Goal: Transaction & Acquisition: Purchase product/service

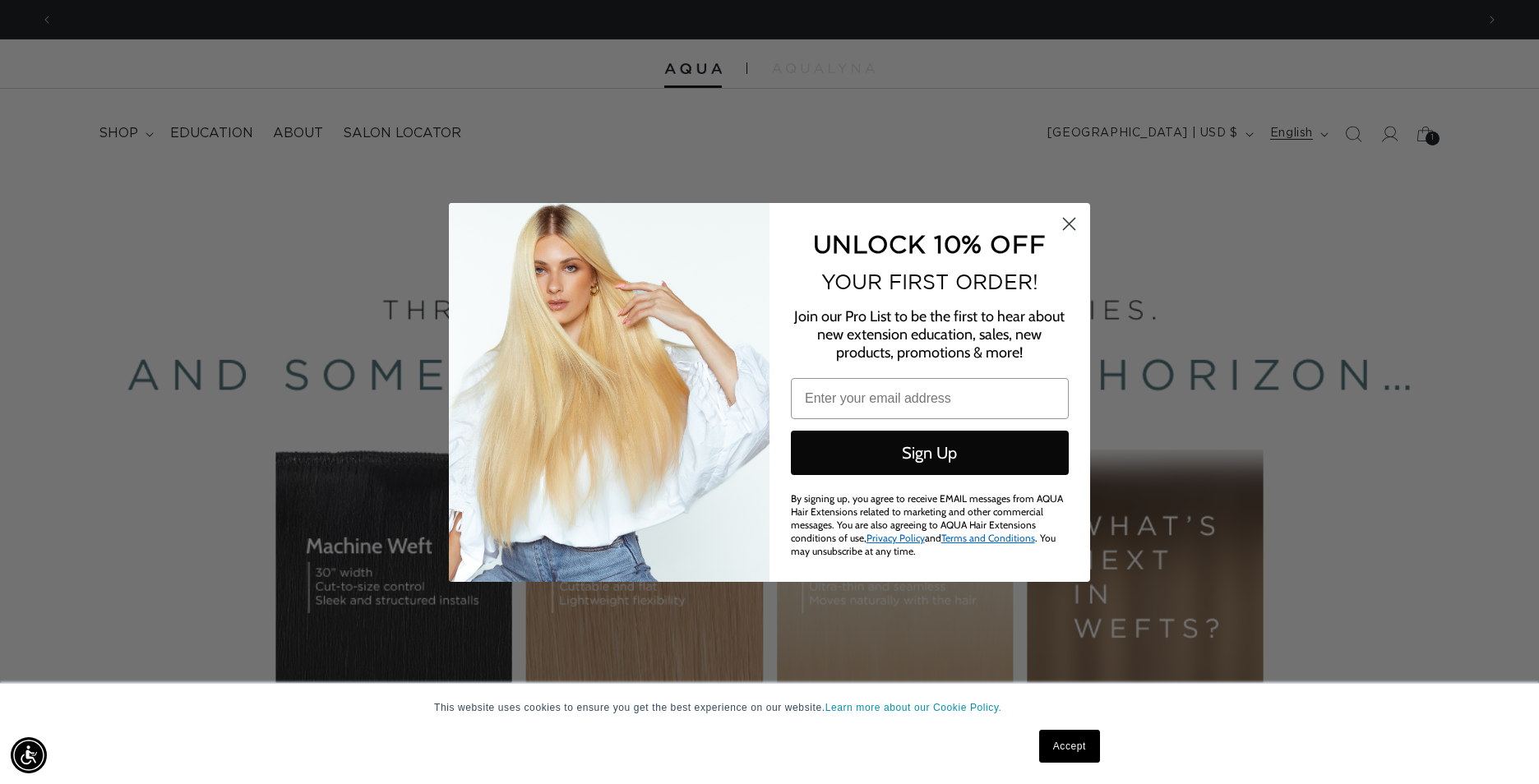
scroll to position [0, 2844]
click at [1065, 225] on circle "Close dialog" at bounding box center [1069, 223] width 27 height 27
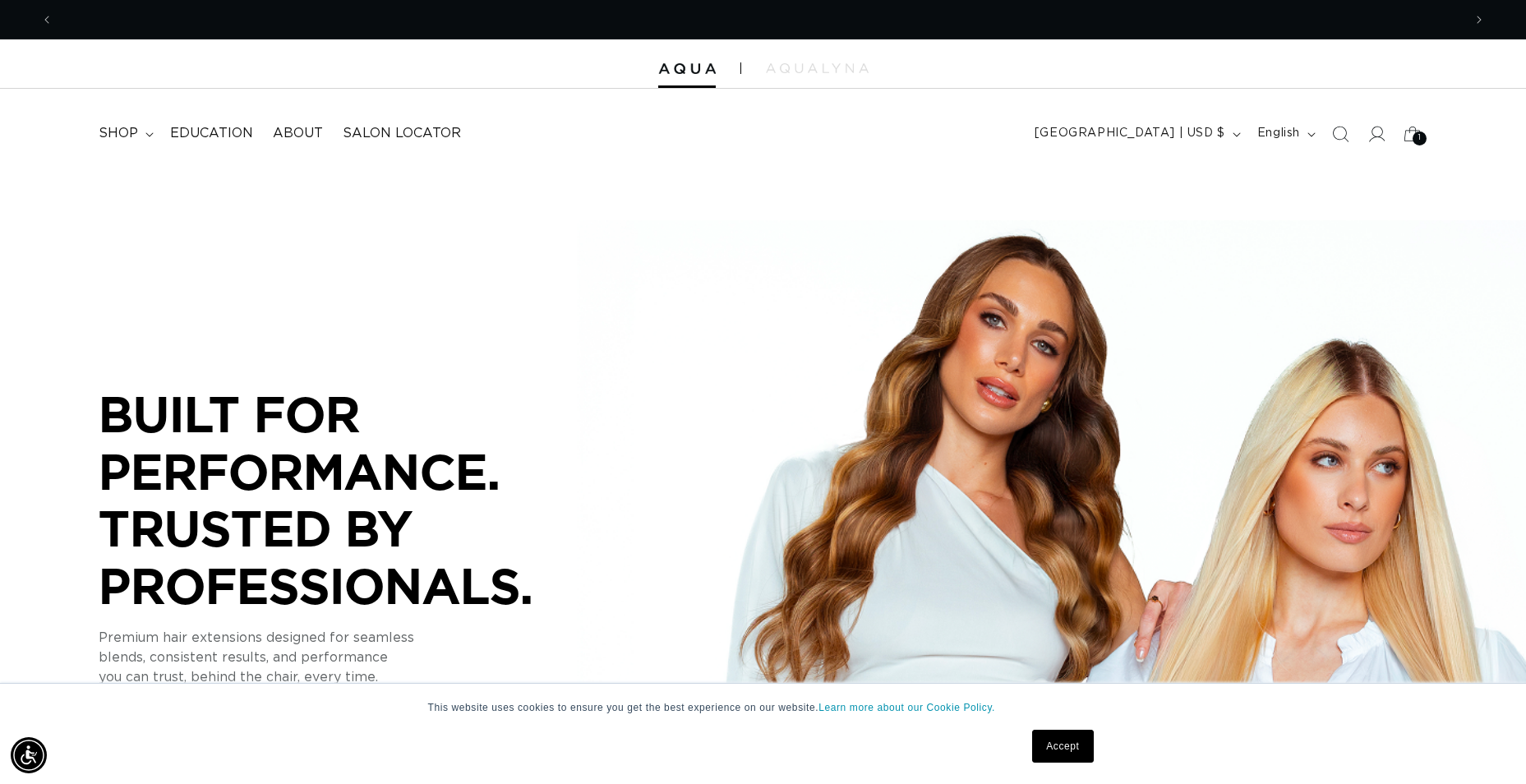
scroll to position [0, 1409]
click at [112, 133] on span "shop" at bounding box center [118, 134] width 39 height 18
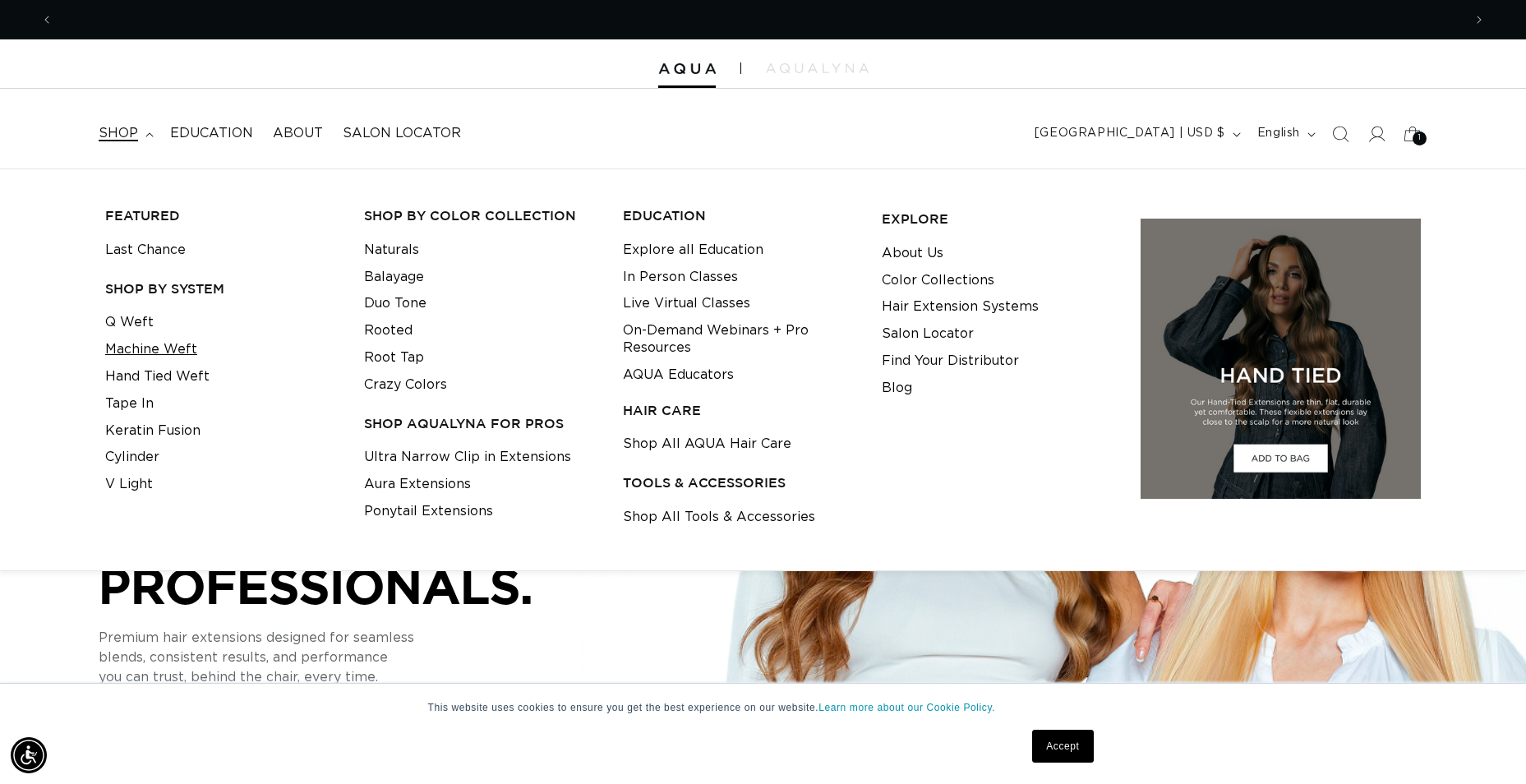
click at [187, 345] on link "Machine Weft" at bounding box center [151, 350] width 92 height 27
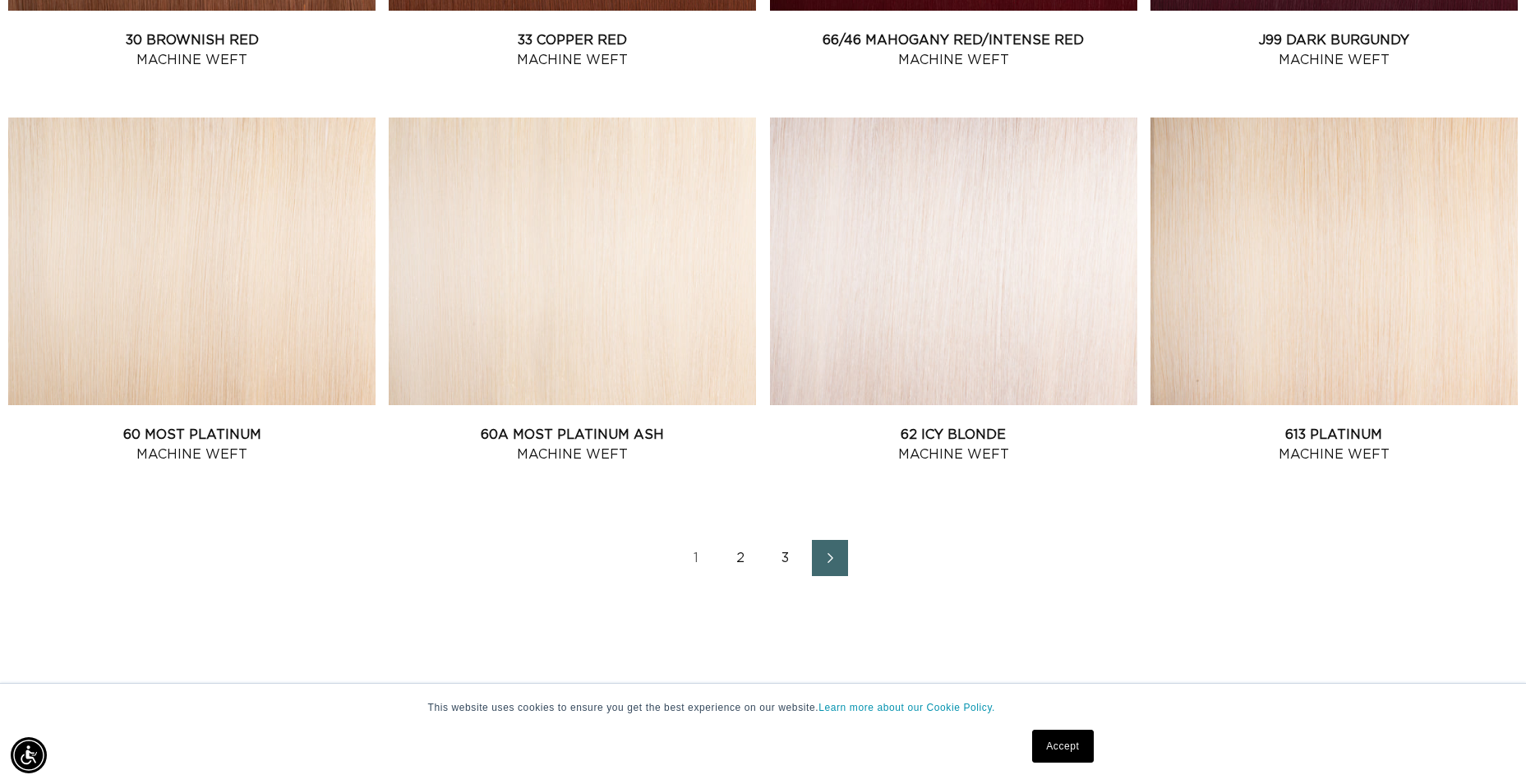
click at [740, 559] on link "2" at bounding box center [741, 558] width 36 height 36
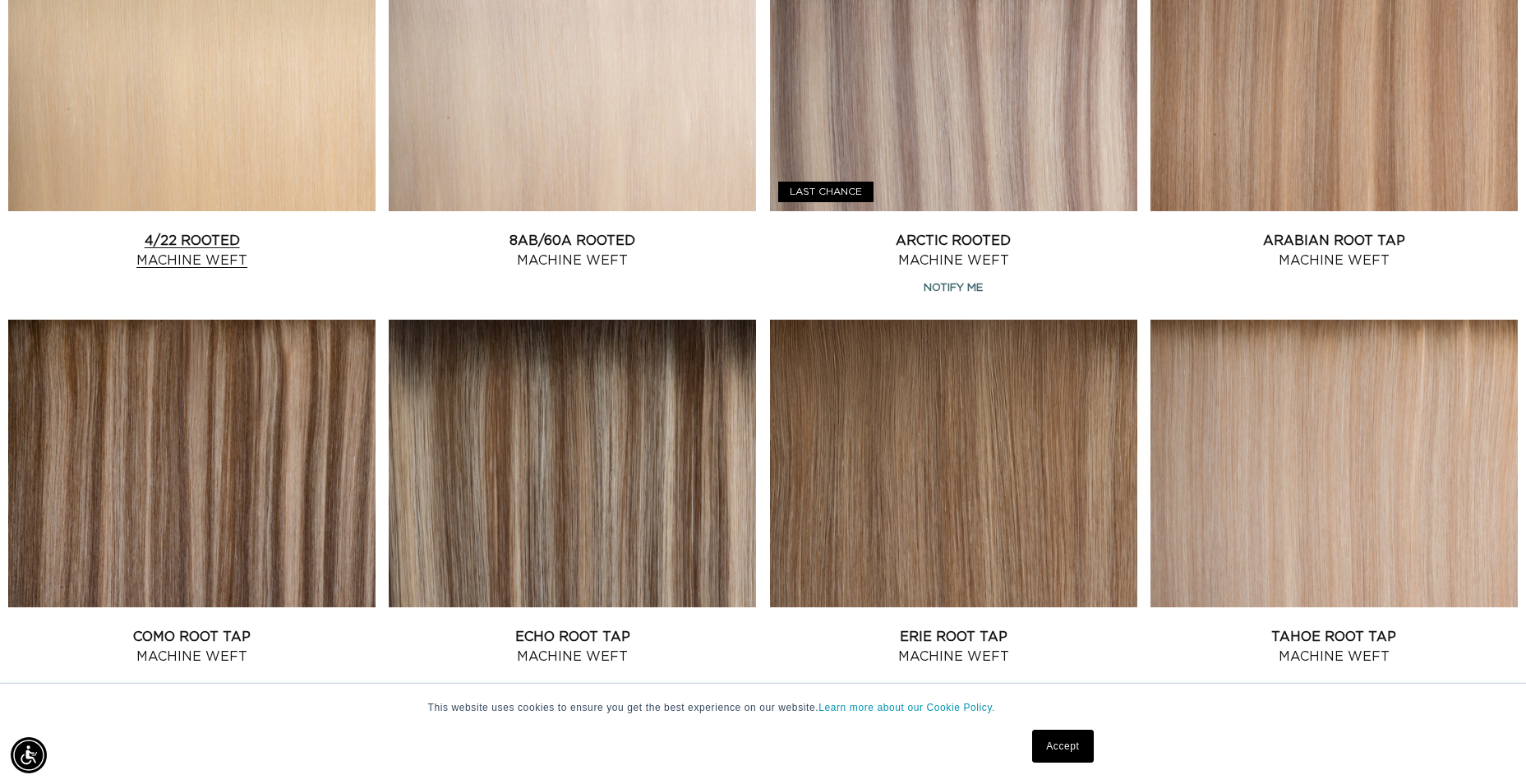
scroll to position [1972, 0]
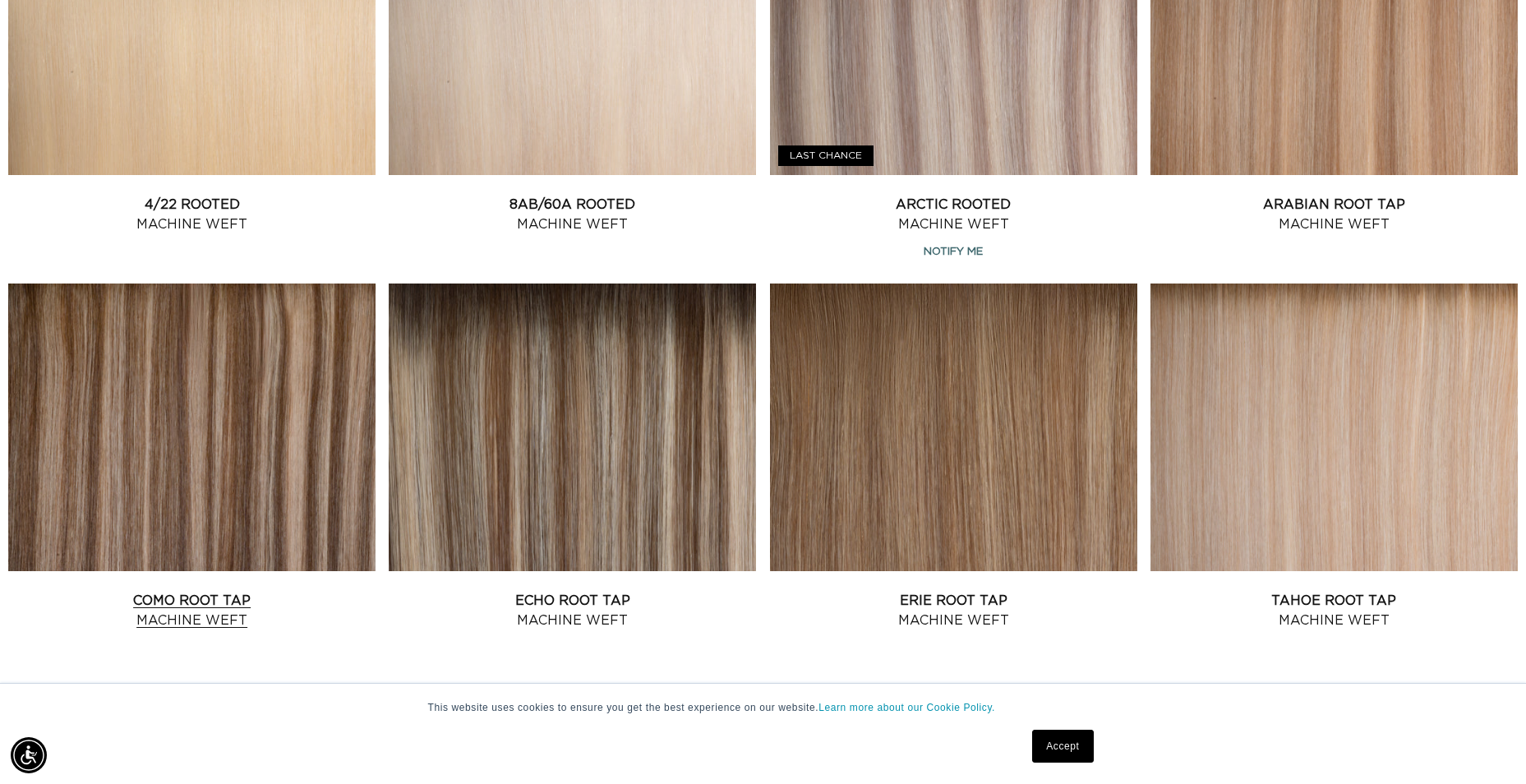
click at [285, 591] on link "Como Root Tap Machine Weft" at bounding box center [192, 610] width 367 height 39
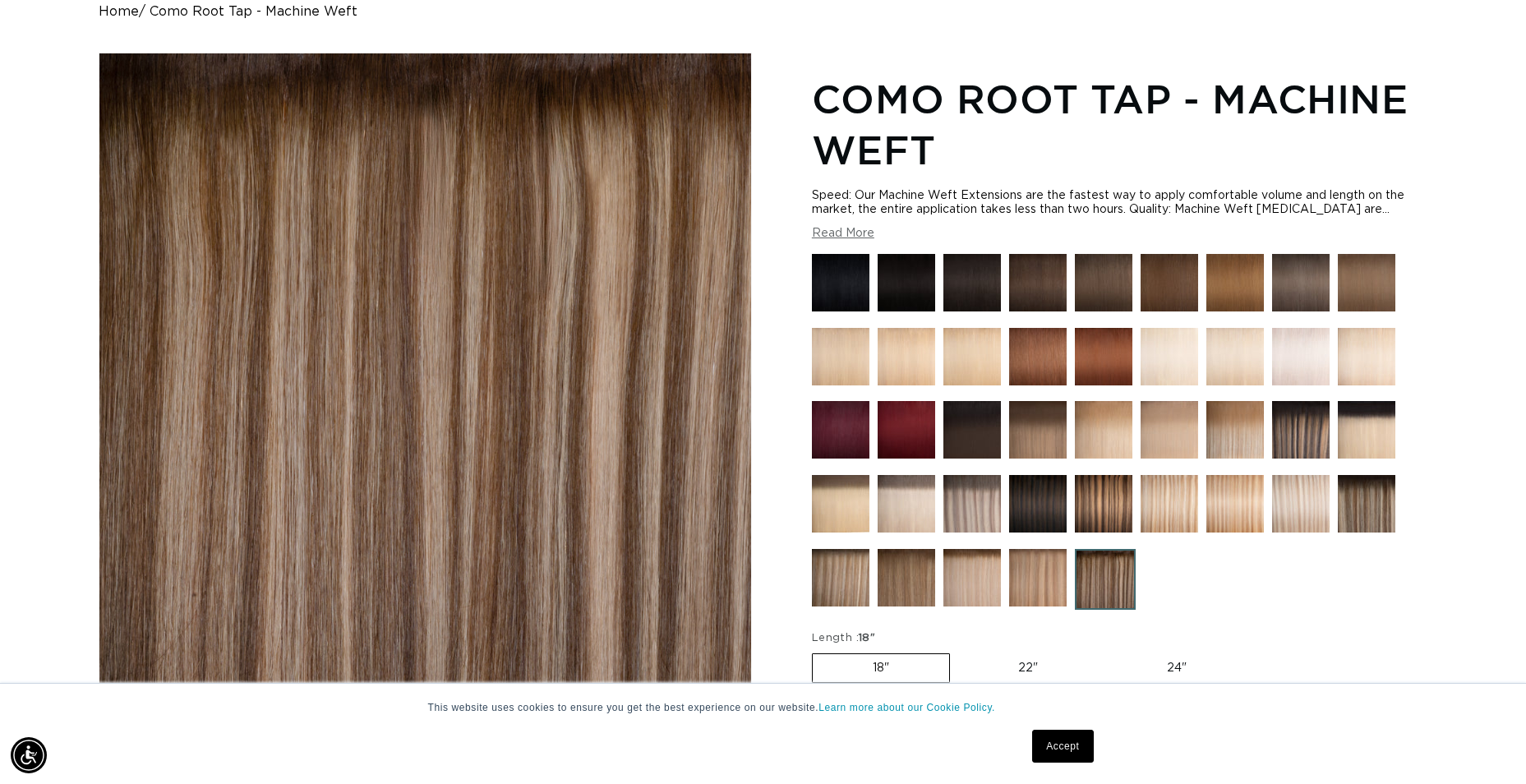
scroll to position [82, 0]
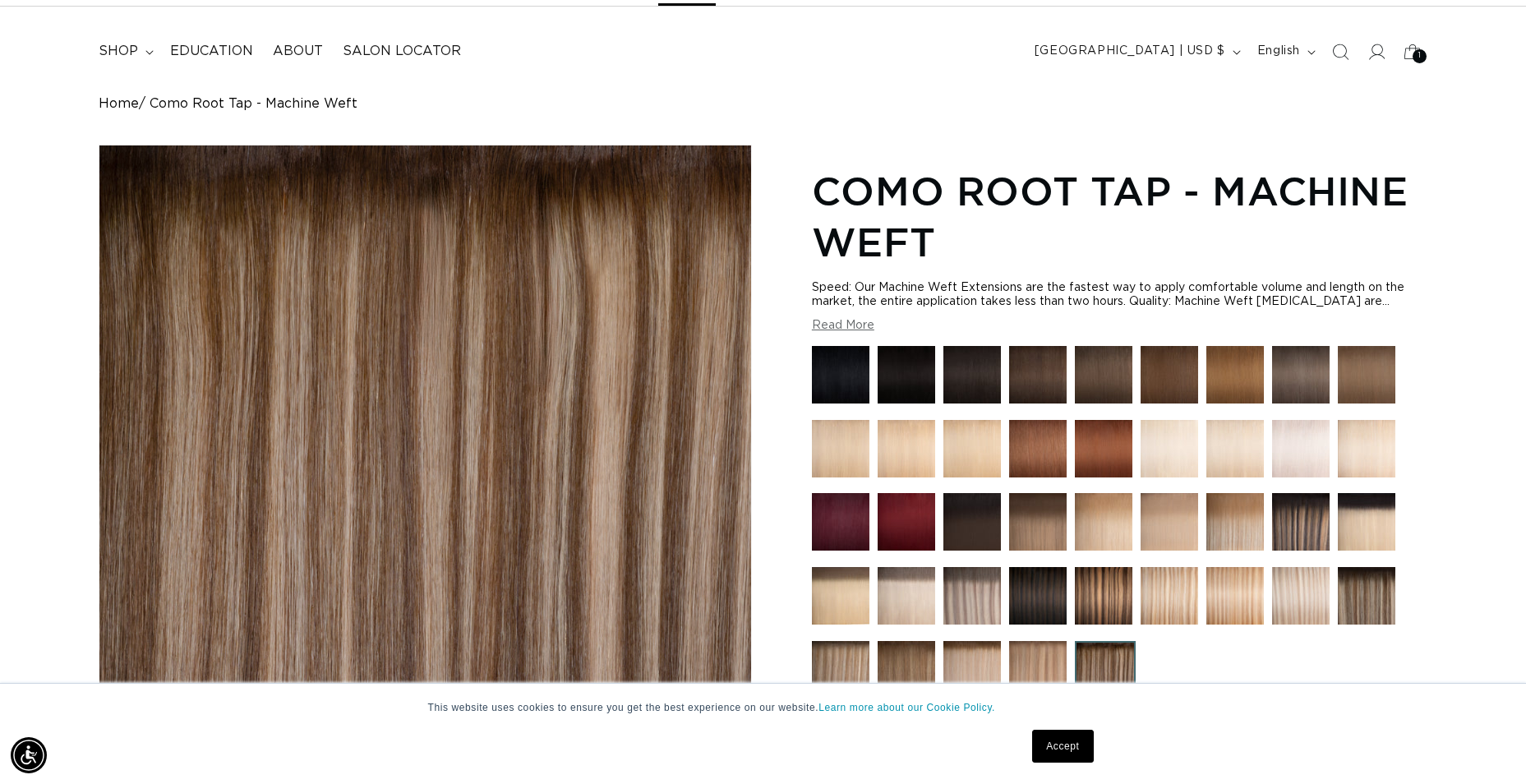
click at [856, 325] on button "Read More" at bounding box center [843, 325] width 62 height 14
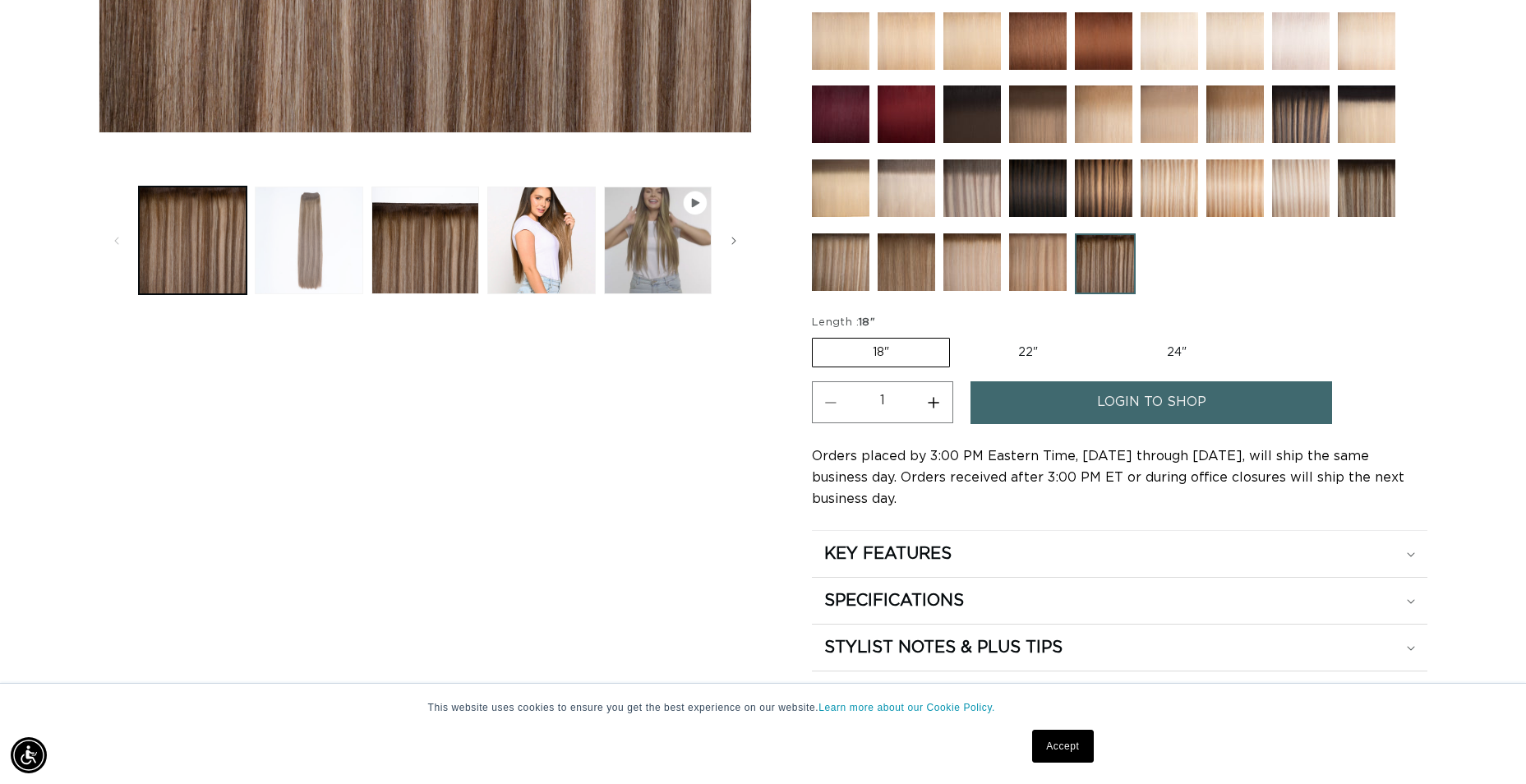
scroll to position [0, 0]
click at [331, 238] on button "Load image 2 in gallery view" at bounding box center [308, 240] width 108 height 108
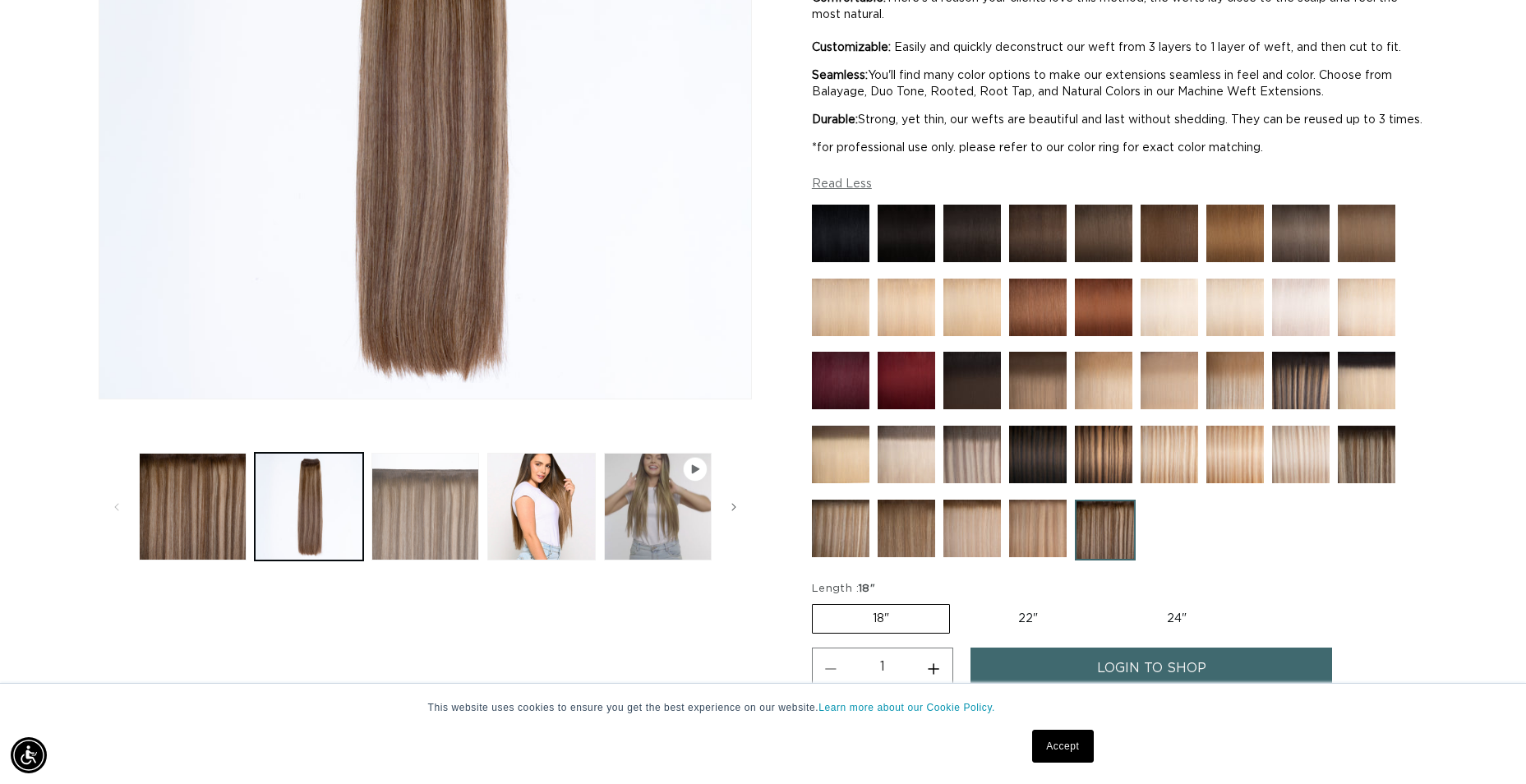
scroll to position [0, 1409]
click at [446, 508] on button "Load image 3 in gallery view" at bounding box center [425, 507] width 108 height 108
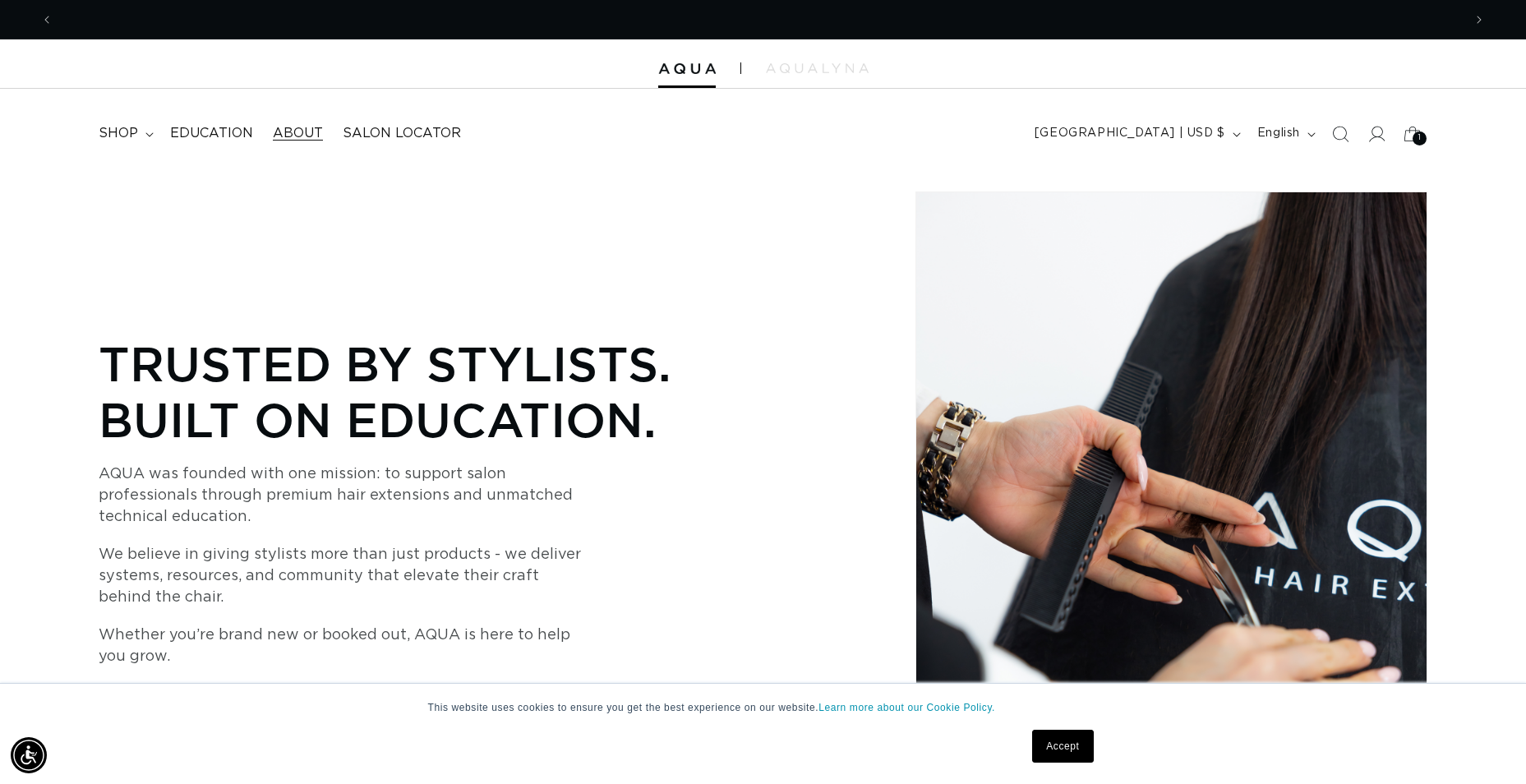
scroll to position [0, 1409]
click at [149, 134] on icon at bounding box center [150, 134] width 8 height 5
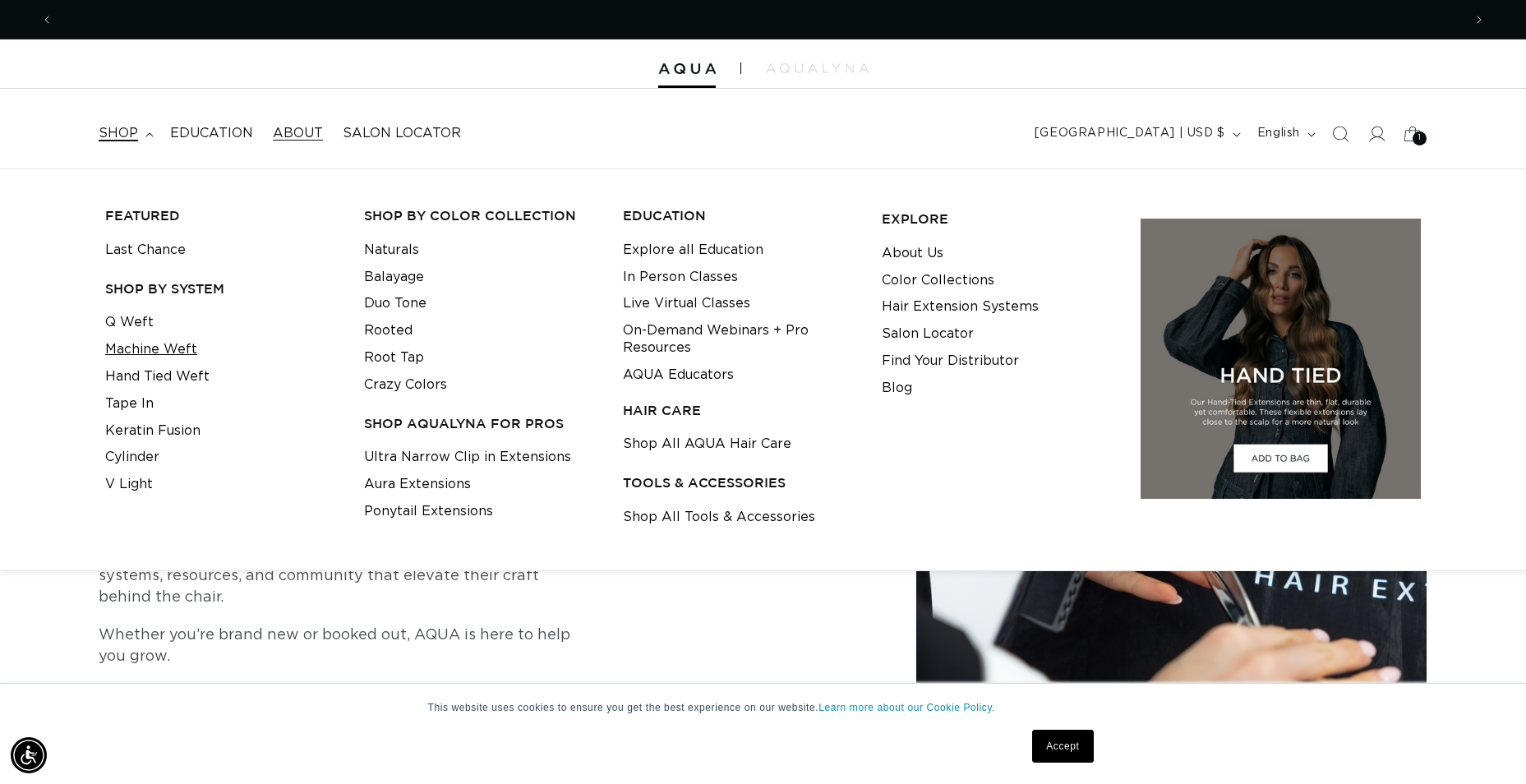
scroll to position [0, 2818]
click at [139, 319] on link "Q Weft" at bounding box center [129, 323] width 49 height 27
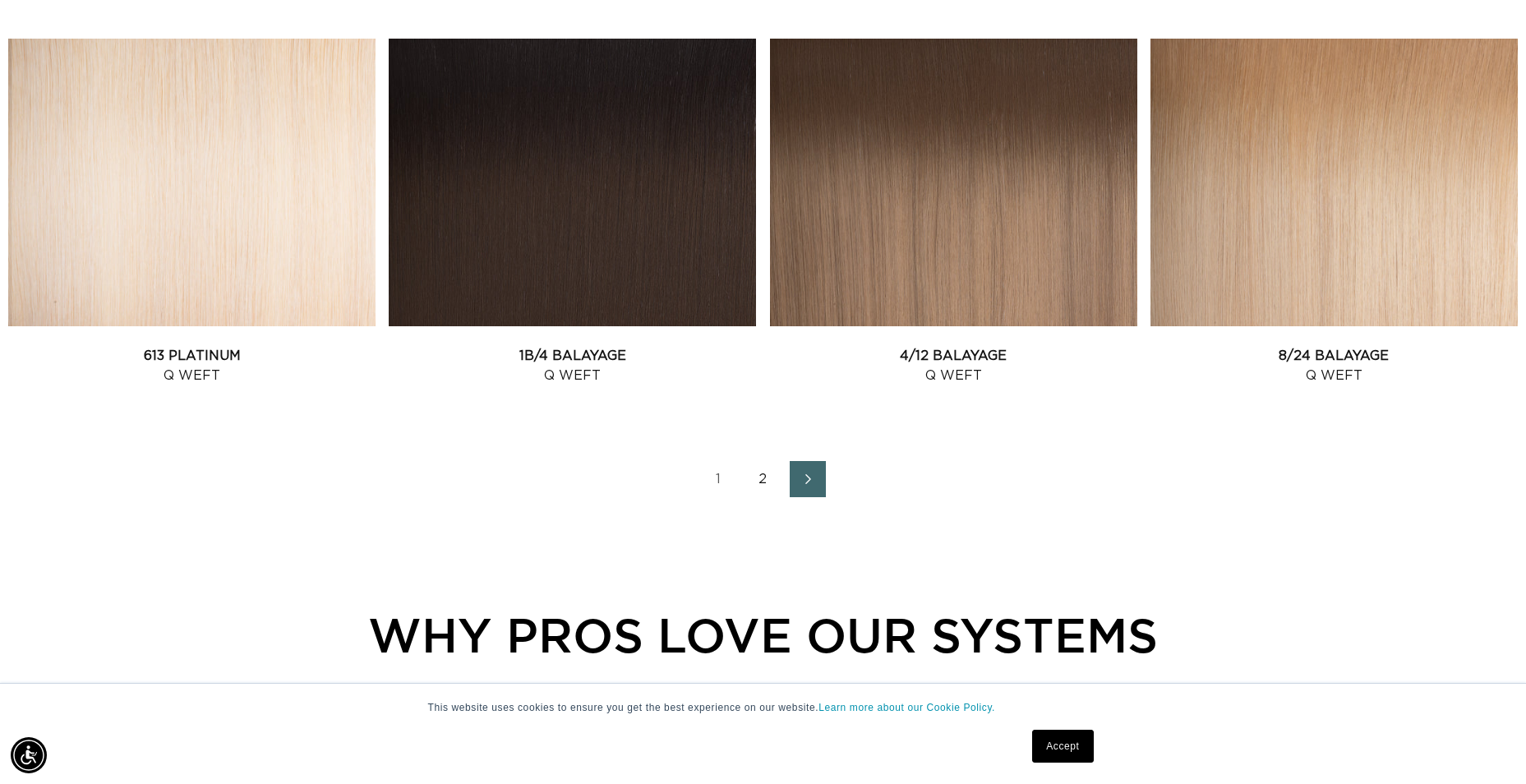
scroll to position [0, 2818]
click at [761, 478] on link "2" at bounding box center [763, 479] width 36 height 36
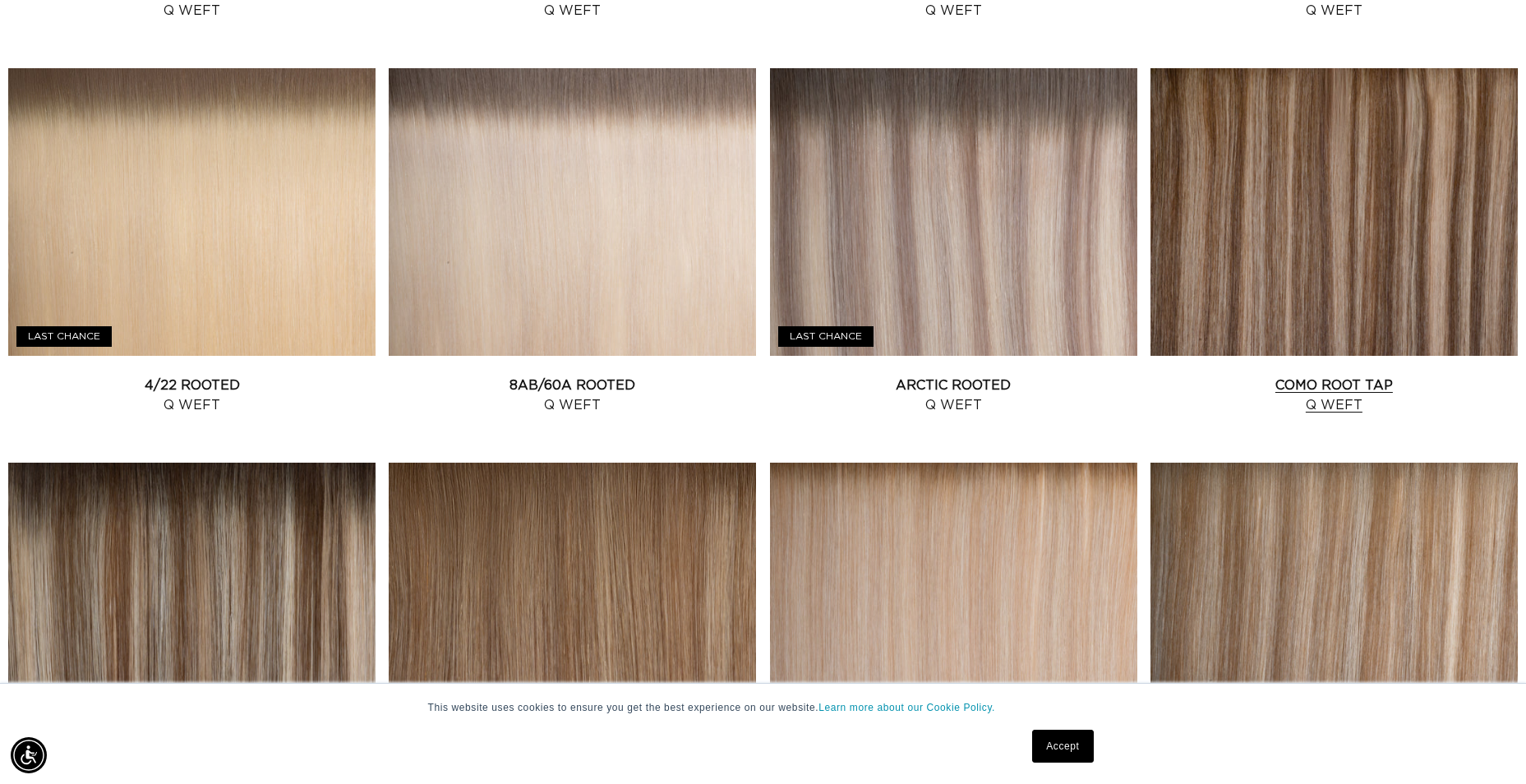
scroll to position [0, 2818]
click at [1342, 376] on link "Como Root Tap Q Weft" at bounding box center [1334, 395] width 367 height 39
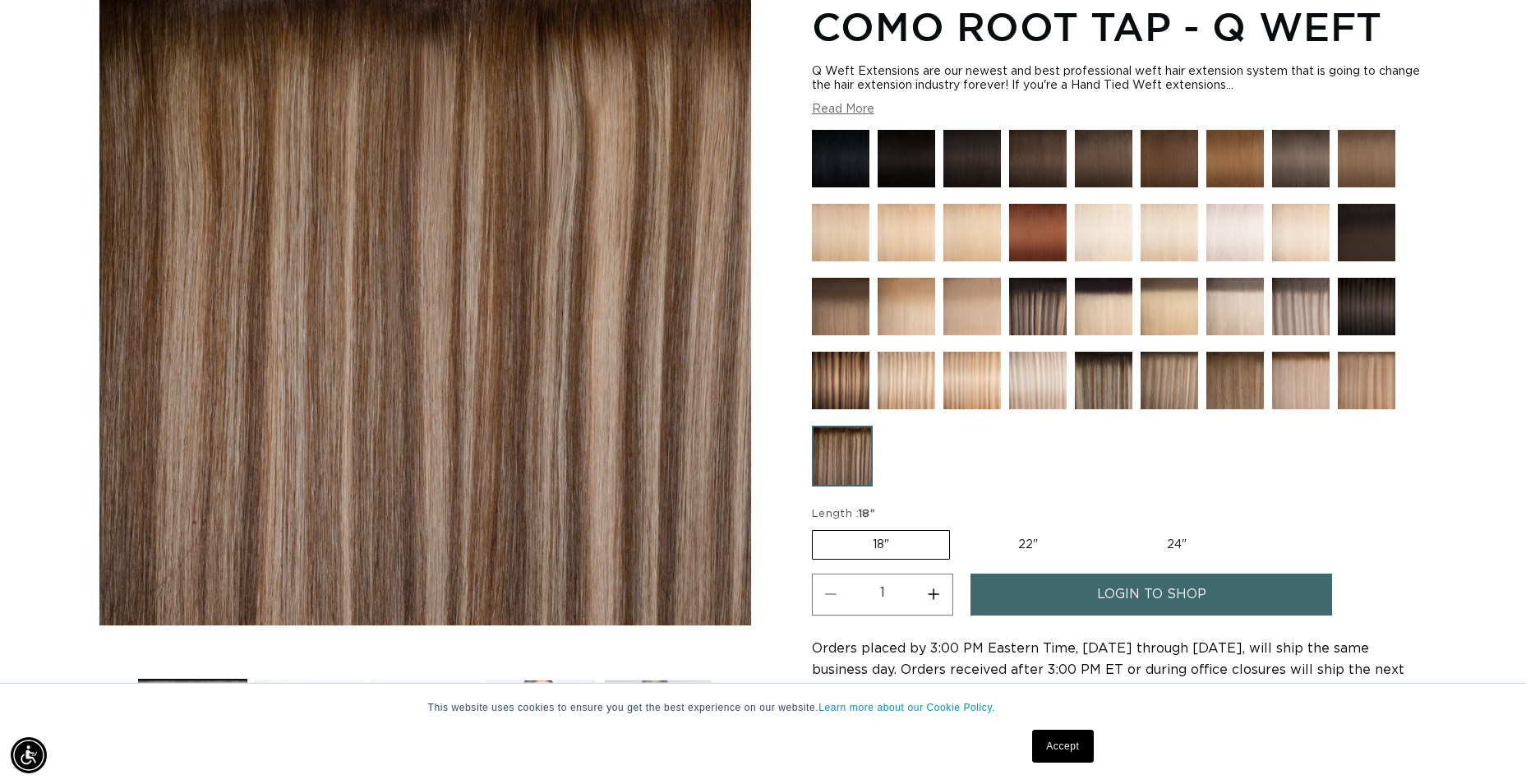
scroll to position [0, 1409]
click at [1252, 597] on link "login to shop" at bounding box center [1151, 595] width 361 height 42
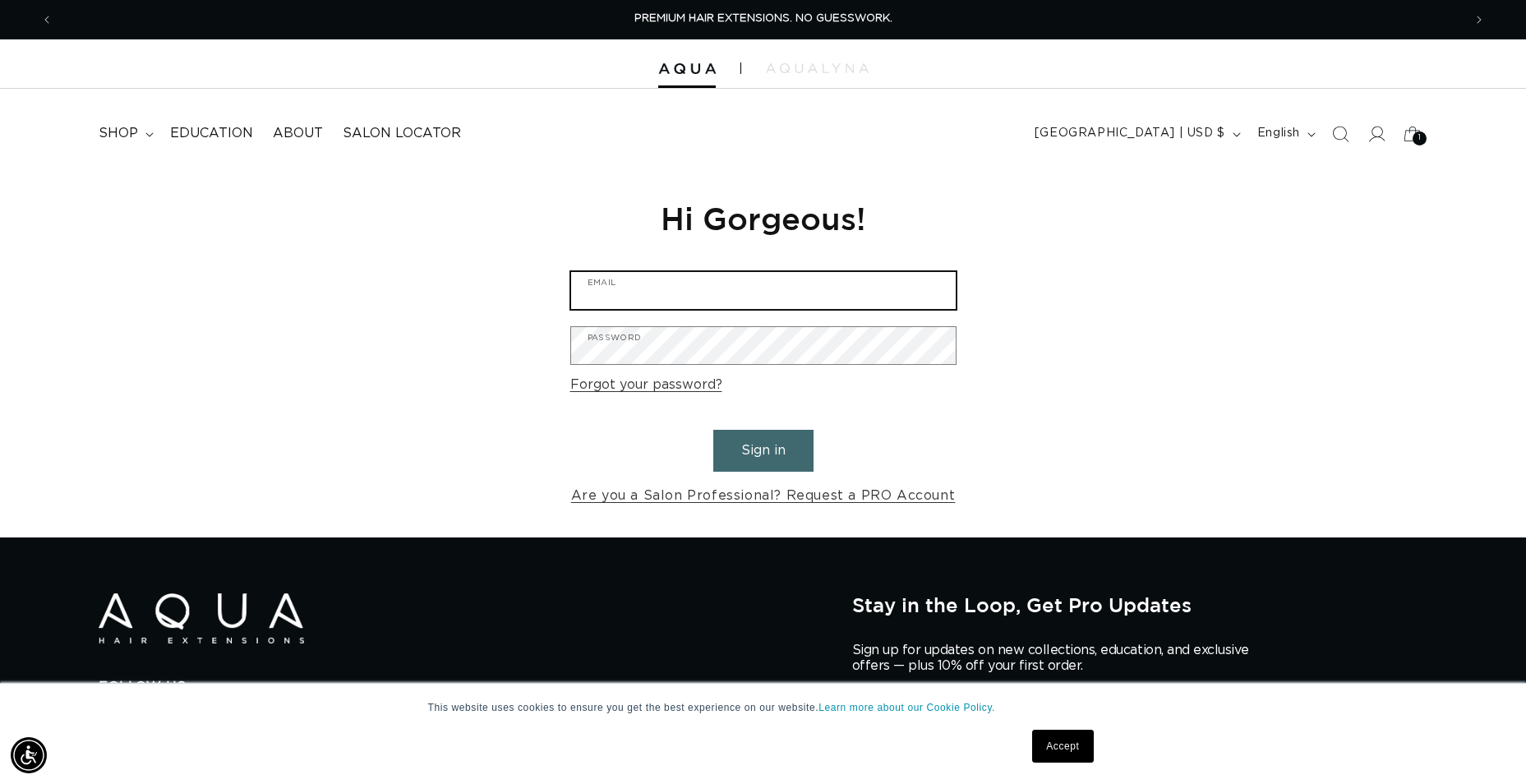
type input "[EMAIL_ADDRESS][DOMAIN_NAME]"
click at [776, 455] on button "Sign in" at bounding box center [763, 450] width 100 height 42
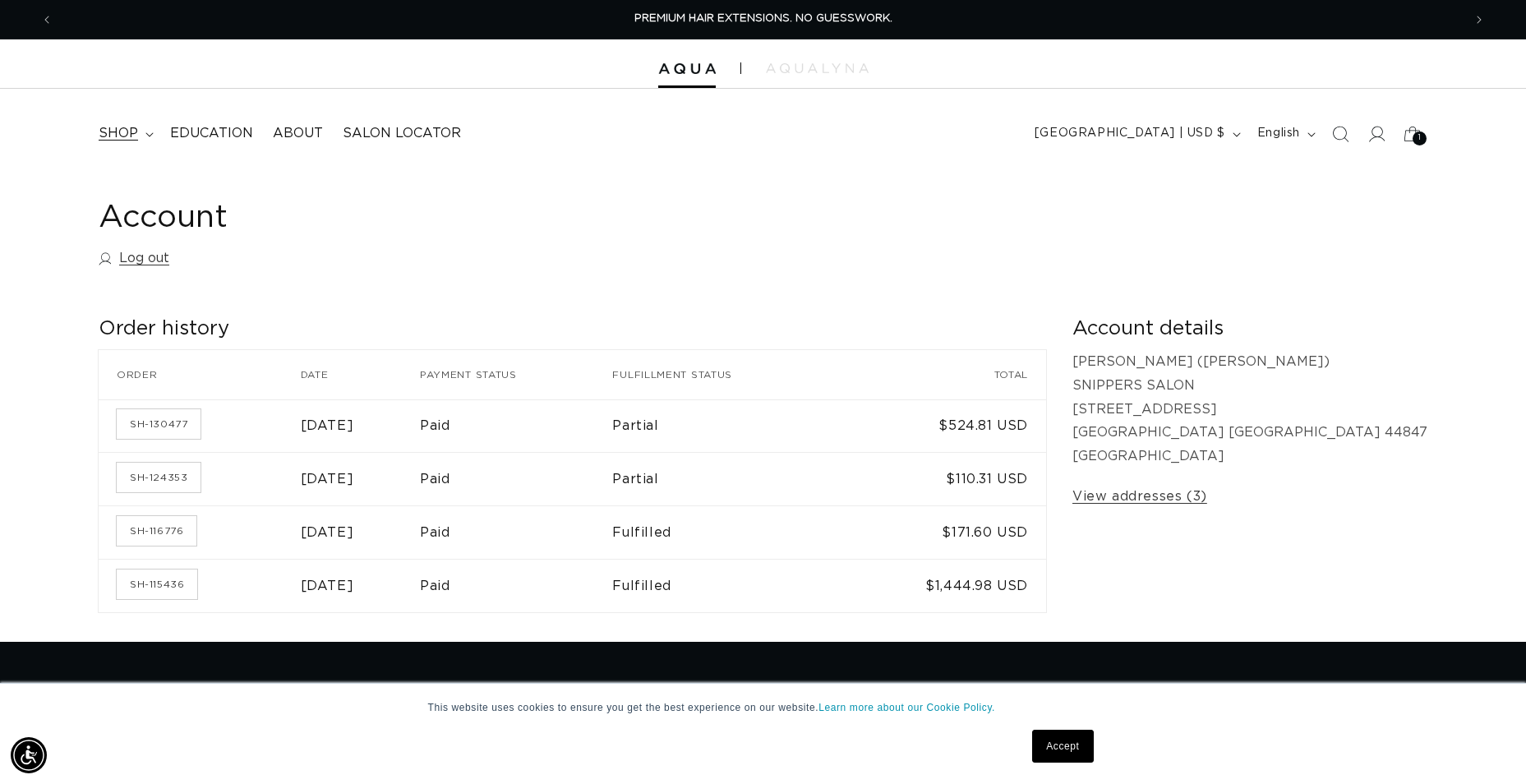
click at [128, 126] on span "shop" at bounding box center [118, 134] width 39 height 18
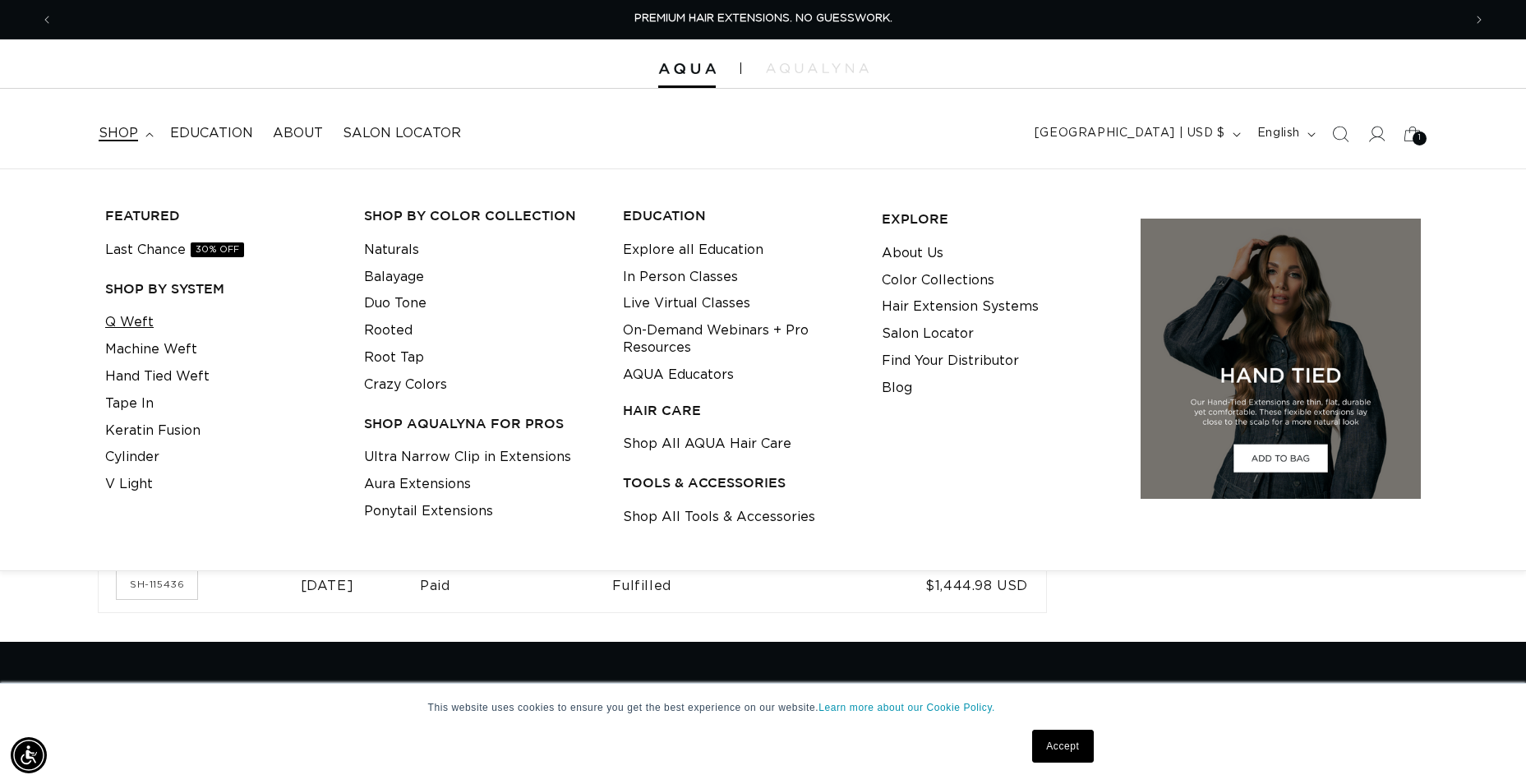
click at [136, 324] on link "Q Weft" at bounding box center [129, 323] width 49 height 27
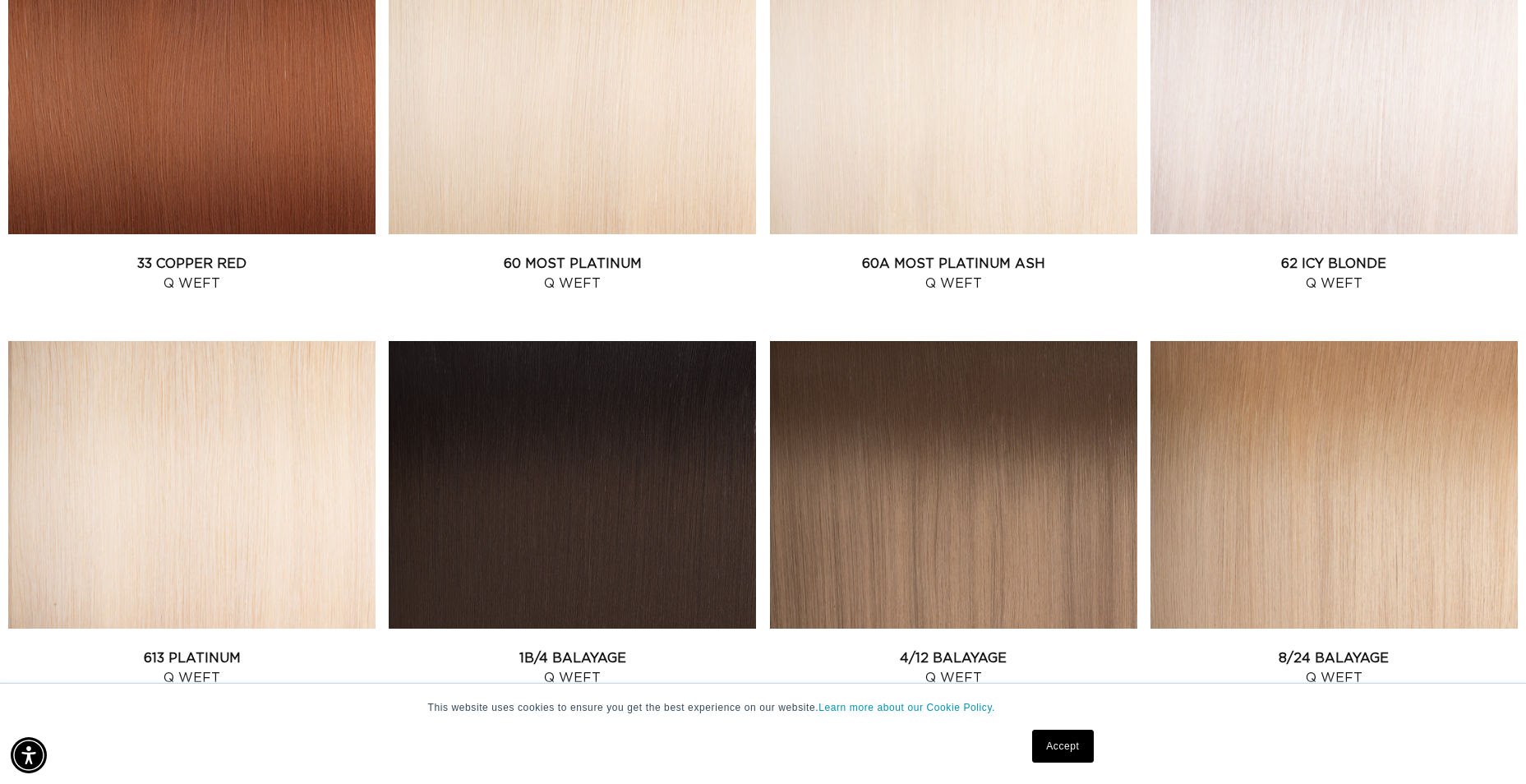
scroll to position [0, 1409]
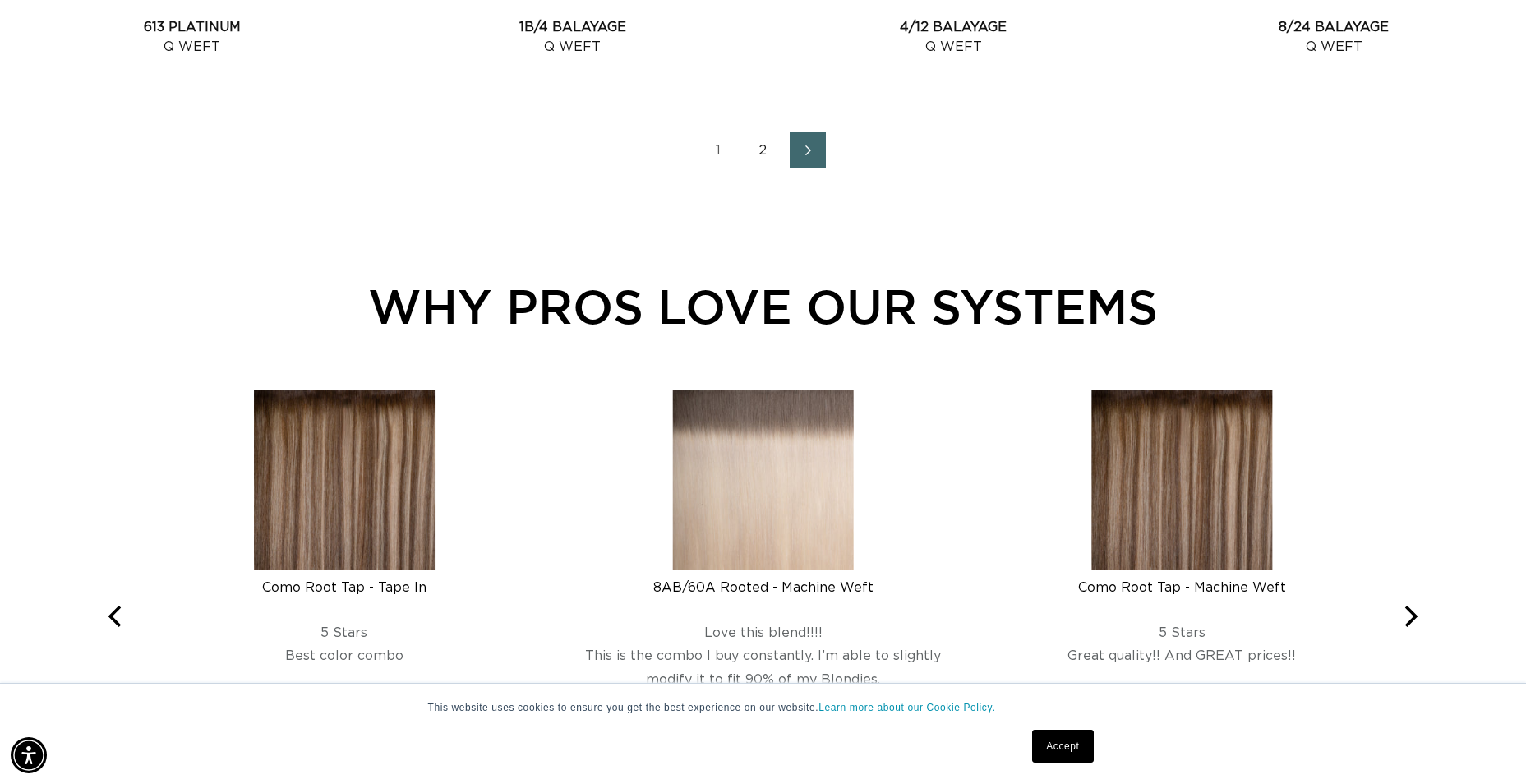
click at [762, 150] on link "2" at bounding box center [763, 150] width 36 height 36
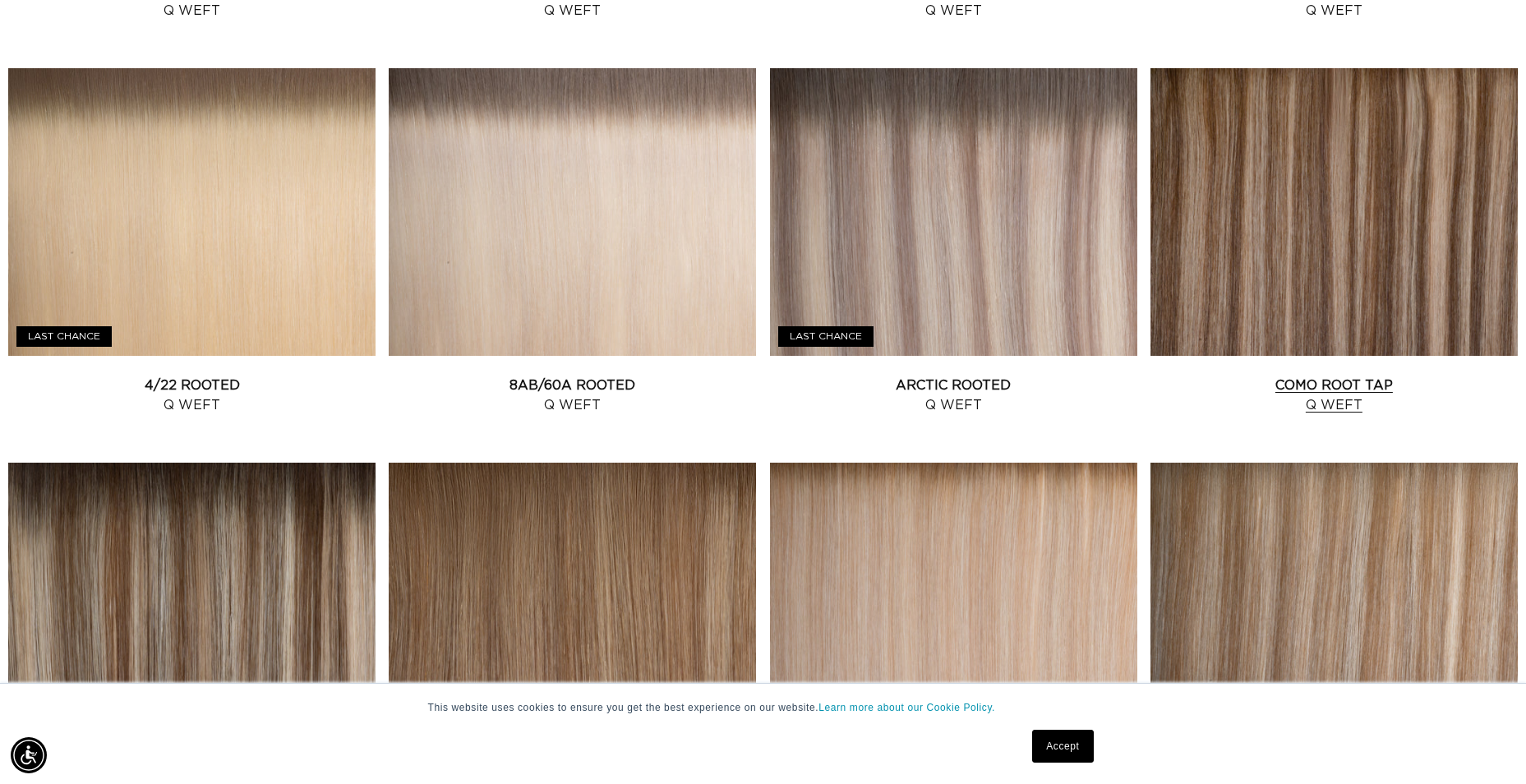
scroll to position [0, 2818]
click at [1339, 376] on link "Como Root Tap Q Weft" at bounding box center [1334, 395] width 367 height 39
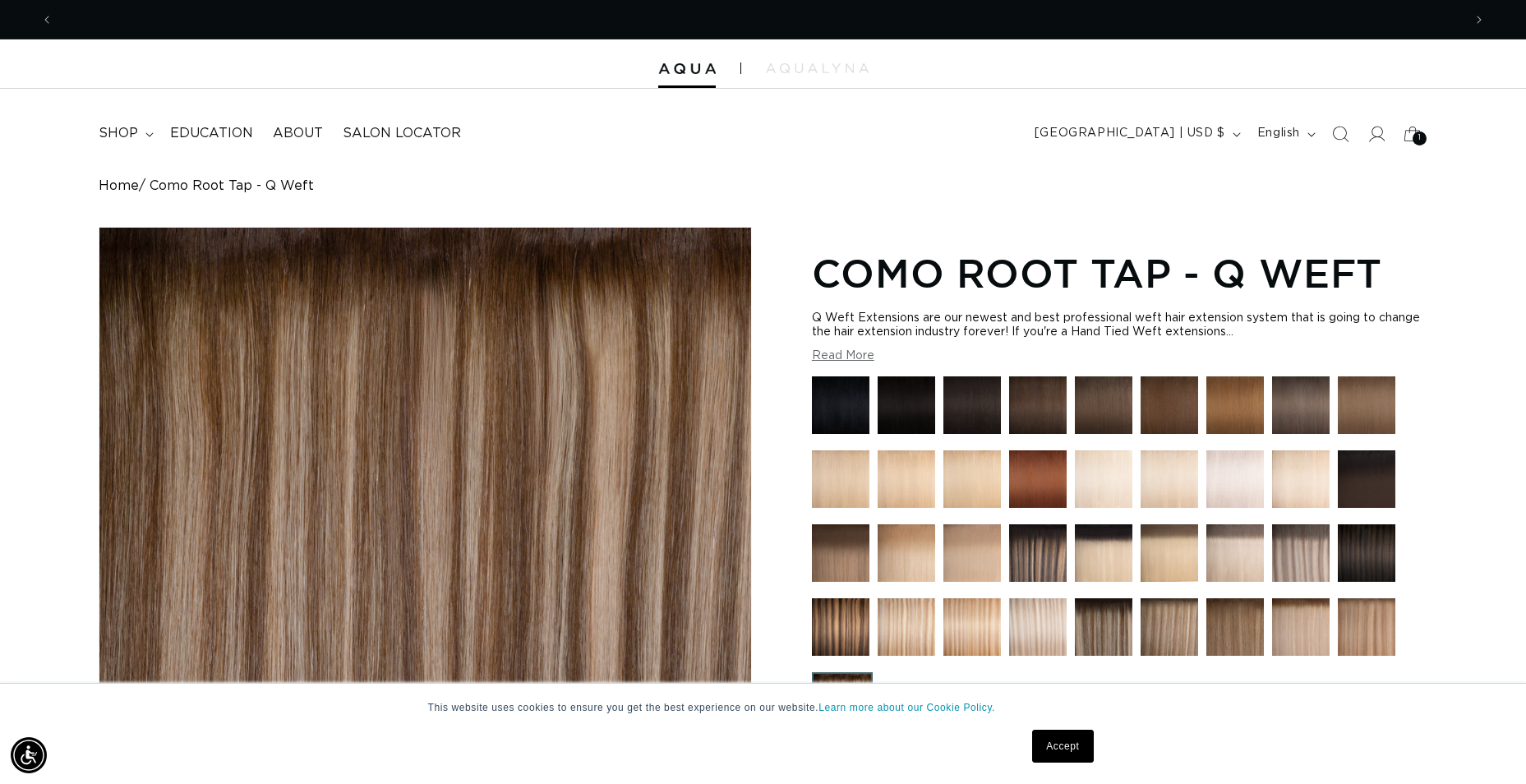
scroll to position [0, 1409]
click at [830, 355] on button "Read More" at bounding box center [843, 356] width 62 height 14
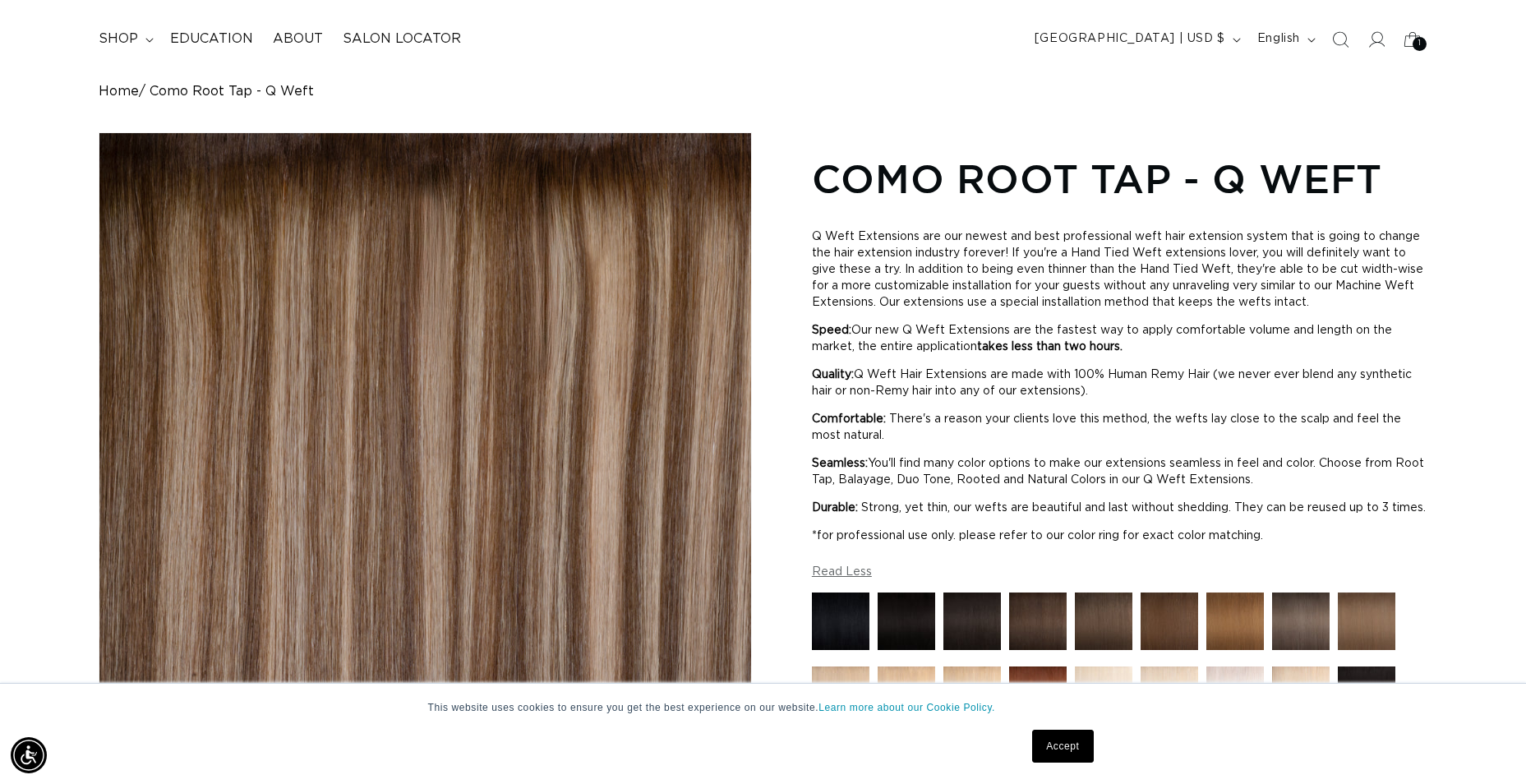
scroll to position [246, 0]
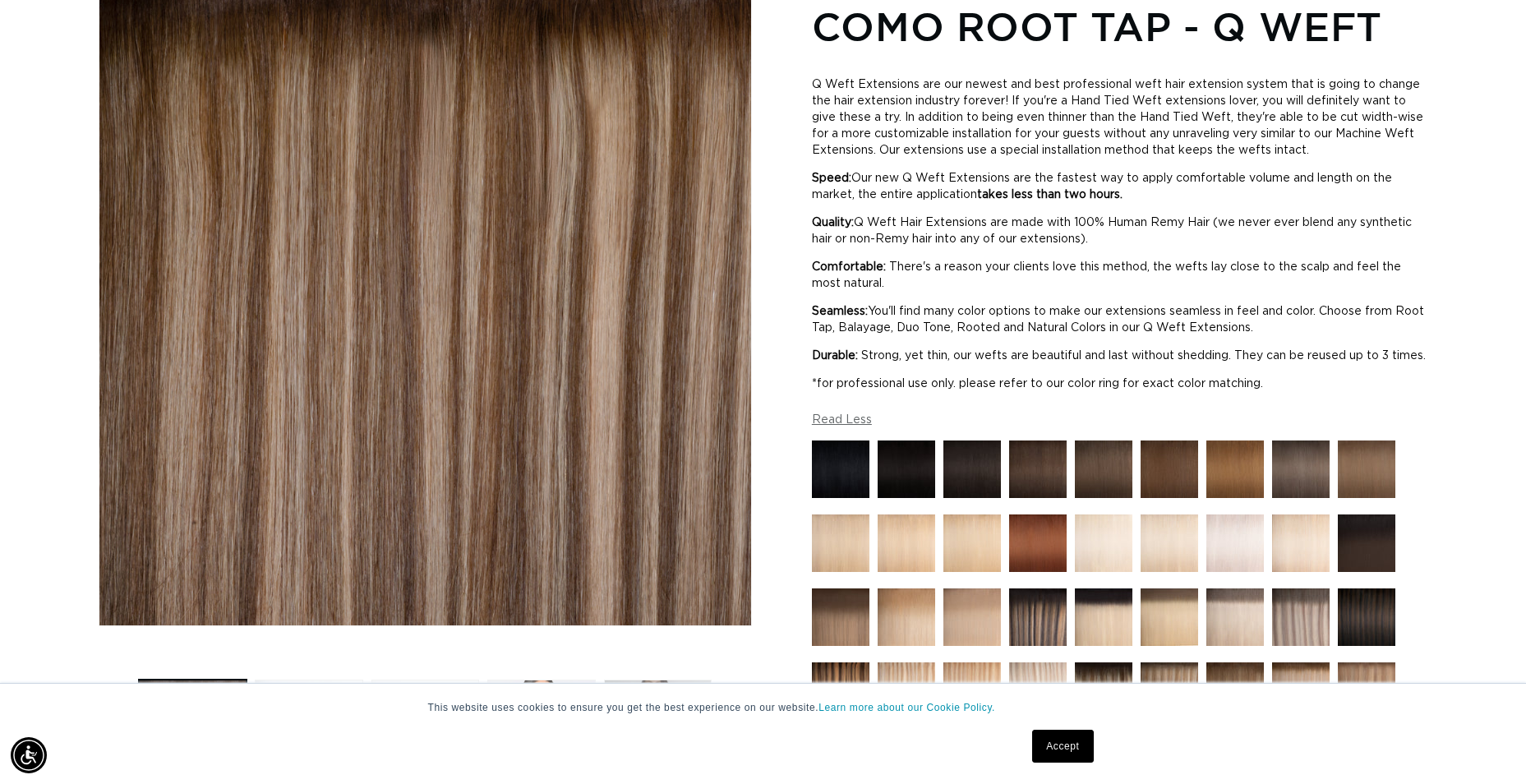
click at [865, 428] on button "Read Less" at bounding box center [841, 420] width 60 height 14
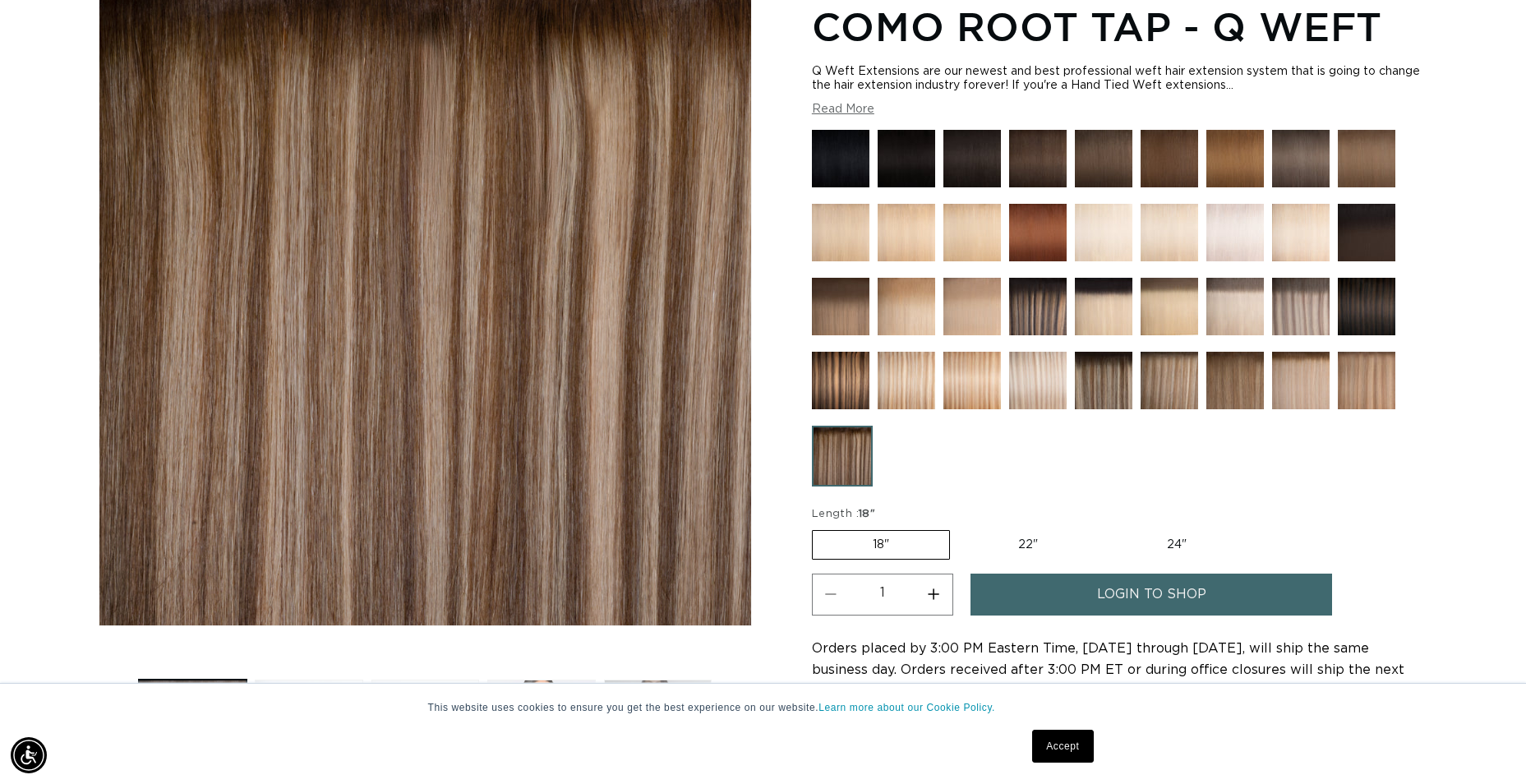
click at [1036, 543] on label "22" Variant sold out or unavailable" at bounding box center [1028, 545] width 139 height 28
click at [959, 528] on input "22" Variant sold out or unavailable" at bounding box center [958, 527] width 1 height 1
radio input "true"
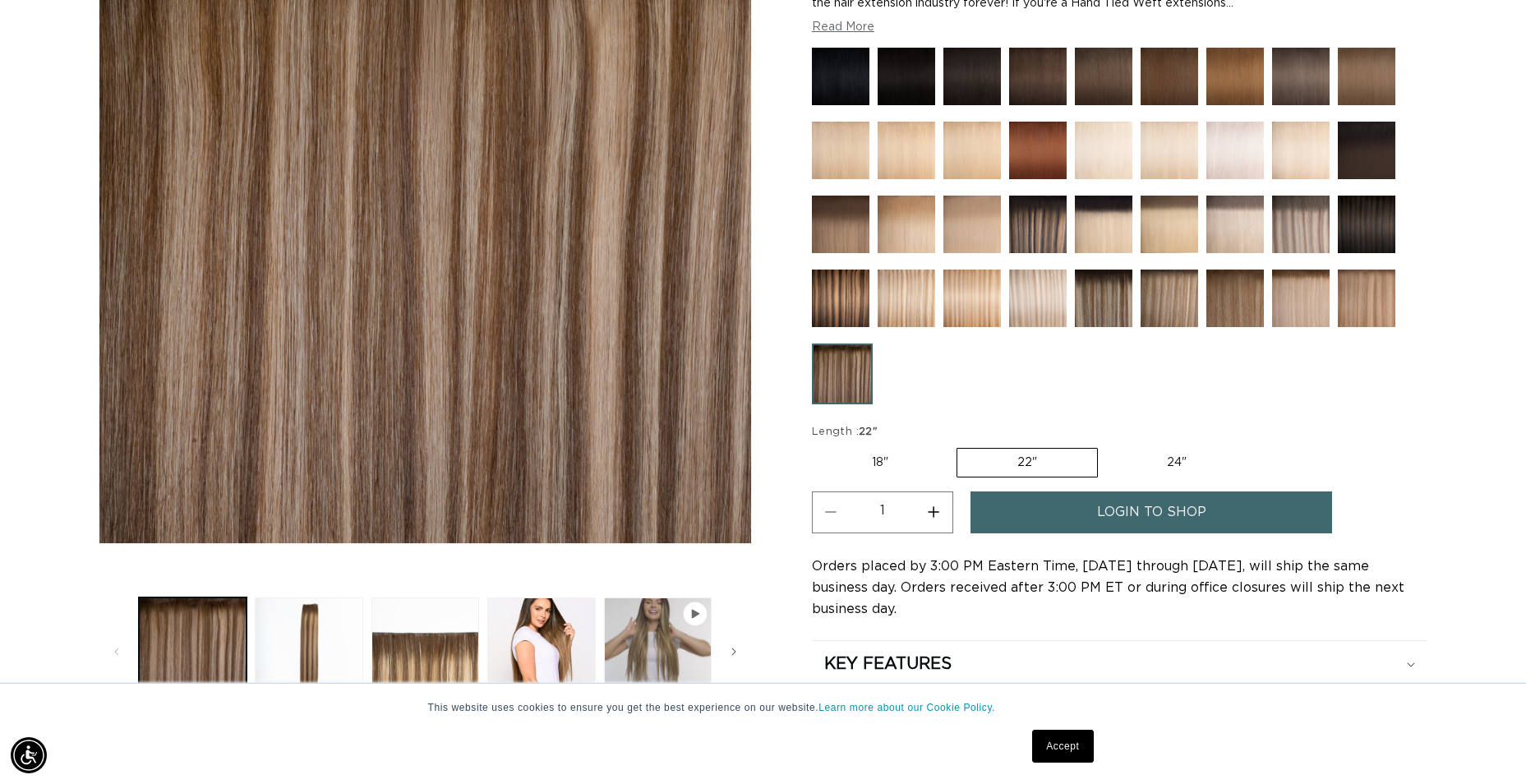
scroll to position [0, 2818]
click at [1271, 503] on link "login to shop" at bounding box center [1151, 513] width 361 height 42
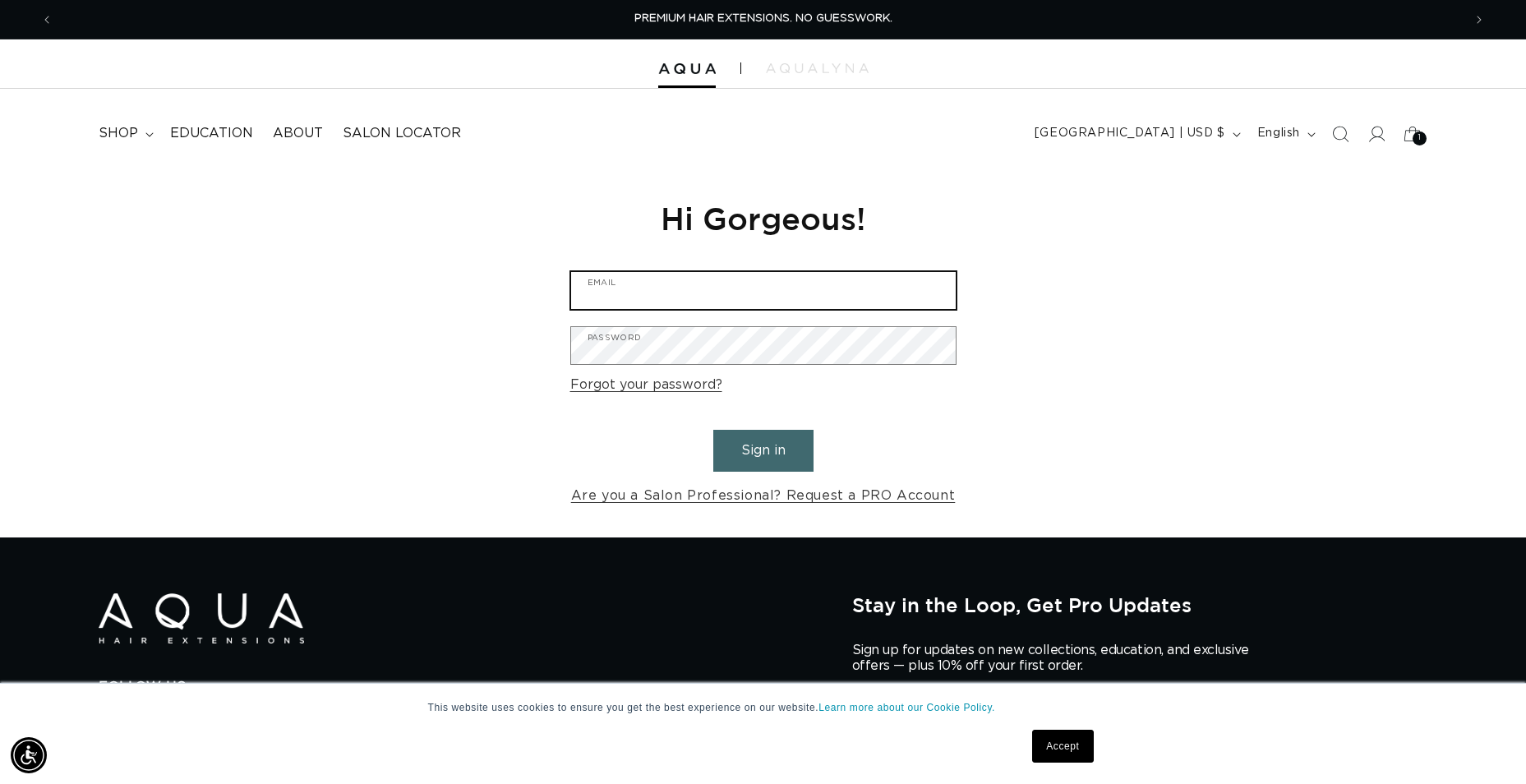
type input "[EMAIL_ADDRESS][DOMAIN_NAME]"
click at [799, 467] on button "Sign in" at bounding box center [763, 450] width 100 height 42
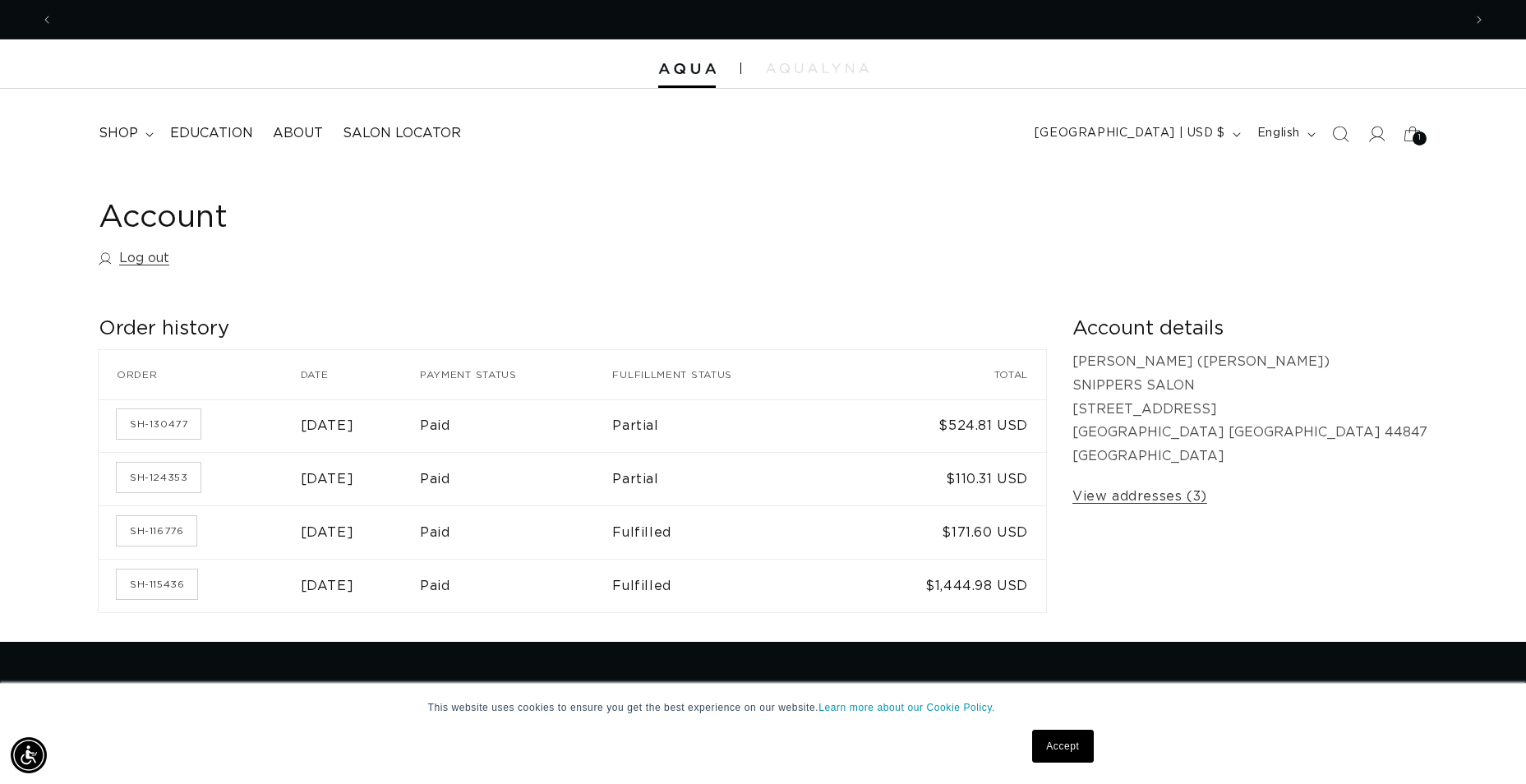
scroll to position [0, 1409]
click at [1344, 131] on icon "Search" at bounding box center [1339, 134] width 18 height 18
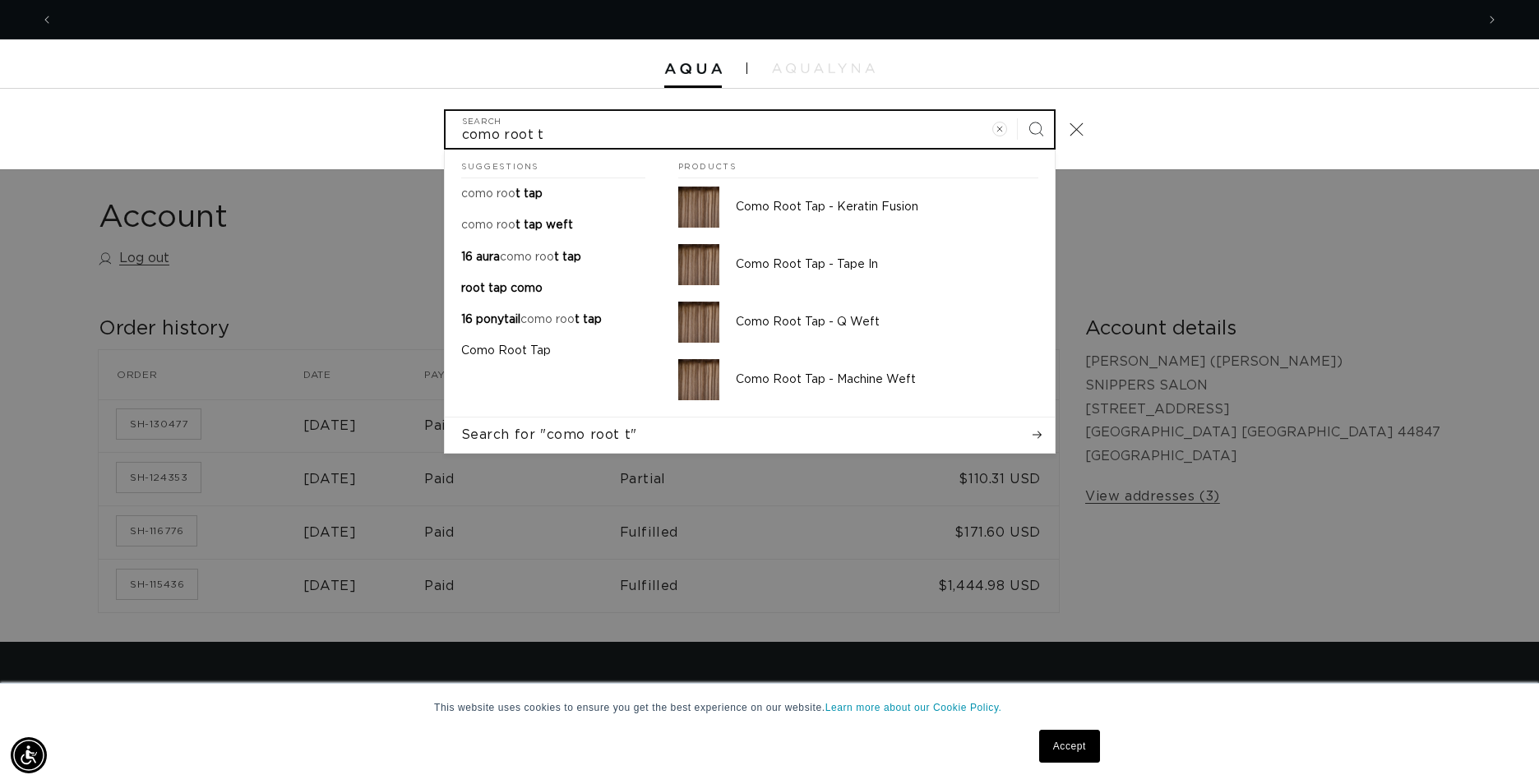
scroll to position [0, 1422]
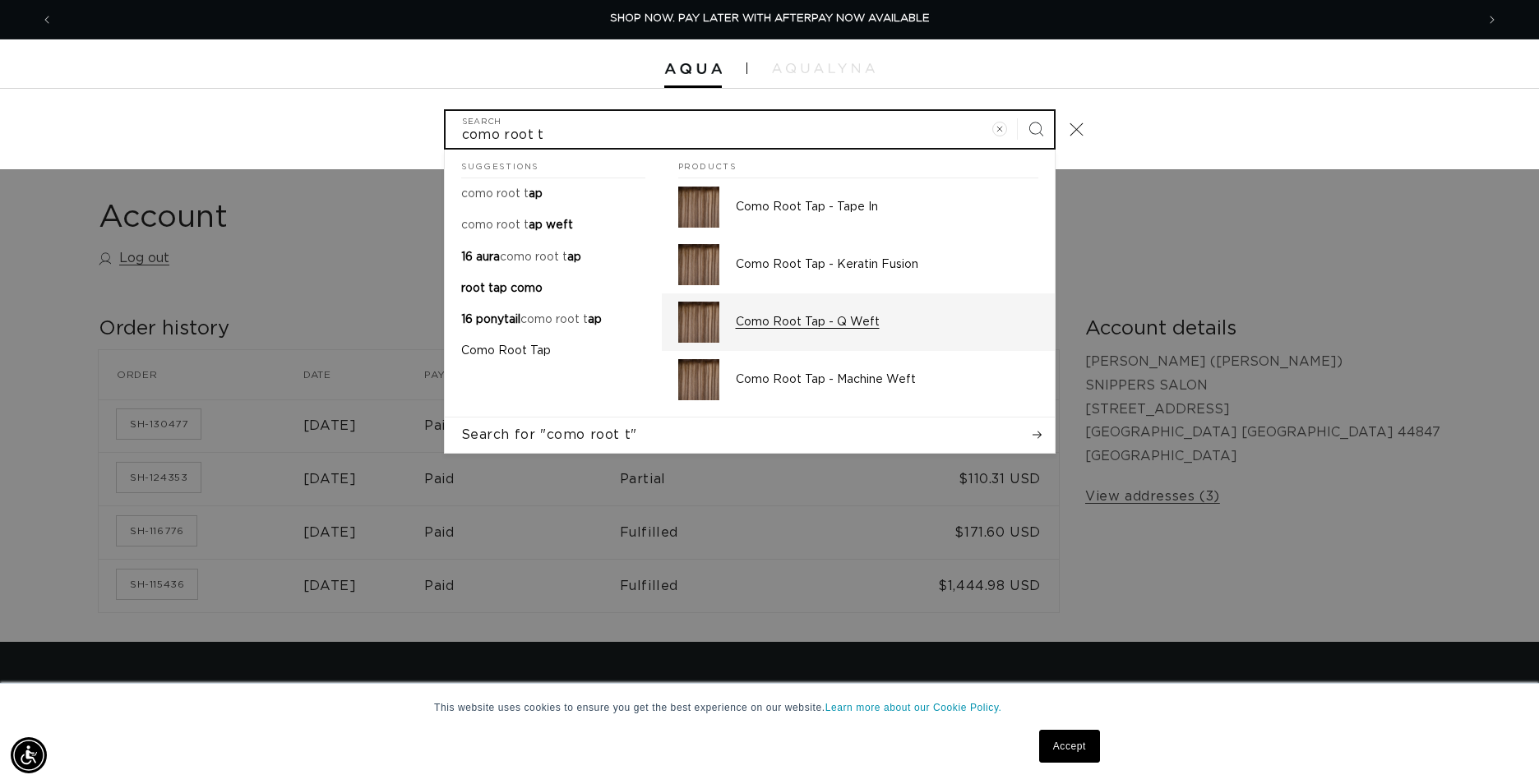
type input "como root t"
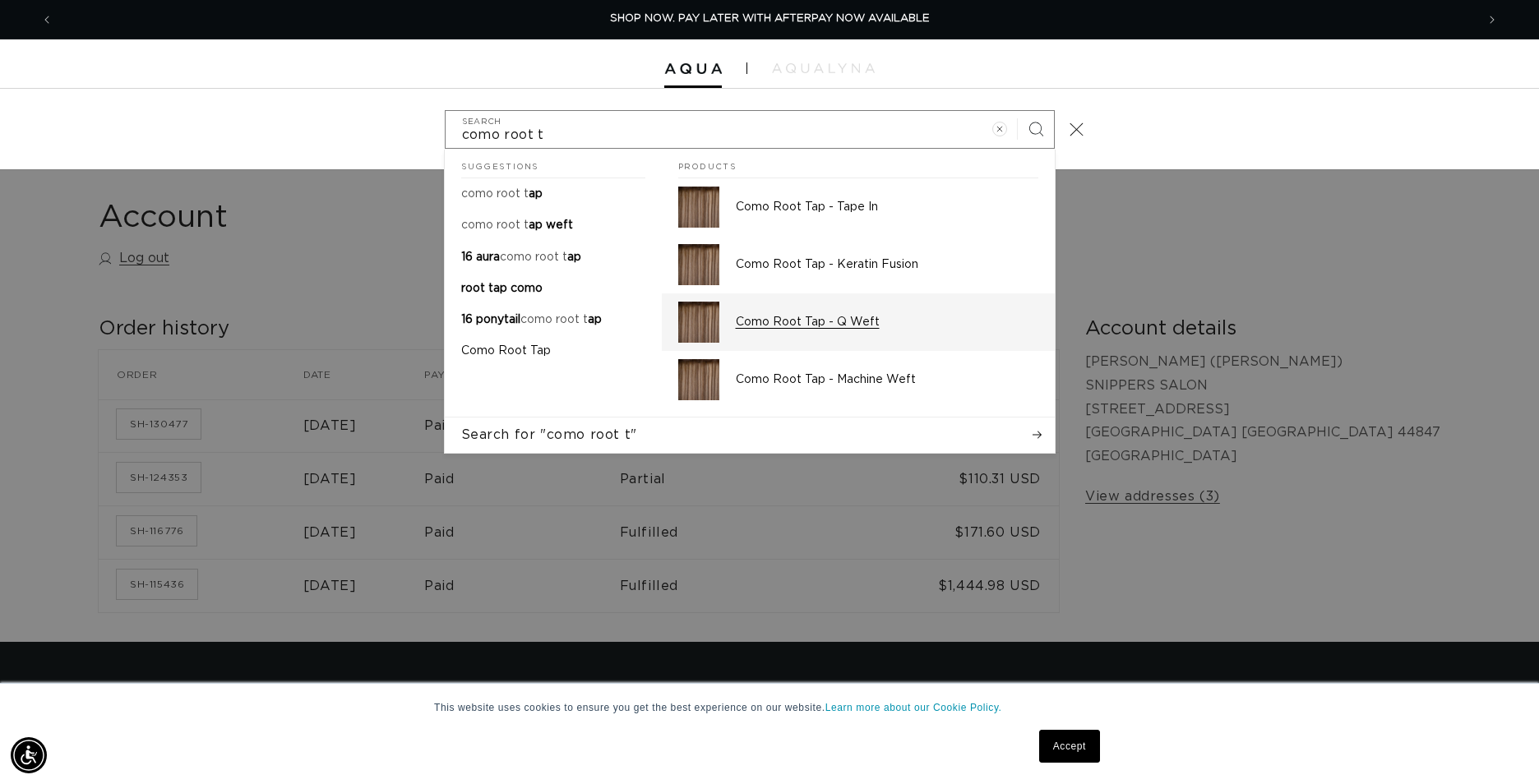
click at [841, 315] on p "Como Root Tap - Q Weft" at bounding box center [887, 323] width 303 height 15
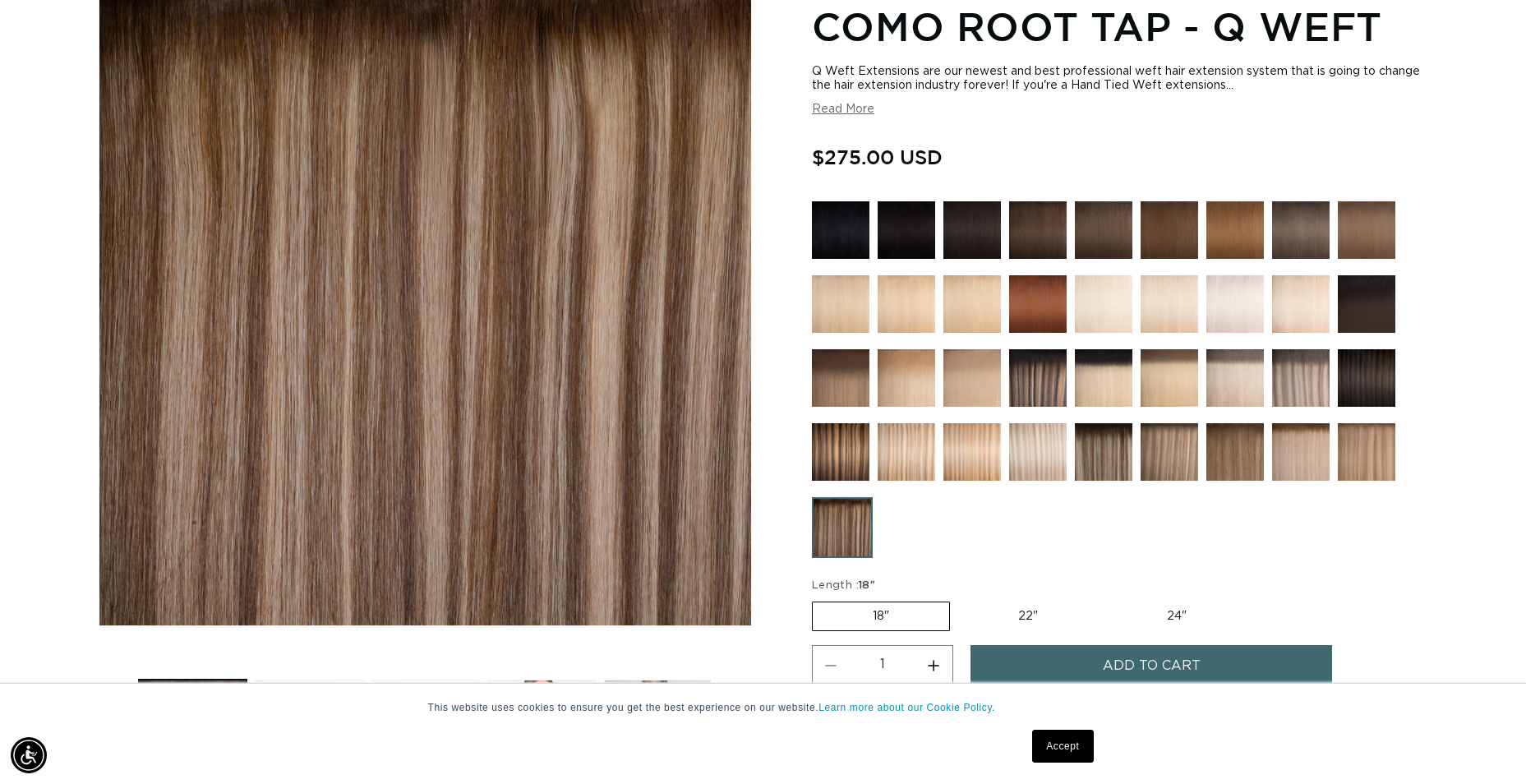
scroll to position [0, 2818]
click at [1027, 619] on label "22" Variant sold out or unavailable" at bounding box center [1028, 616] width 139 height 28
click at [959, 599] on input "22" Variant sold out or unavailable" at bounding box center [958, 598] width 1 height 1
radio input "true"
click at [926, 613] on label "18" Variant sold out or unavailable" at bounding box center [880, 616] width 136 height 28
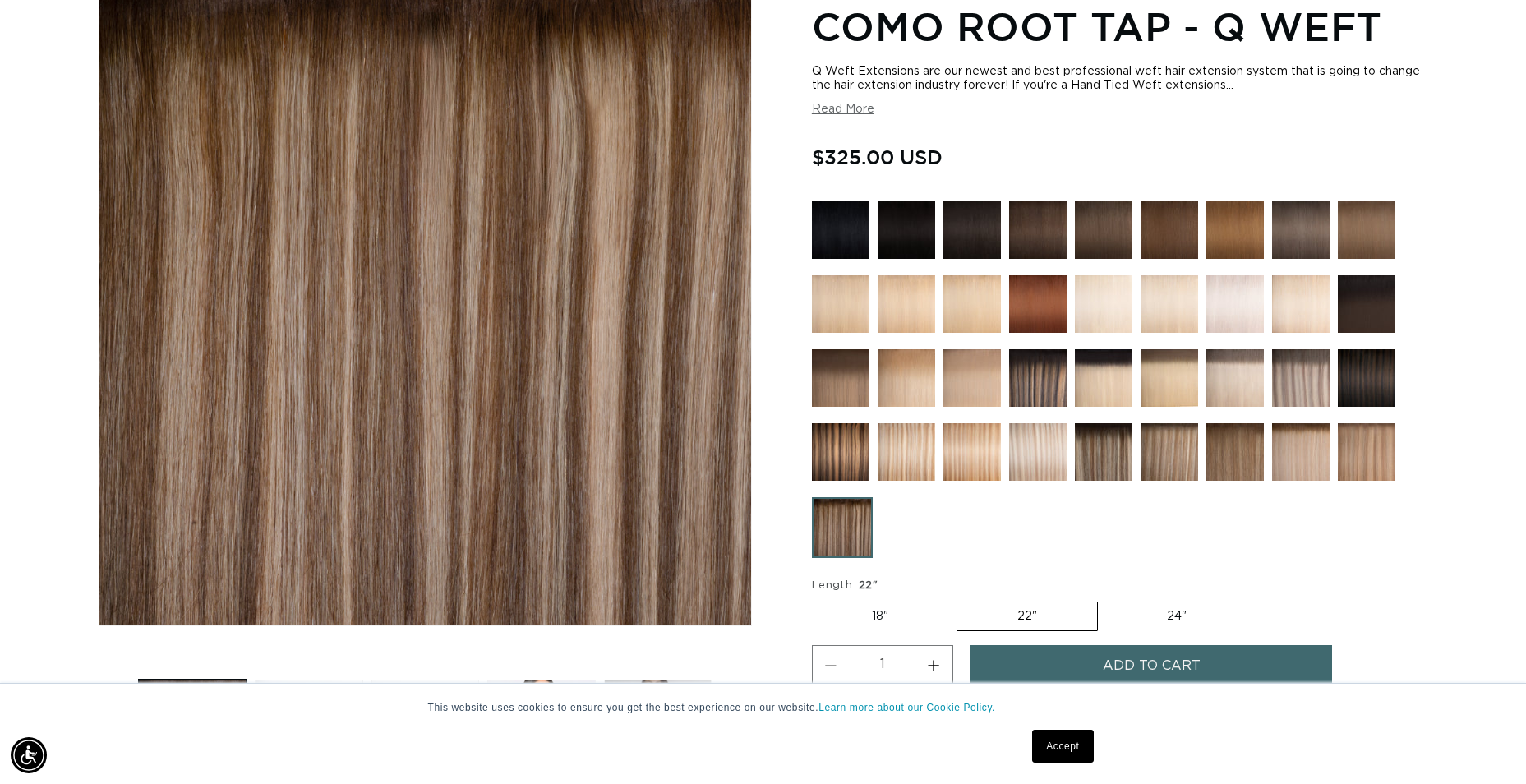
click at [817, 599] on input "18" Variant sold out or unavailable" at bounding box center [816, 598] width 1 height 1
radio input "true"
click at [1113, 453] on img at bounding box center [1103, 452] width 57 height 57
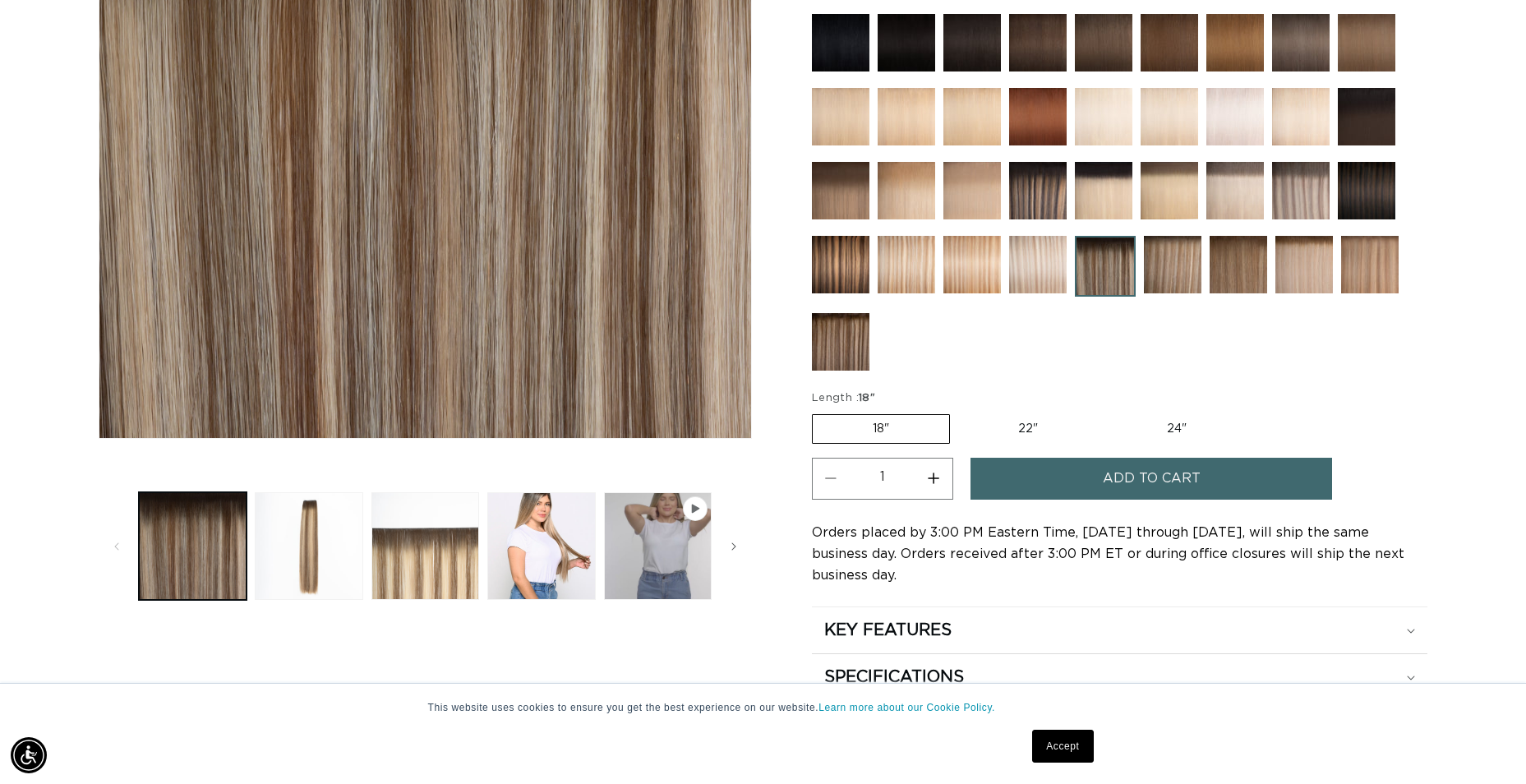
scroll to position [493, 0]
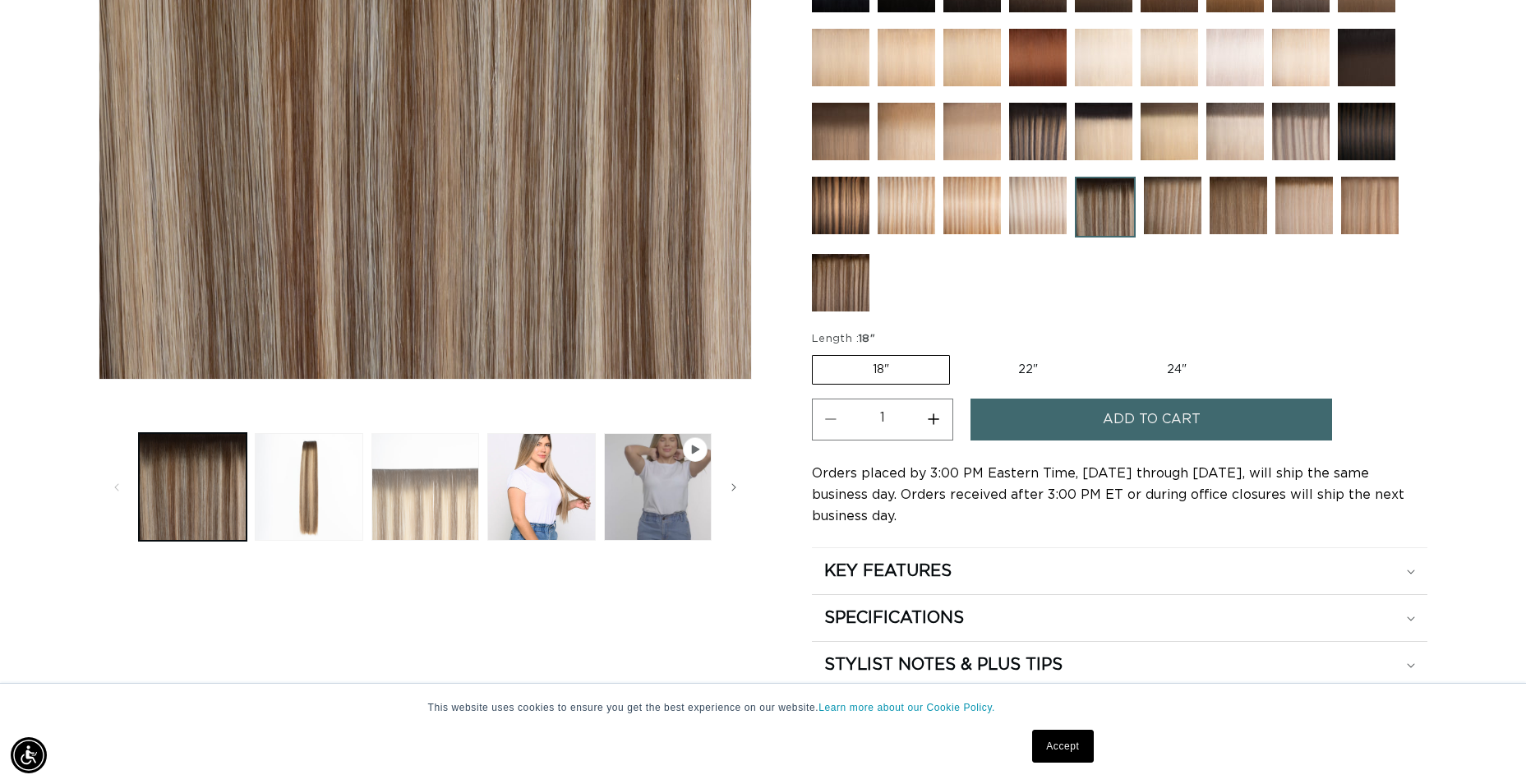
click at [456, 507] on button "Load image 3 in gallery view" at bounding box center [425, 487] width 108 height 108
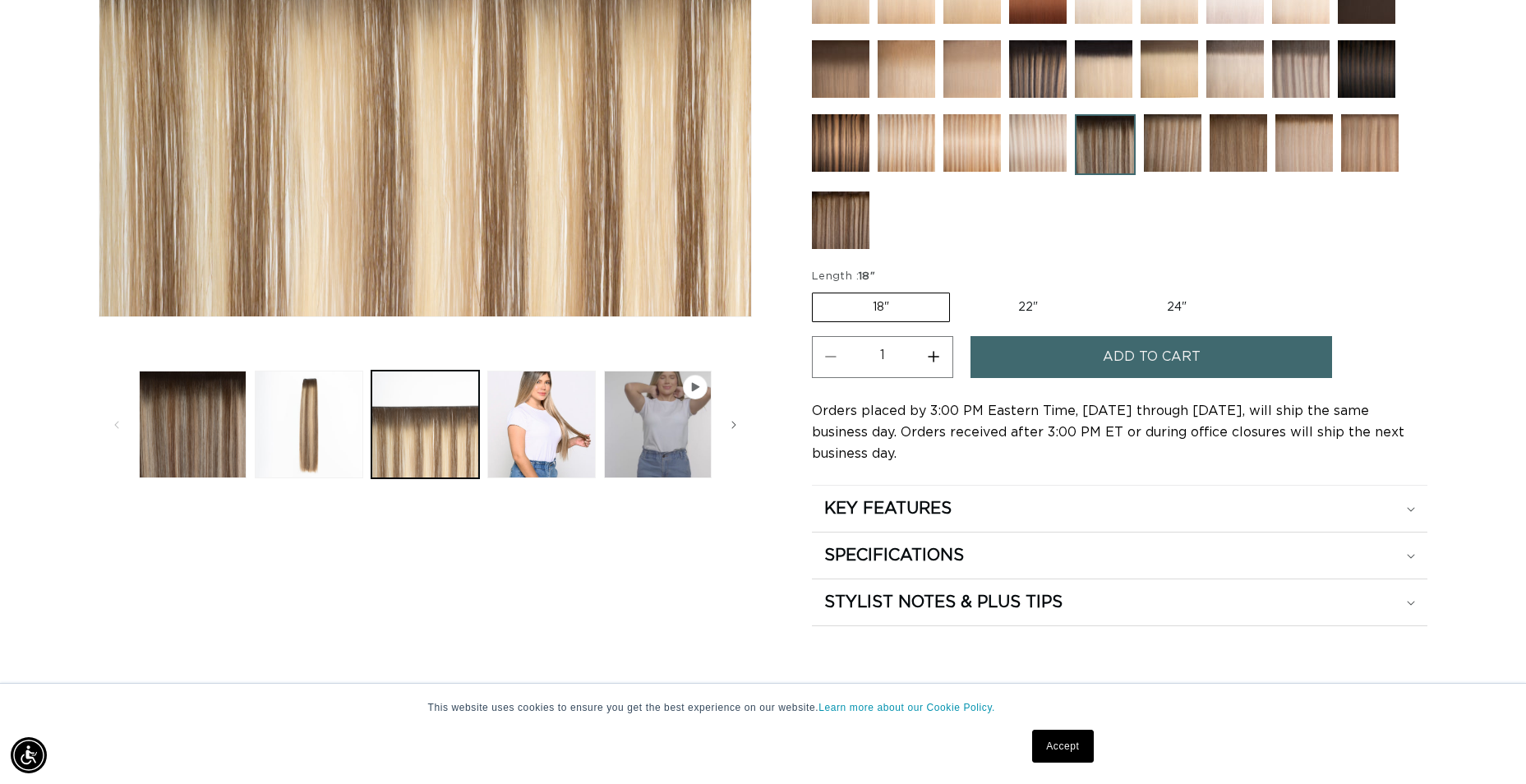
scroll to position [0, 1409]
click at [585, 449] on button "Load image 4 in gallery view" at bounding box center [541, 424] width 108 height 108
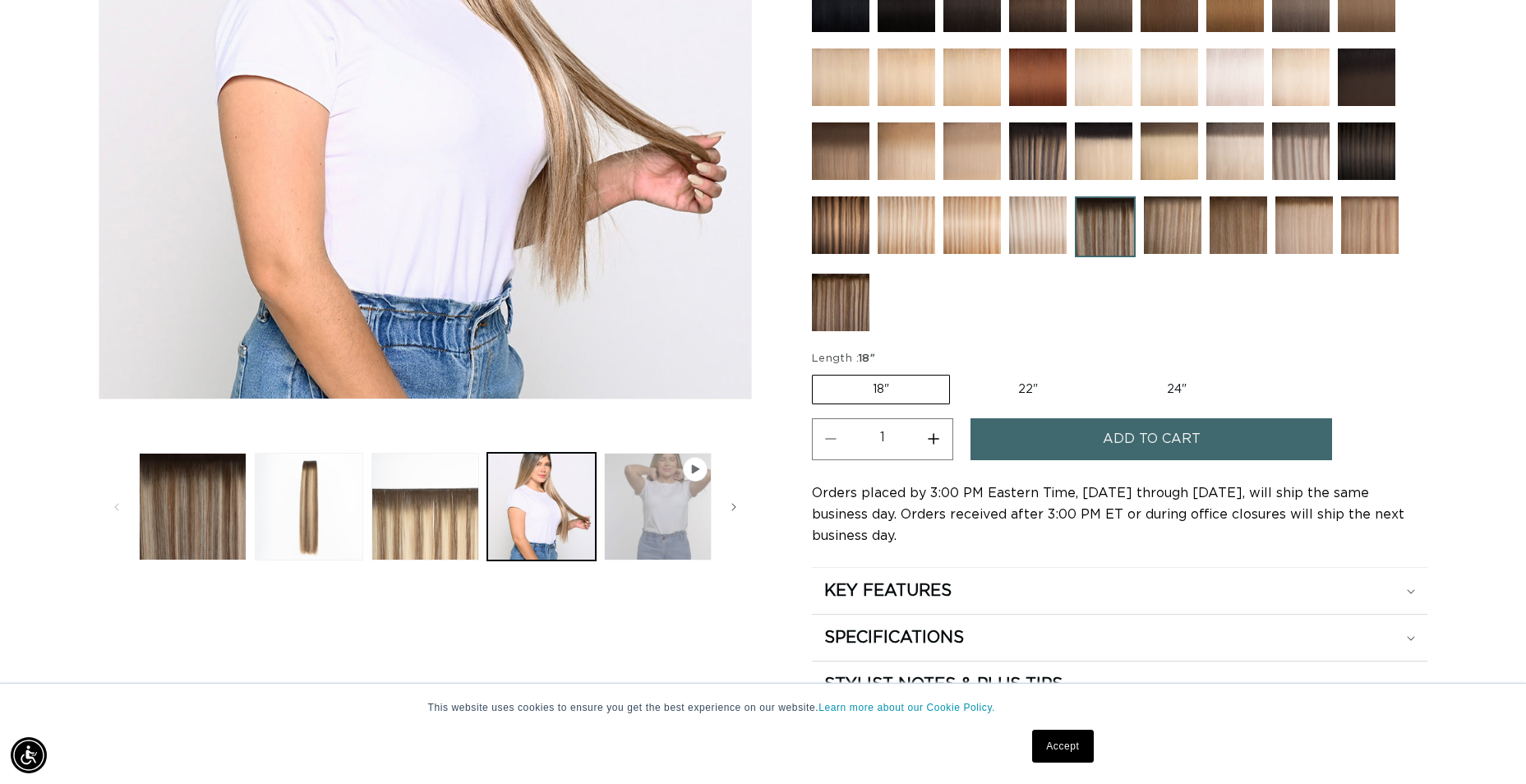
scroll to position [0, 0]
click at [737, 500] on span "Slide right" at bounding box center [734, 508] width 17 height 17
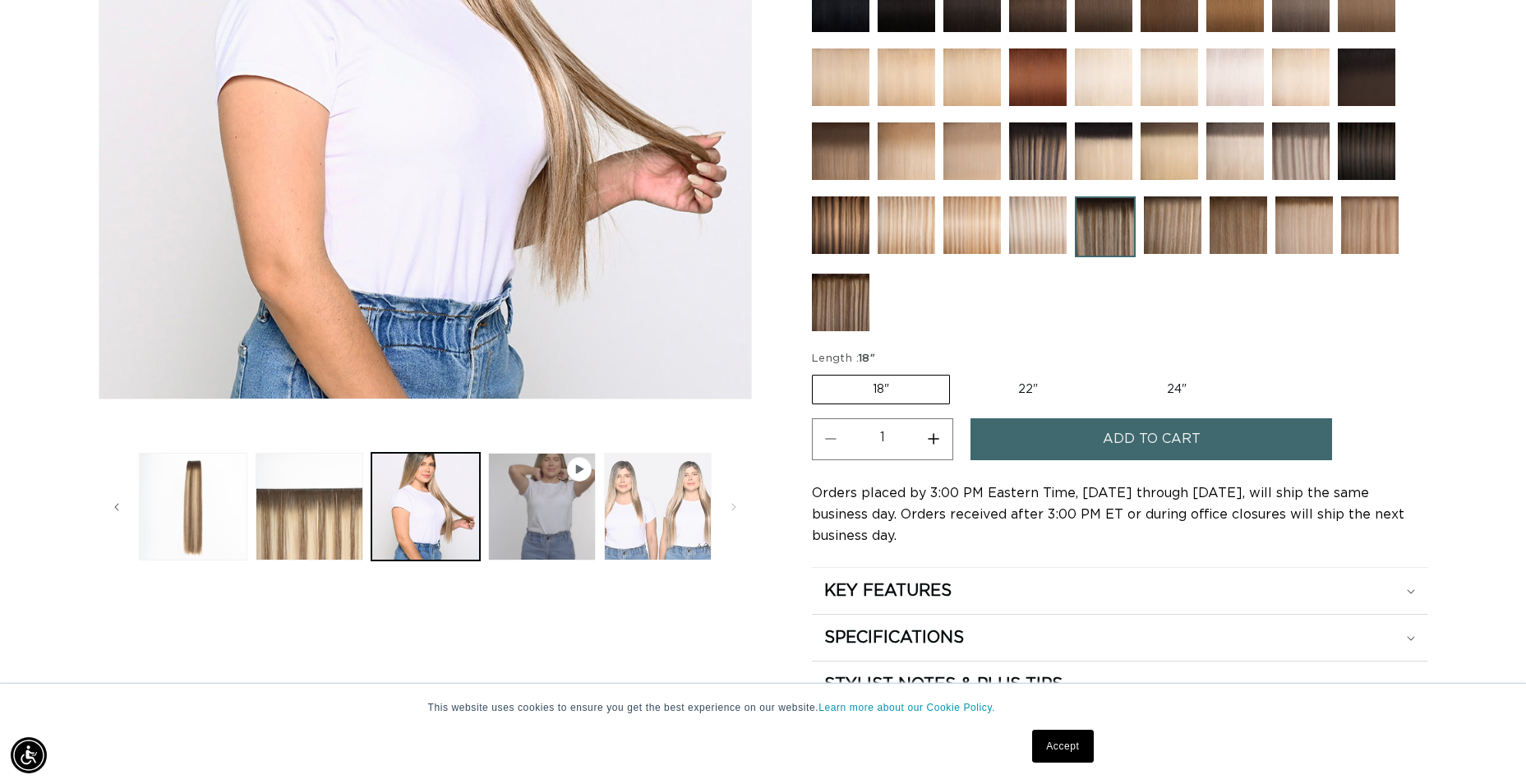
click at [709, 510] on button "Load image 5 in gallery view" at bounding box center [658, 507] width 108 height 108
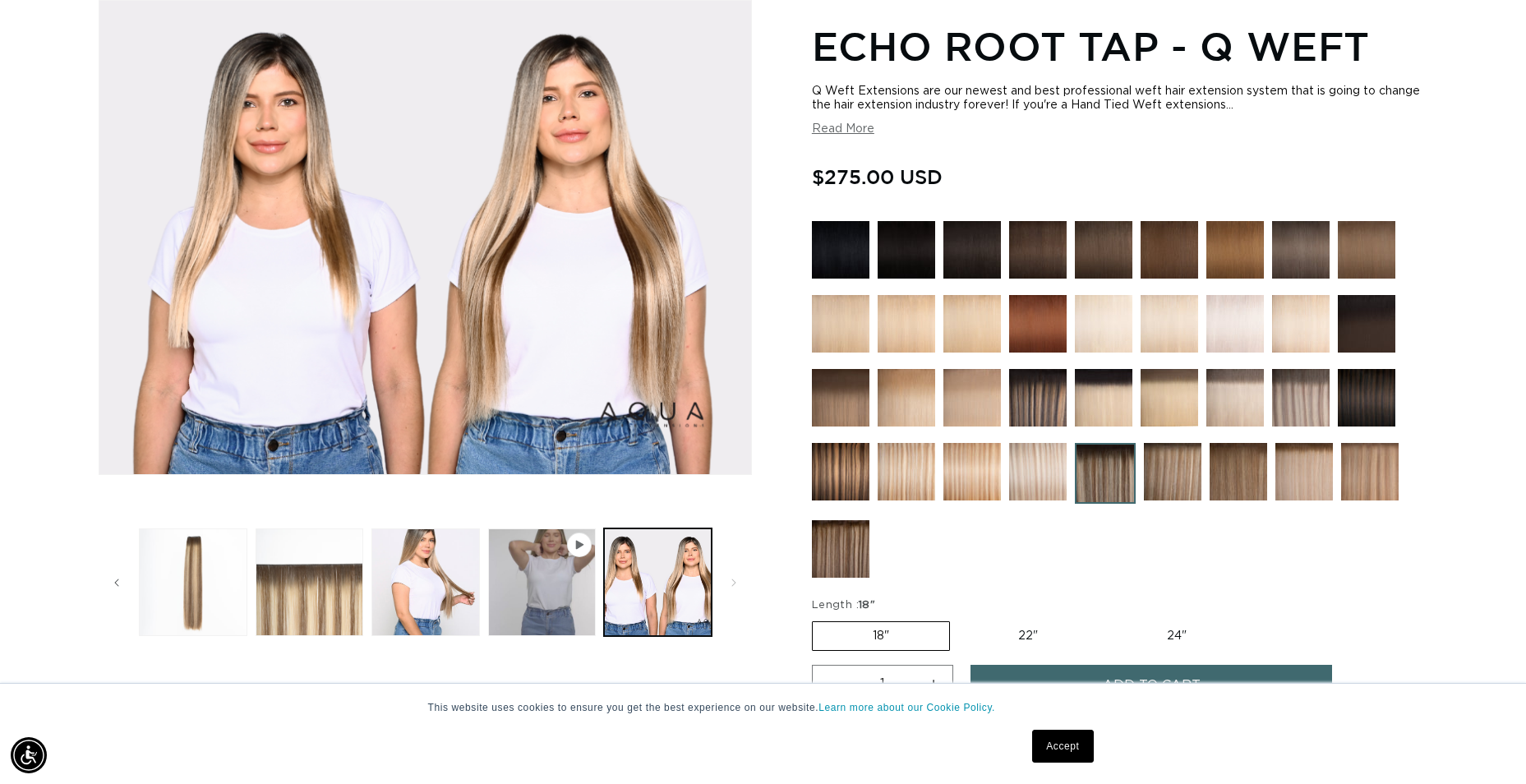
scroll to position [0, 2818]
click at [1060, 405] on img at bounding box center [1038, 397] width 57 height 57
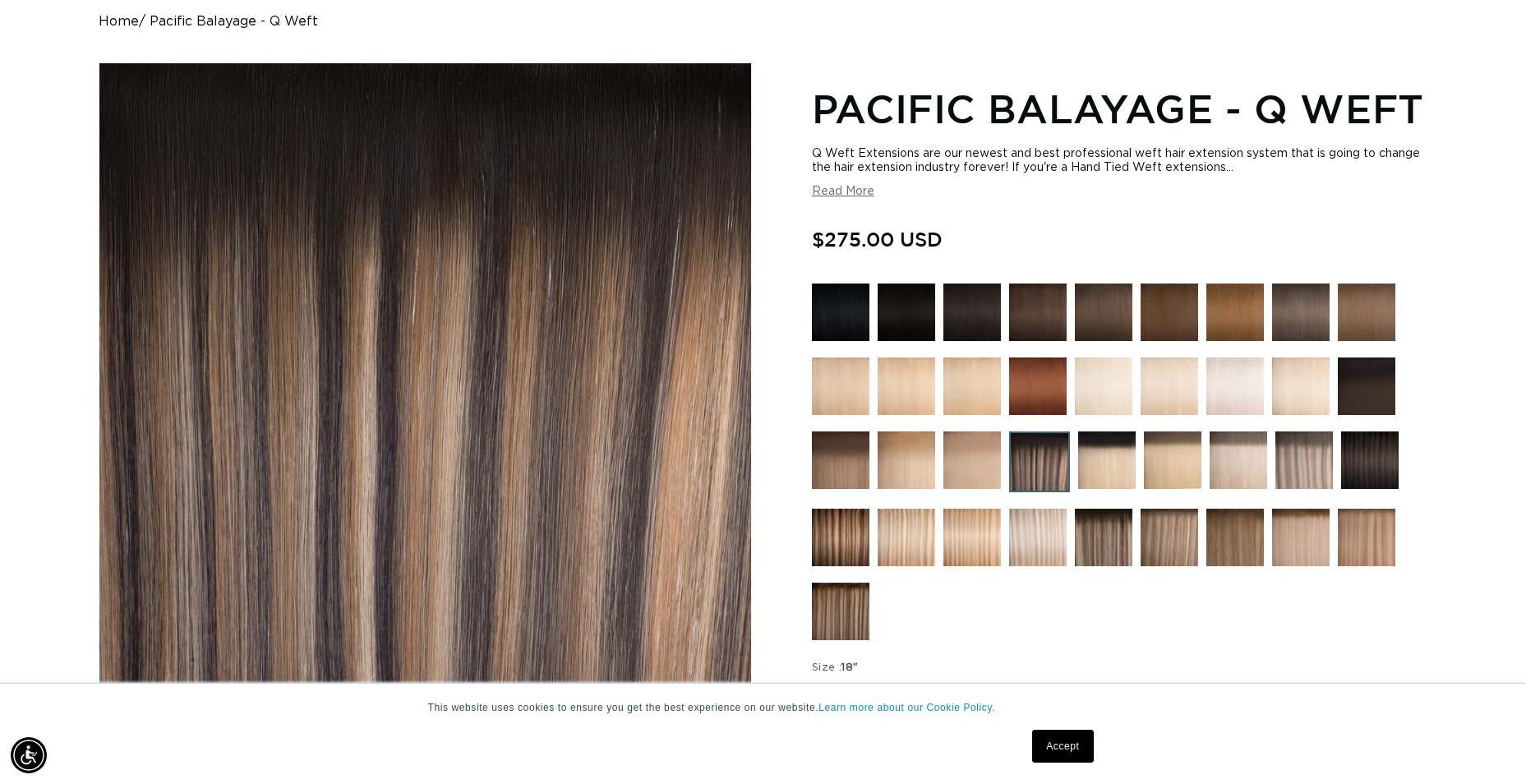
scroll to position [0, 2818]
click at [1029, 460] on img at bounding box center [1039, 461] width 61 height 61
click at [1313, 473] on img at bounding box center [1304, 460] width 57 height 57
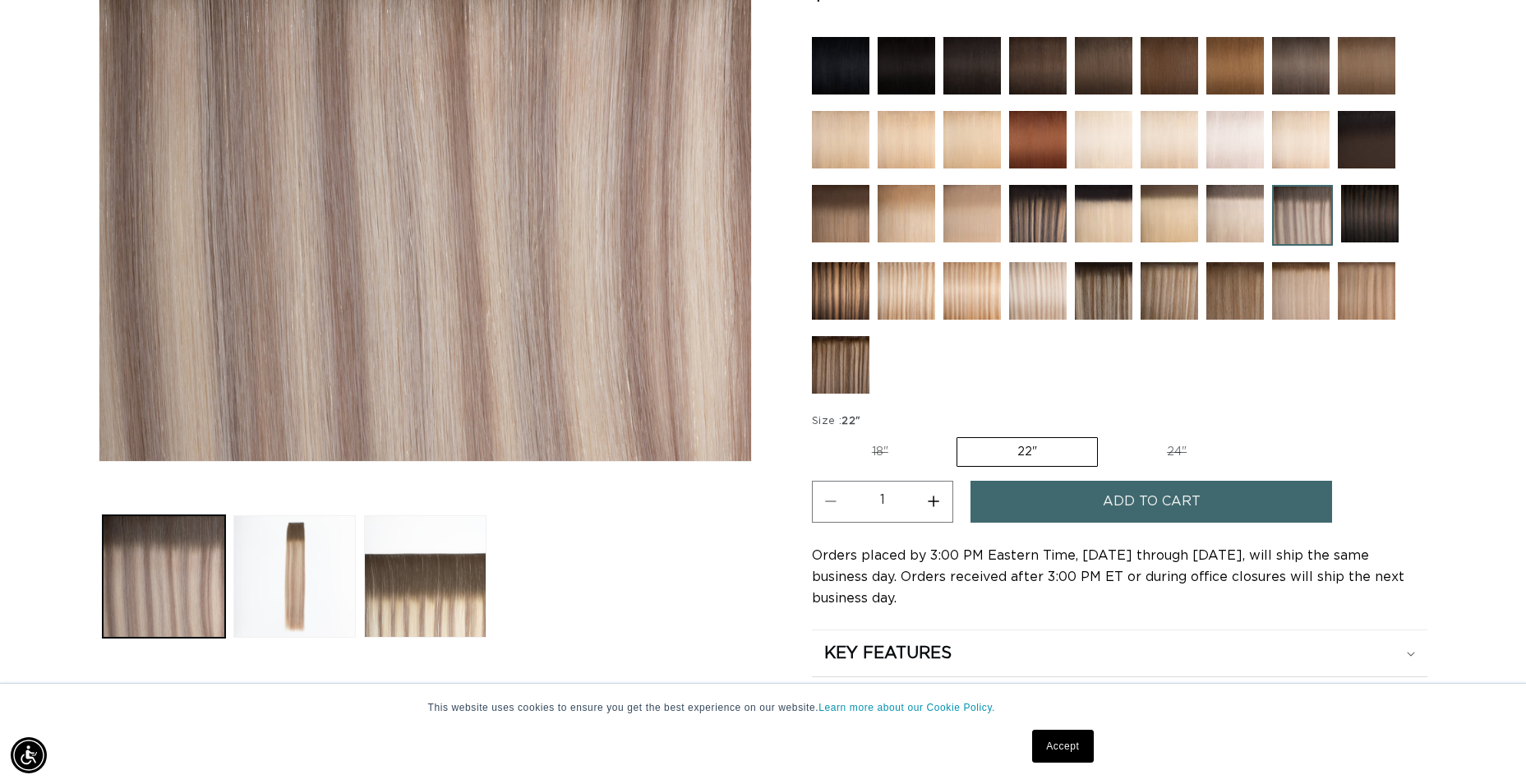
scroll to position [0, 1409]
click at [1172, 306] on img at bounding box center [1169, 291] width 57 height 57
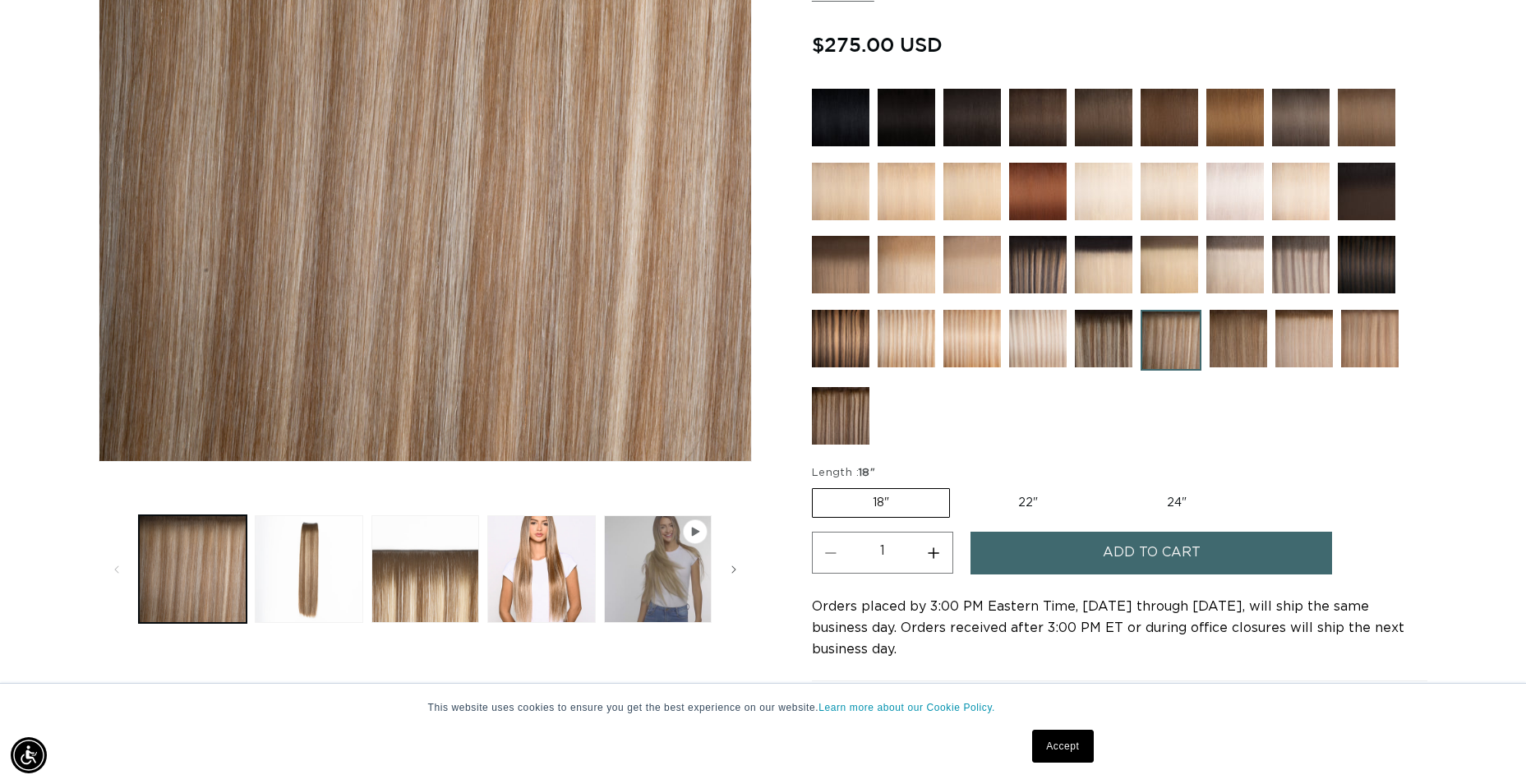
scroll to position [0, 1409]
click at [855, 334] on img at bounding box center [840, 339] width 57 height 57
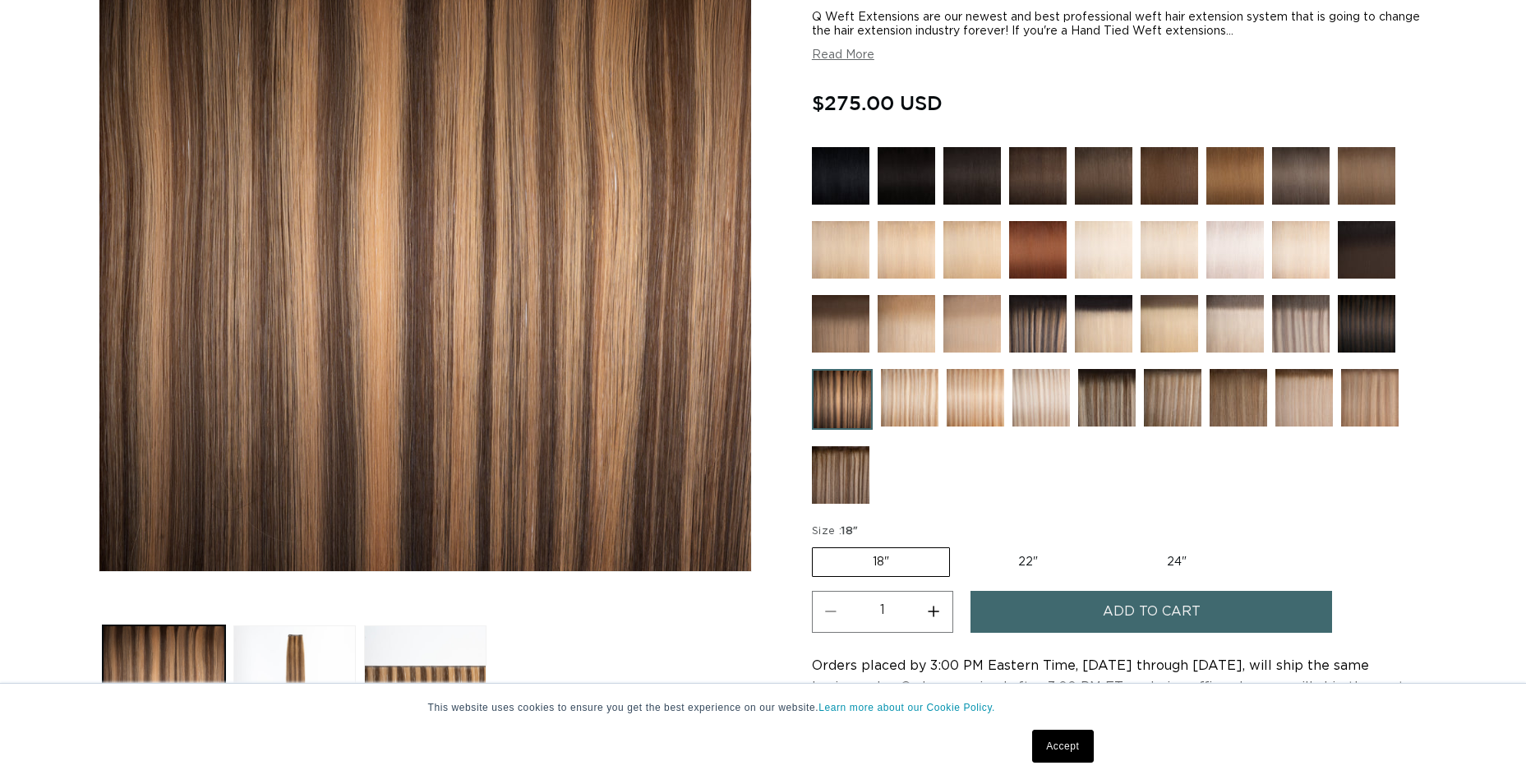
scroll to position [329, 0]
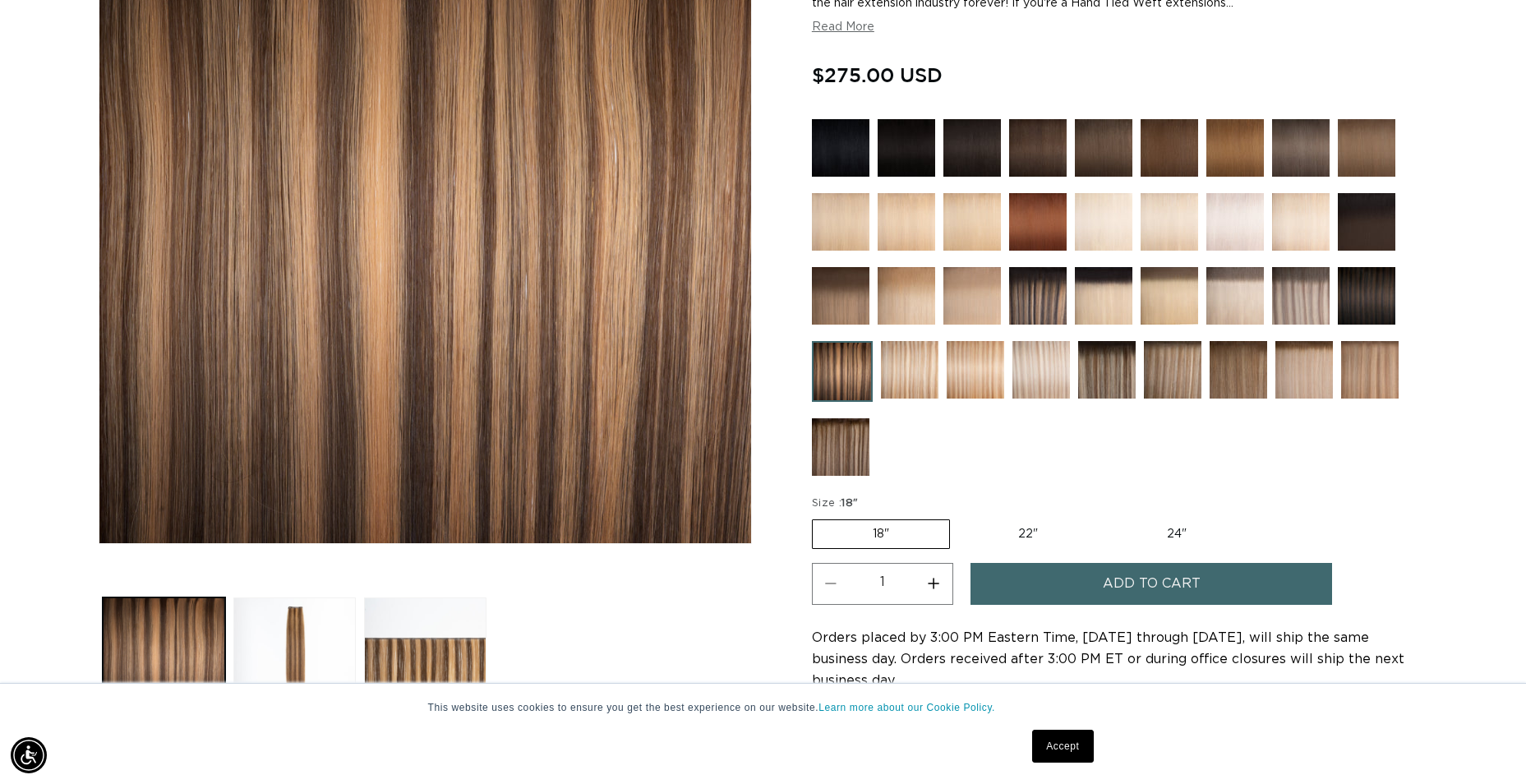
click at [1041, 298] on img at bounding box center [1038, 296] width 57 height 57
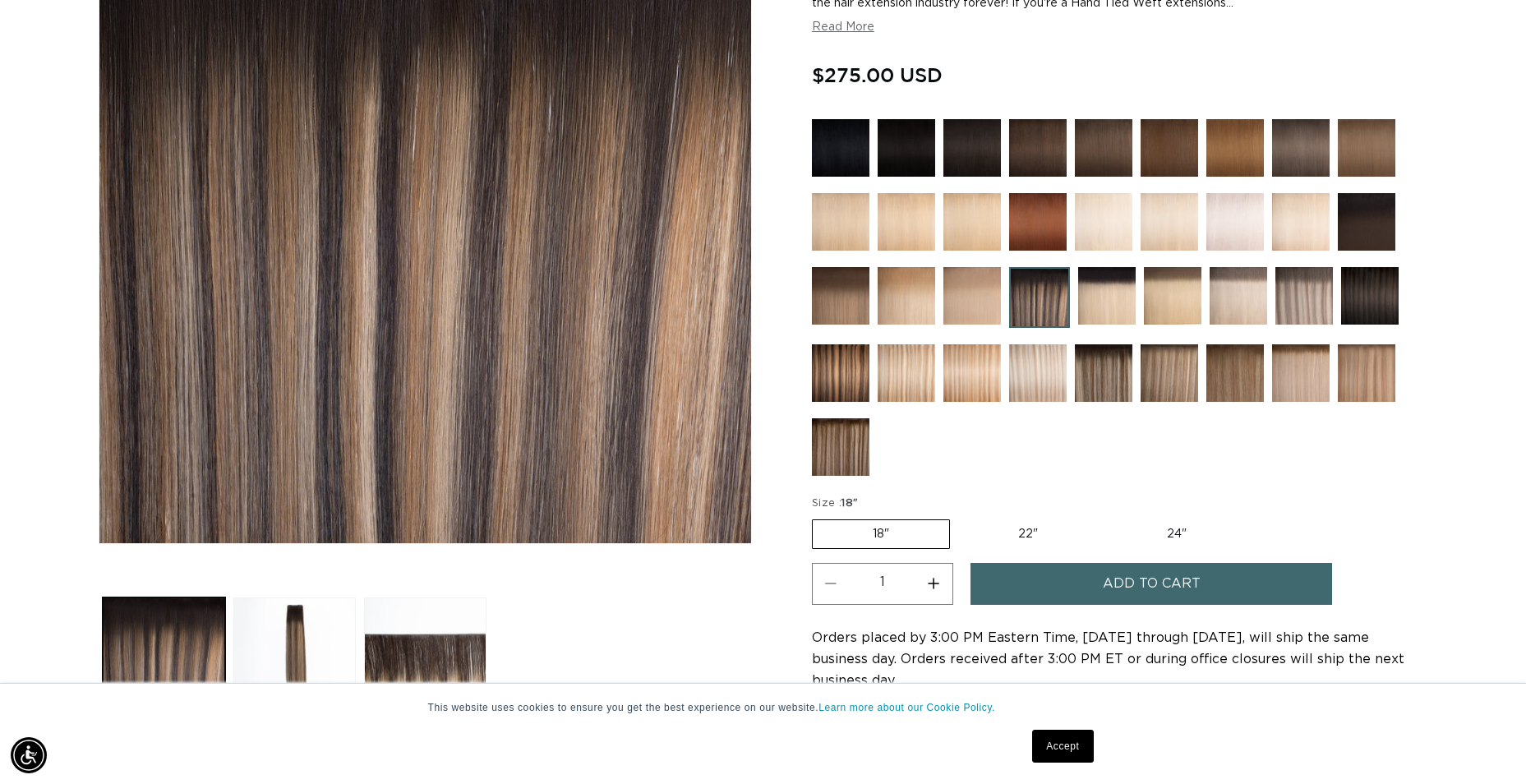
scroll to position [0, 1409]
click at [1108, 385] on img at bounding box center [1103, 373] width 57 height 57
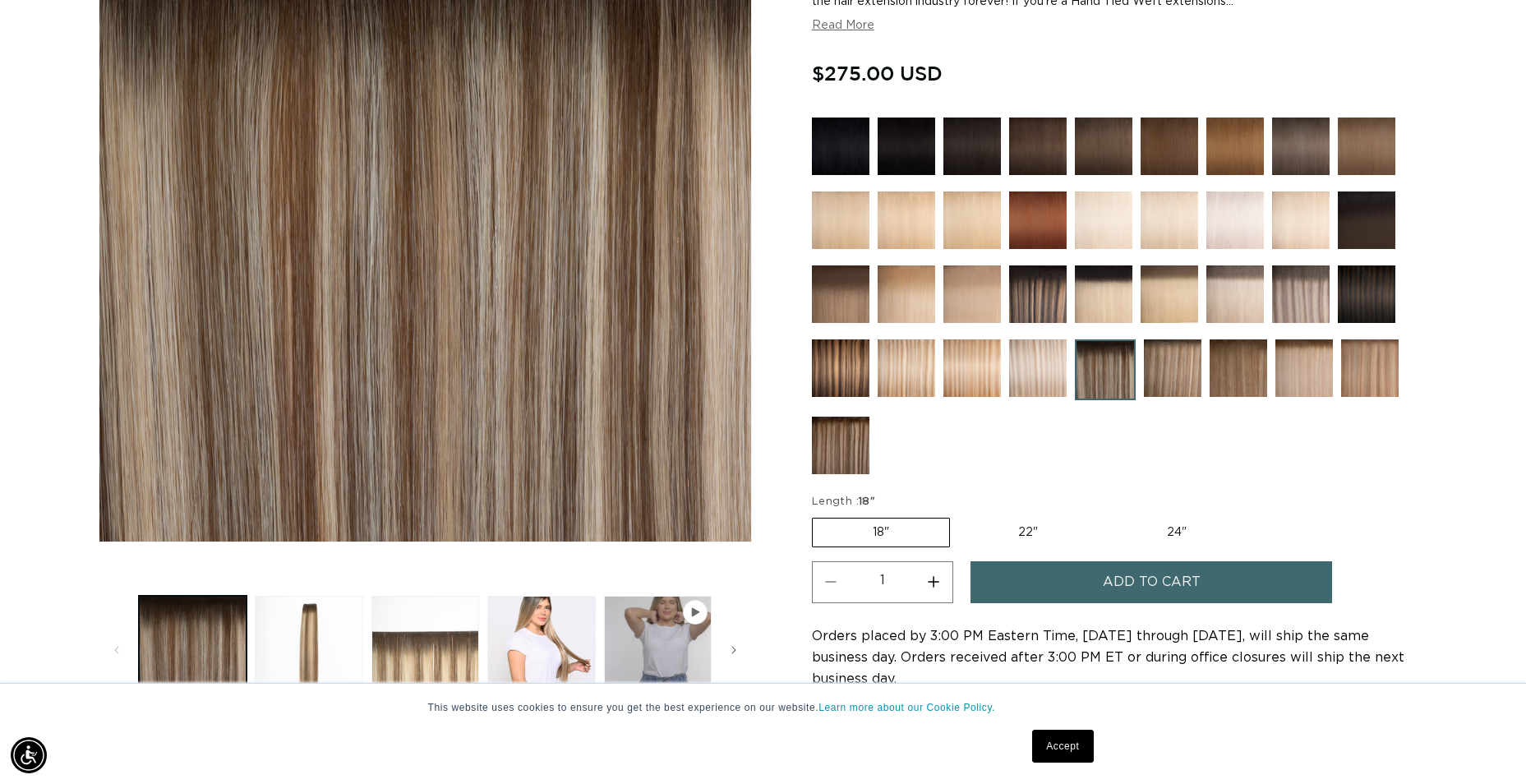
scroll to position [329, 0]
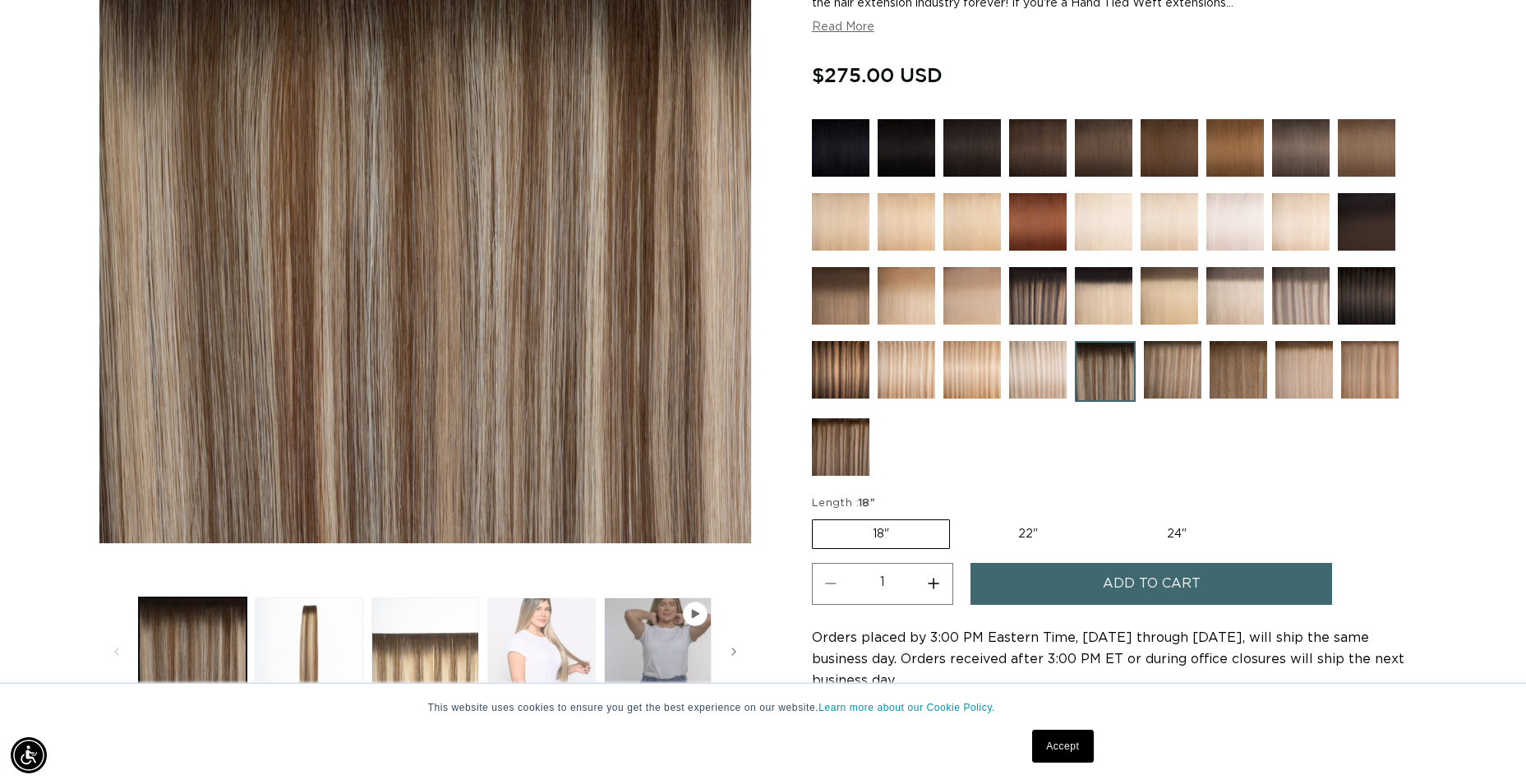
click at [568, 650] on button "Load image 4 in gallery view" at bounding box center [541, 651] width 108 height 108
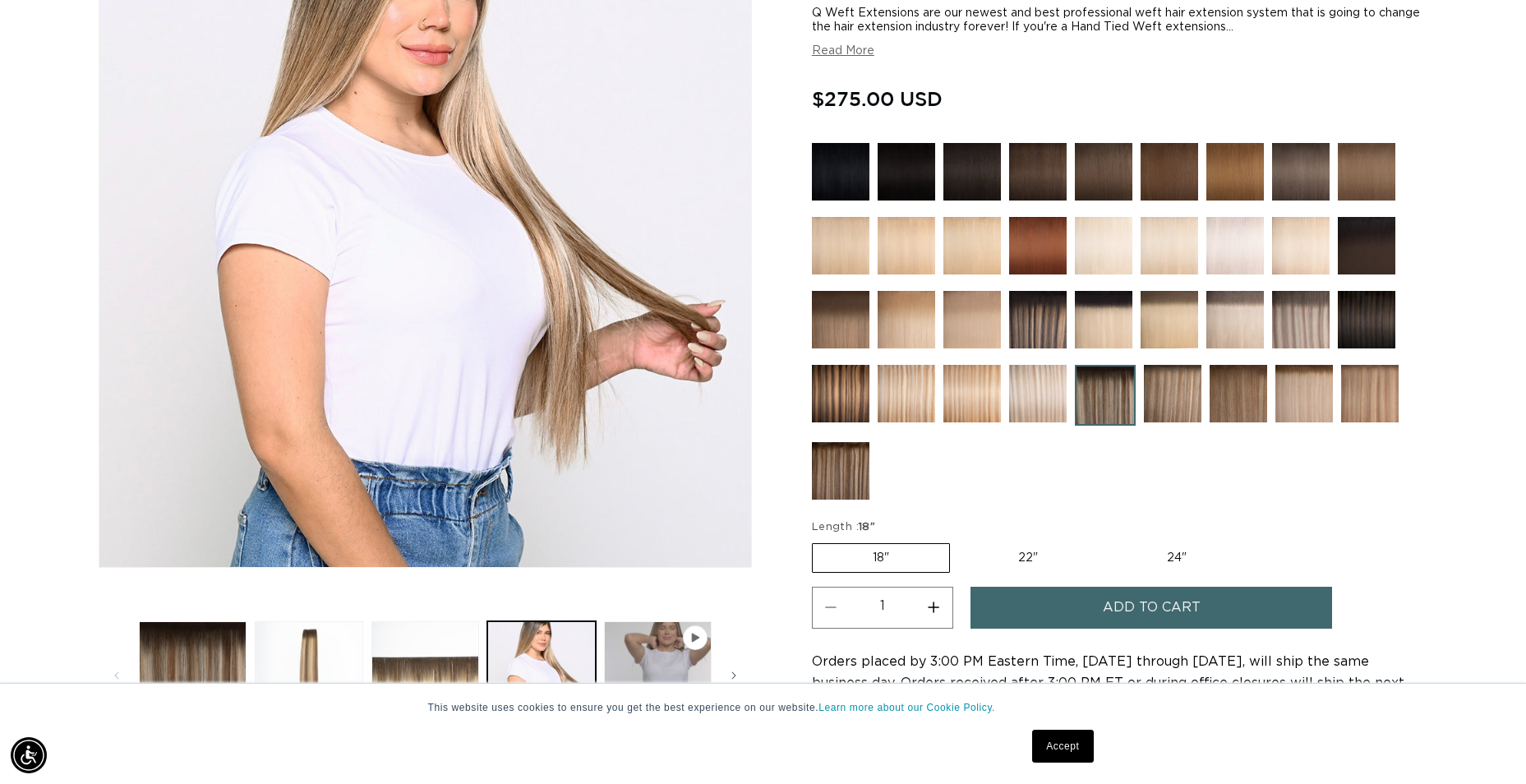
scroll to position [392, 0]
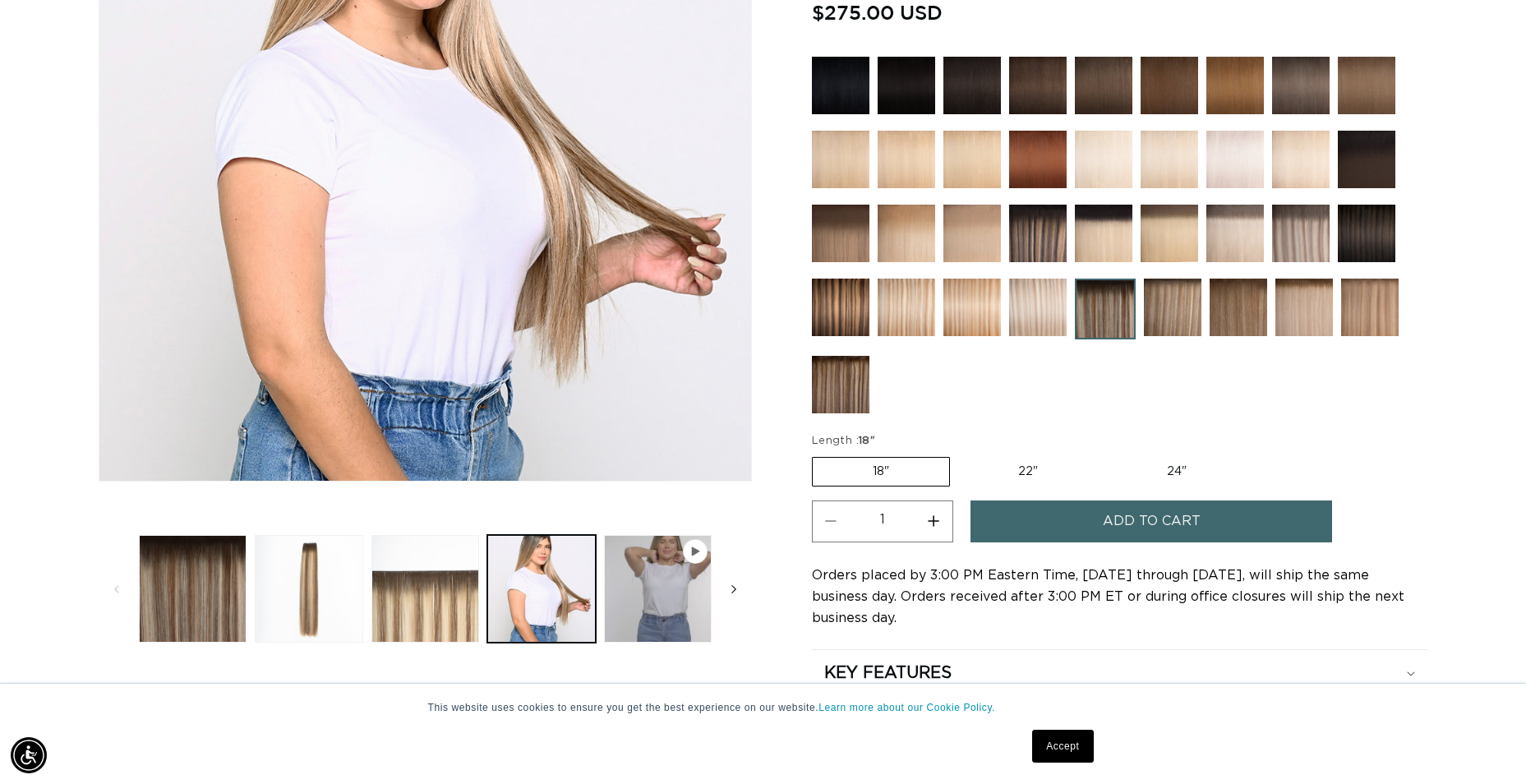
click at [733, 588] on icon "Slide right" at bounding box center [734, 589] width 6 height 18
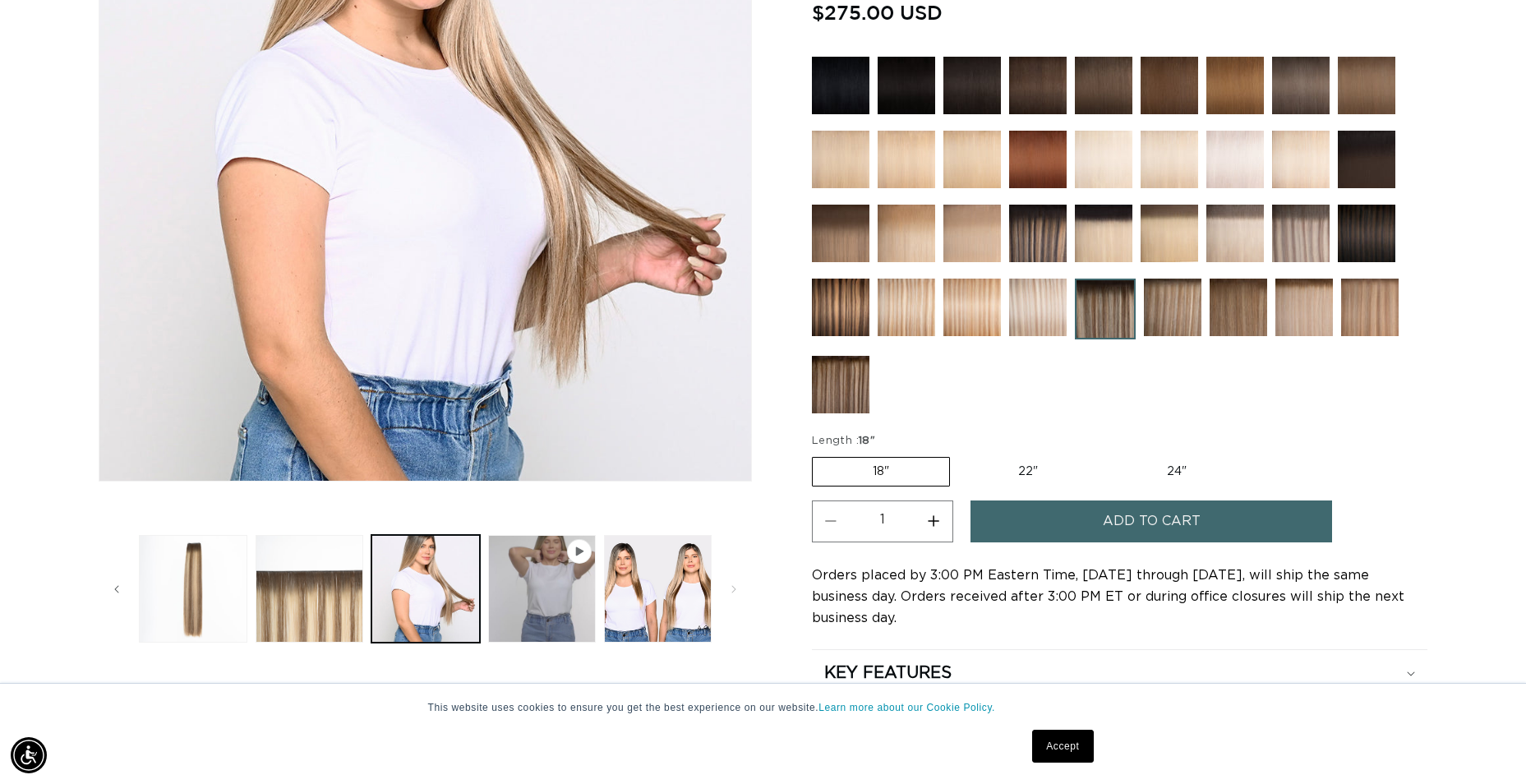
scroll to position [0, 1409]
click at [667, 586] on button "Load image 5 in gallery view" at bounding box center [658, 589] width 108 height 108
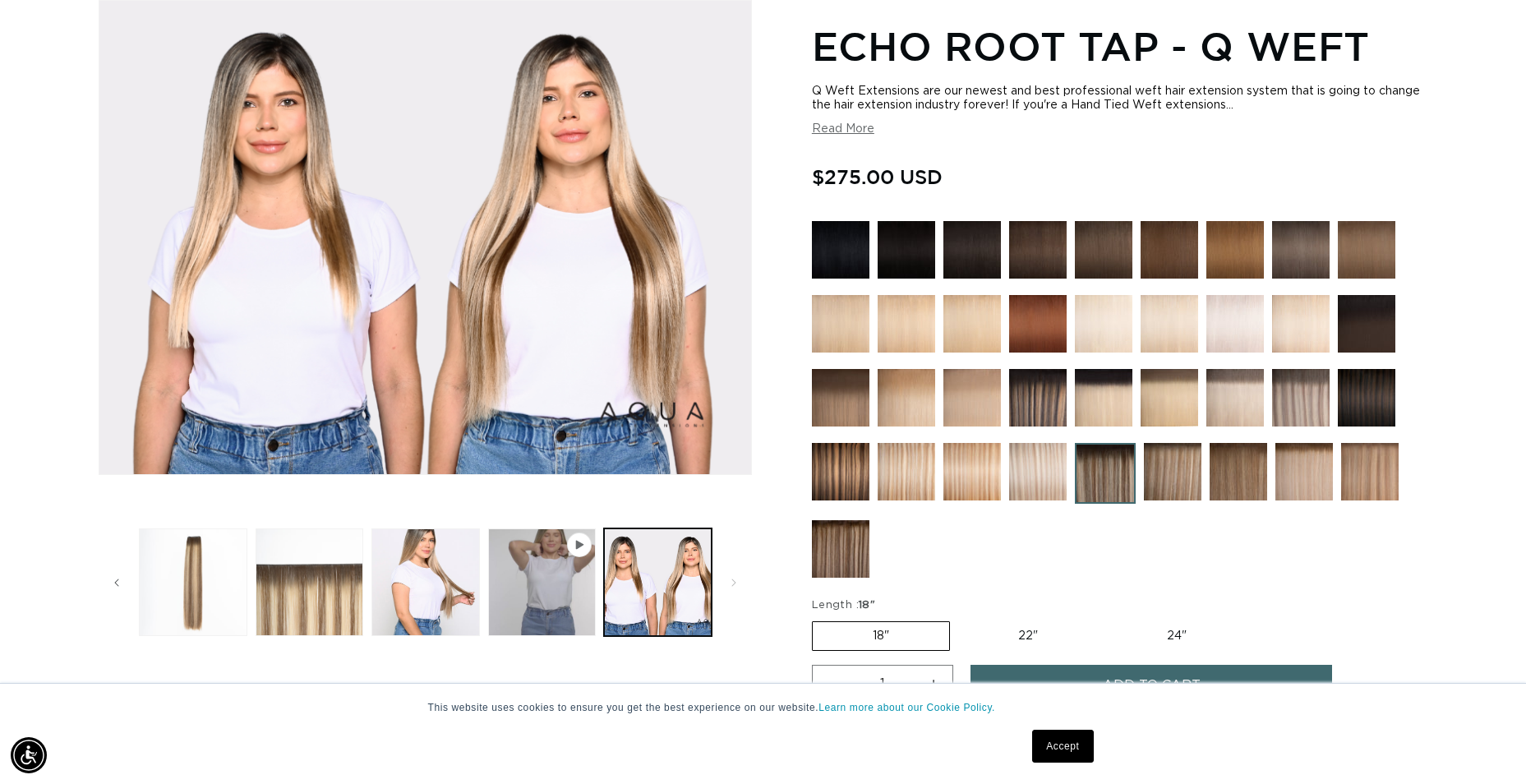
scroll to position [0, 2818]
click at [1034, 629] on label "22" Variant sold out or unavailable" at bounding box center [1028, 635] width 139 height 28
click at [959, 618] on input "22" Variant sold out or unavailable" at bounding box center [958, 618] width 1 height 1
radio input "true"
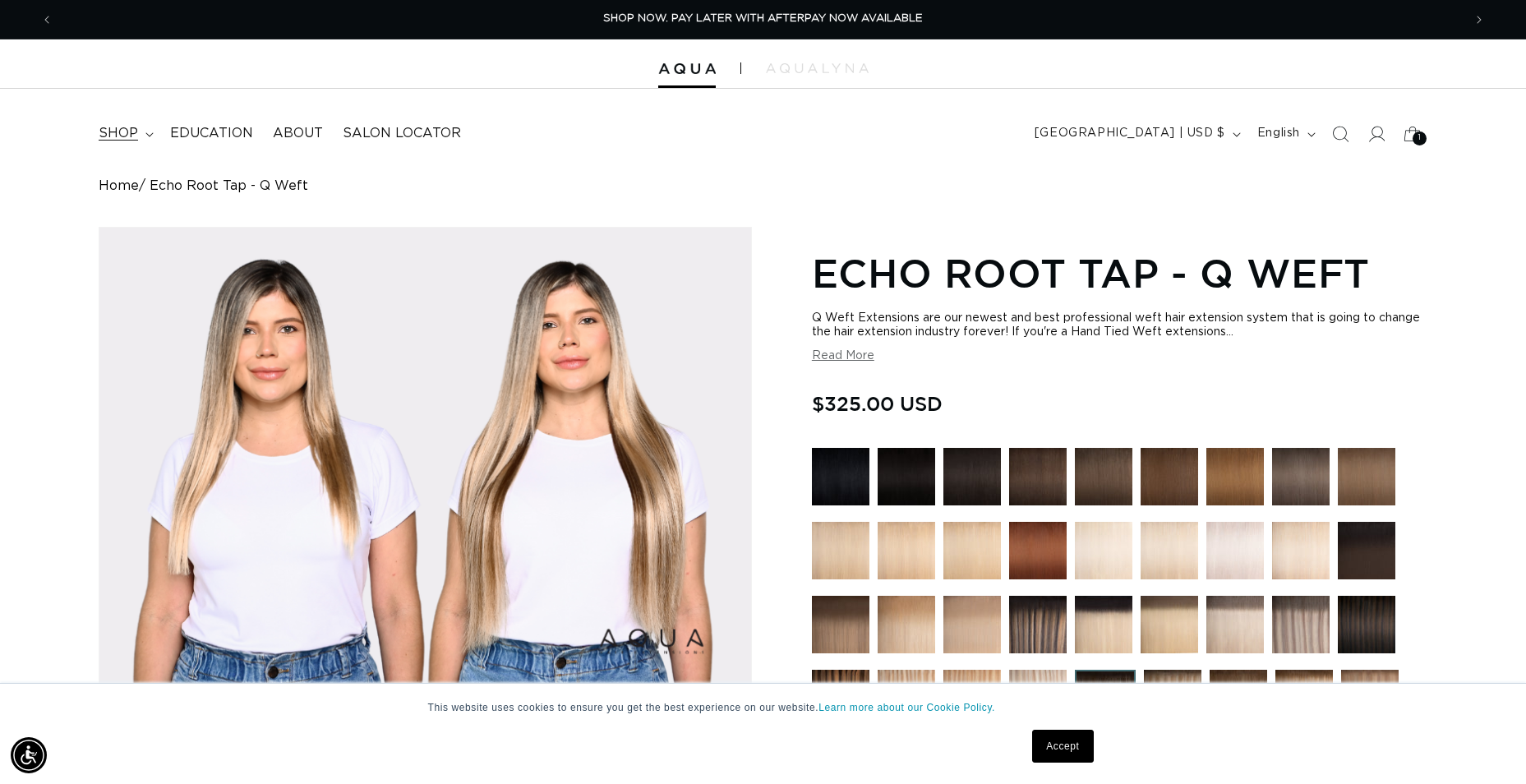
click at [137, 136] on summary "shop" at bounding box center [124, 134] width 71 height 37
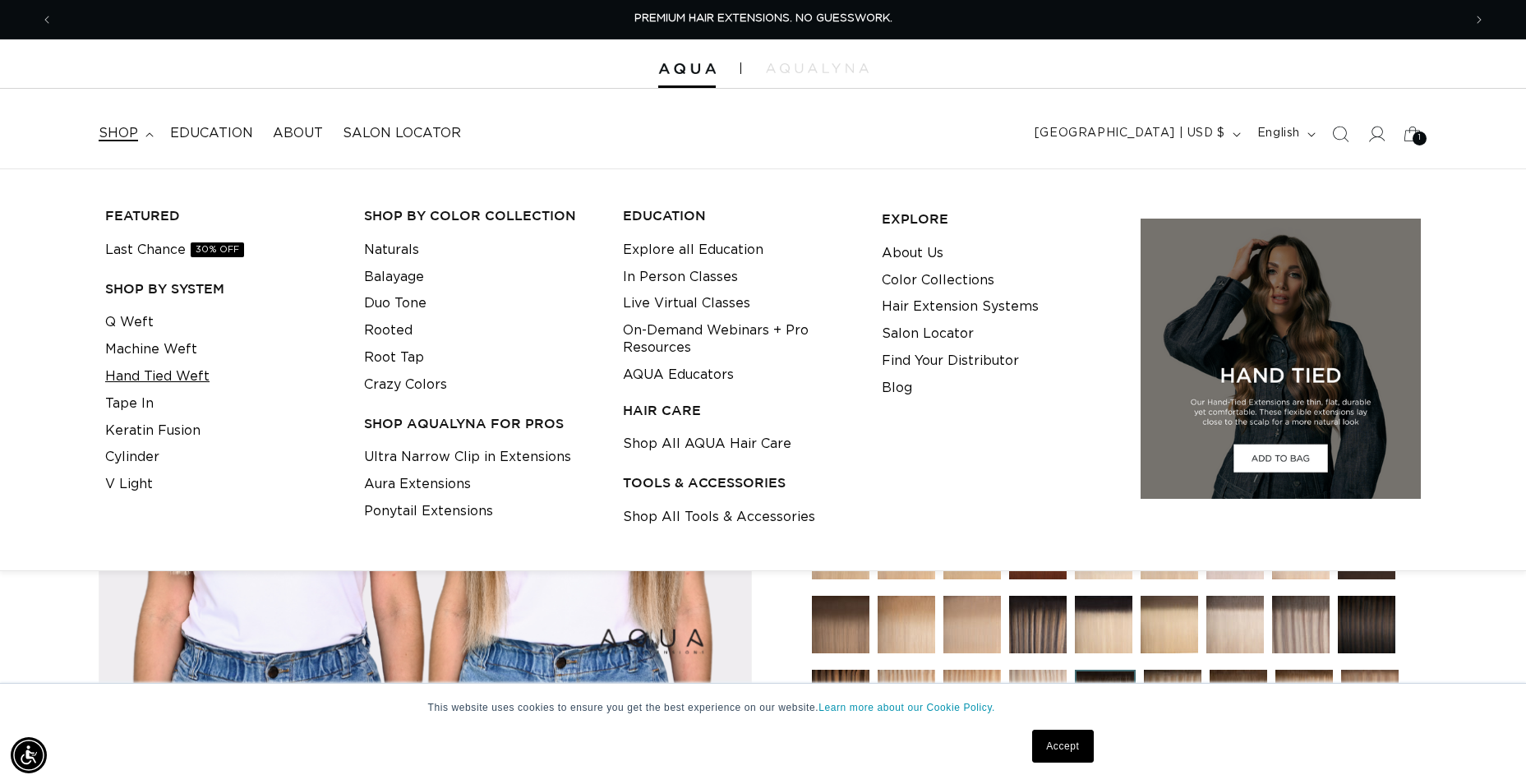
click at [130, 377] on link "Hand Tied Weft" at bounding box center [157, 376] width 104 height 27
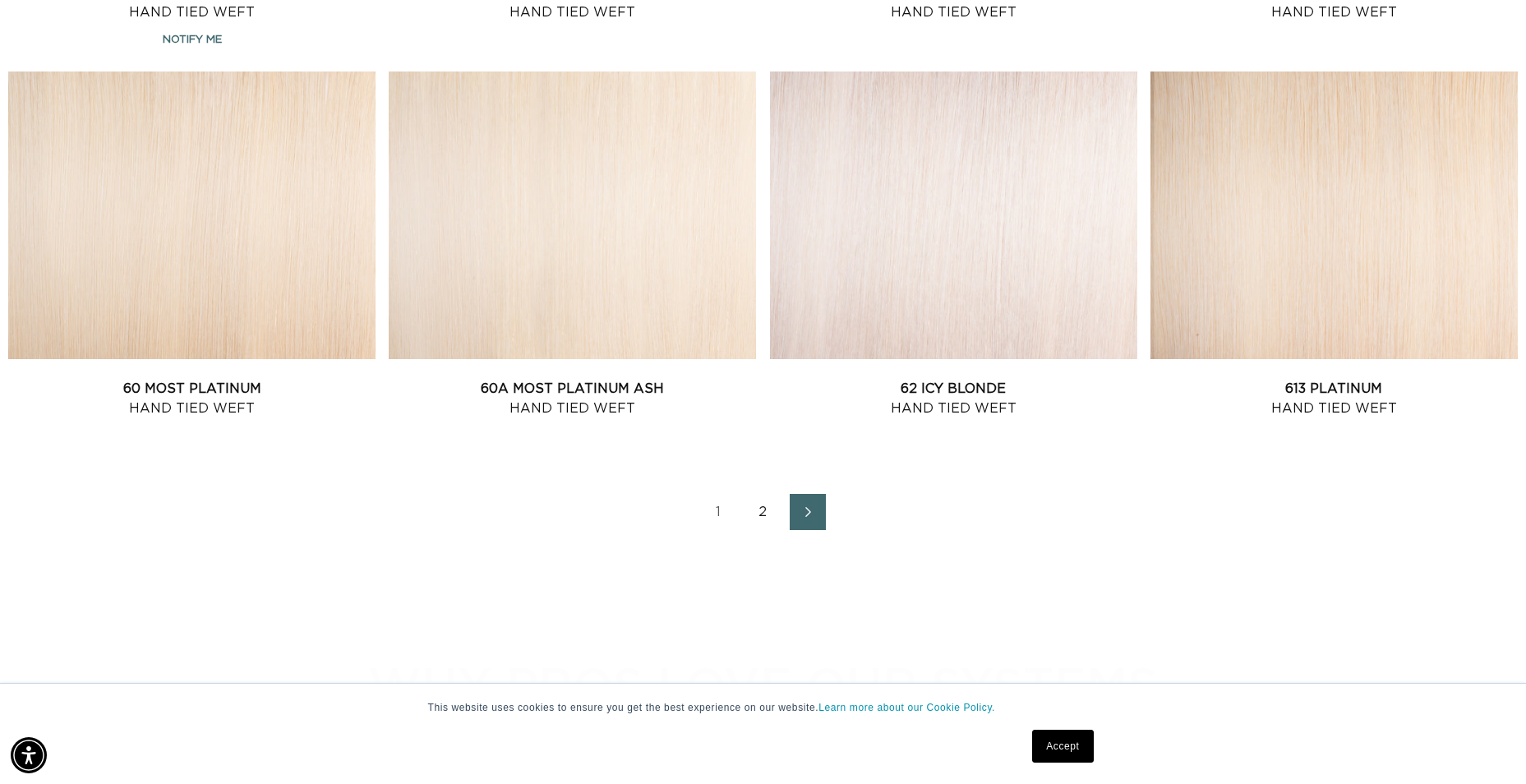
scroll to position [2383, 0]
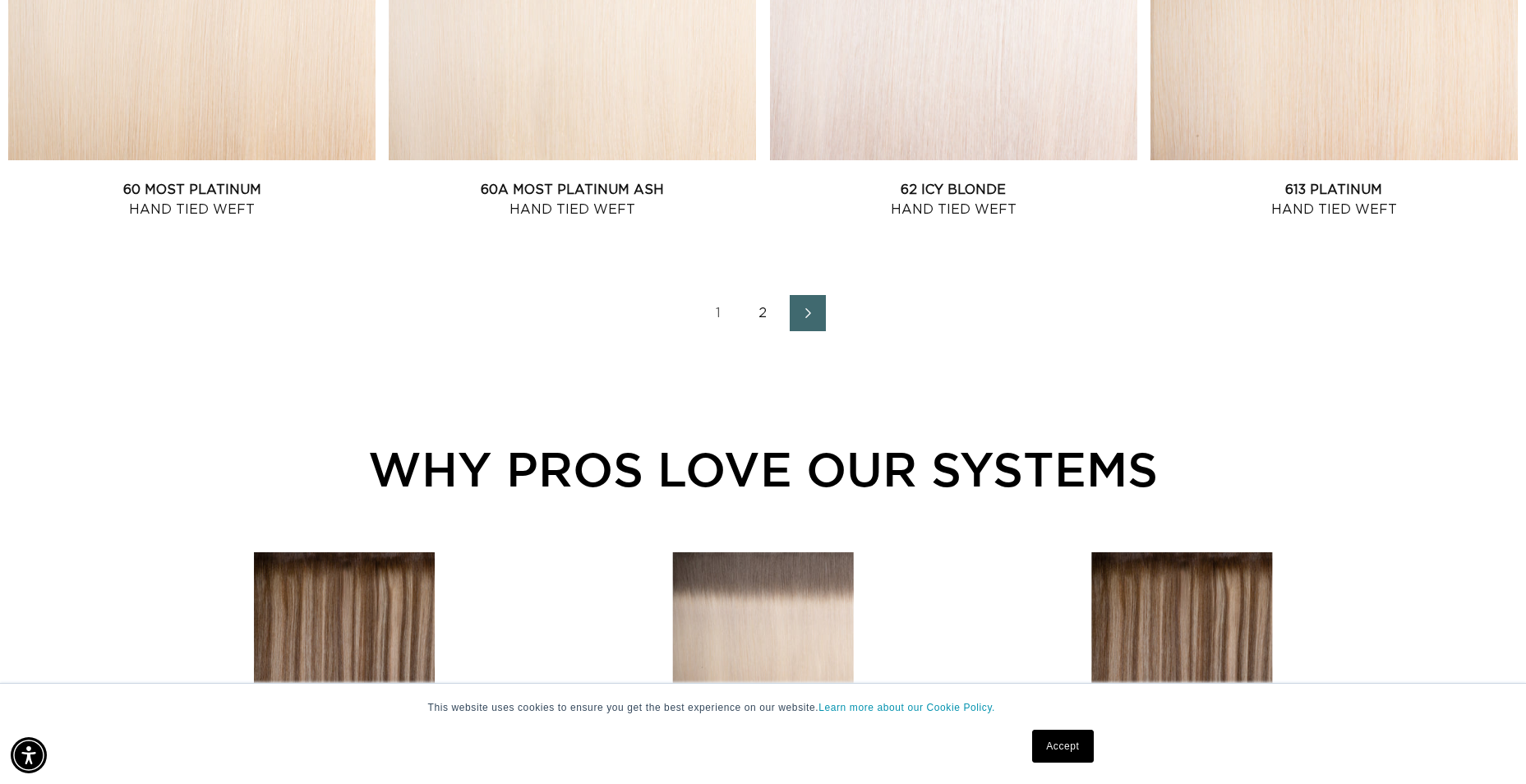
click at [761, 303] on link "2" at bounding box center [763, 313] width 36 height 36
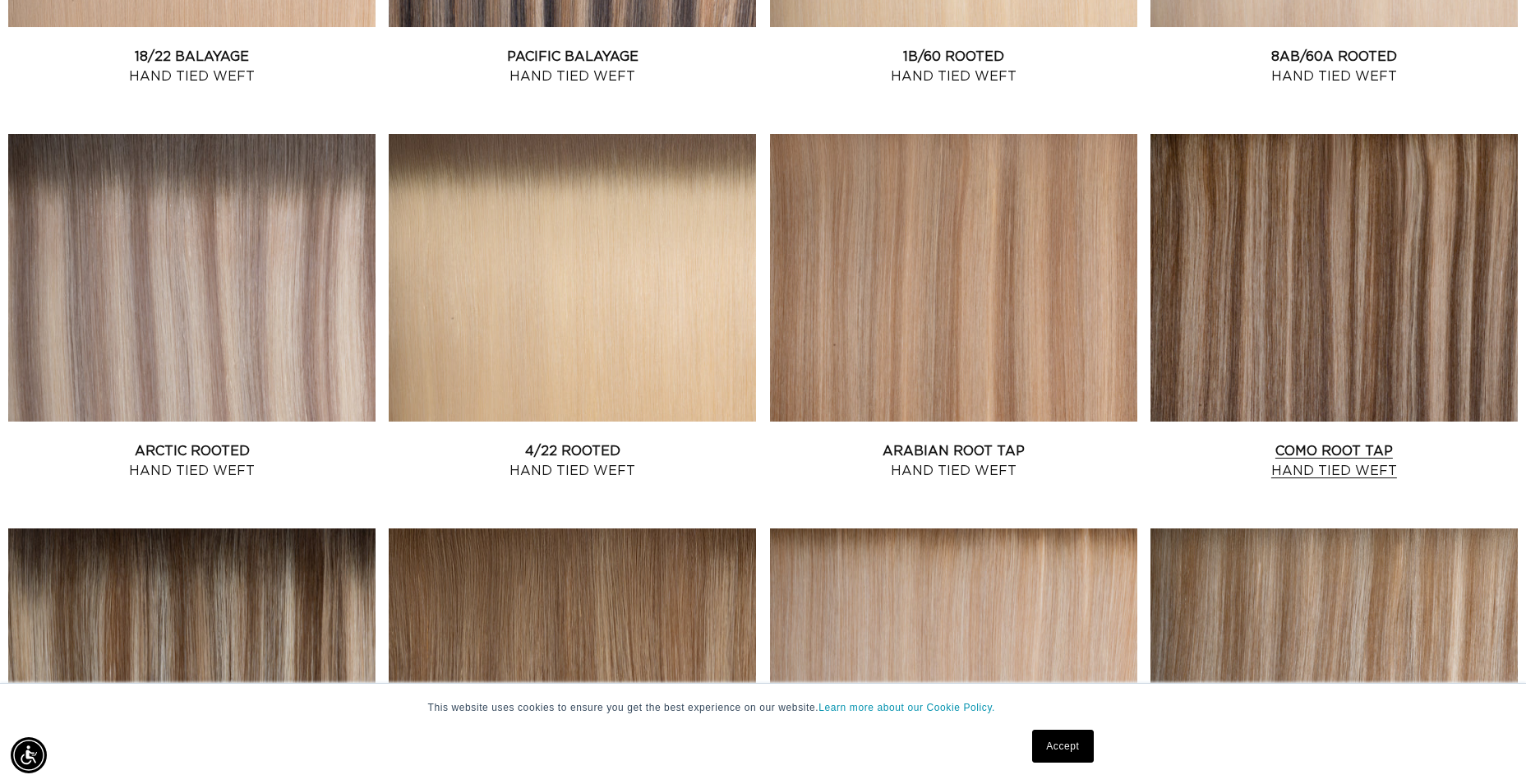
scroll to position [0, 2818]
click at [1273, 441] on link "Como Root Tap Hand Tied Weft" at bounding box center [1334, 460] width 367 height 39
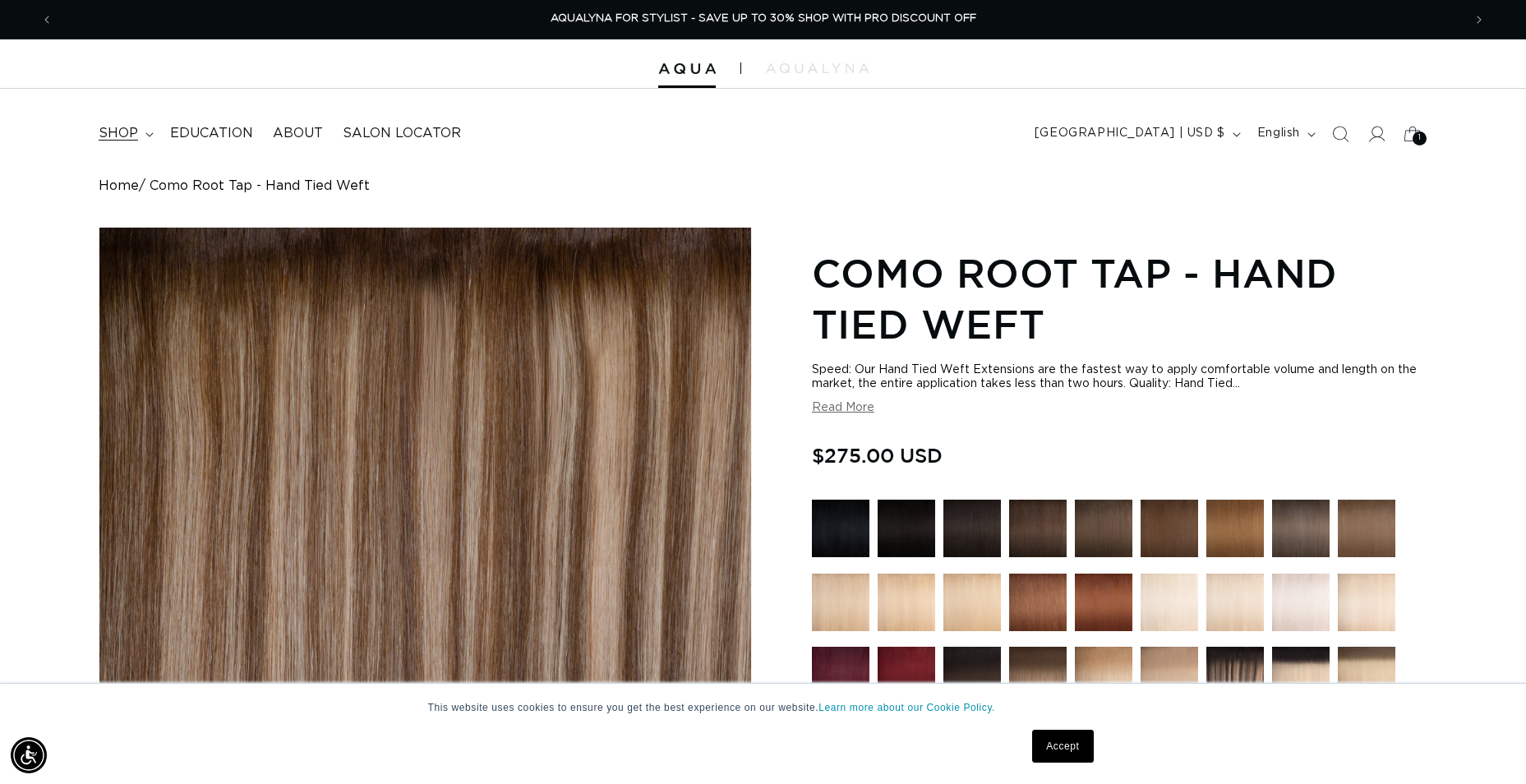
click at [134, 136] on span "shop" at bounding box center [118, 134] width 39 height 18
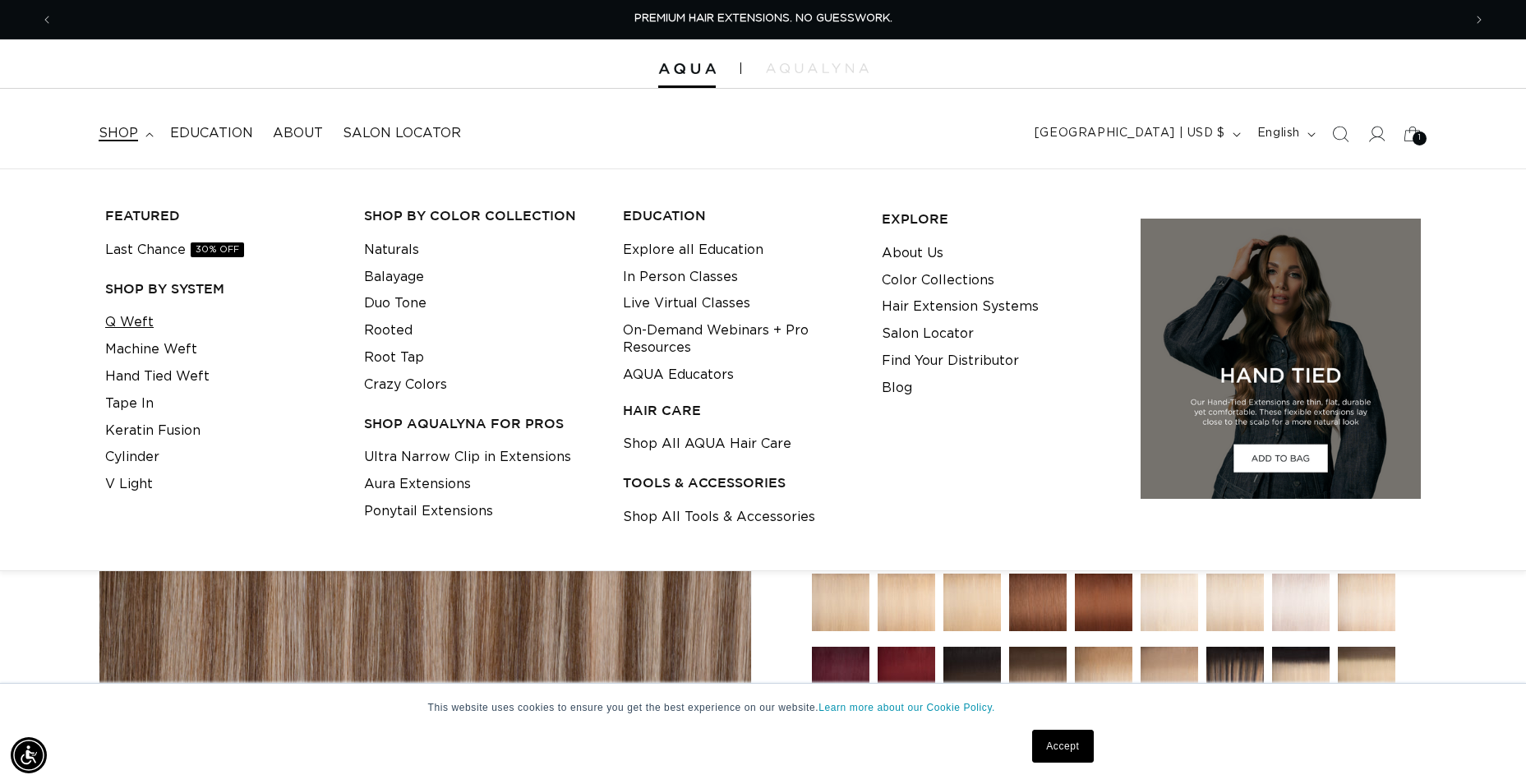
click at [149, 328] on link "Q Weft" at bounding box center [129, 323] width 49 height 27
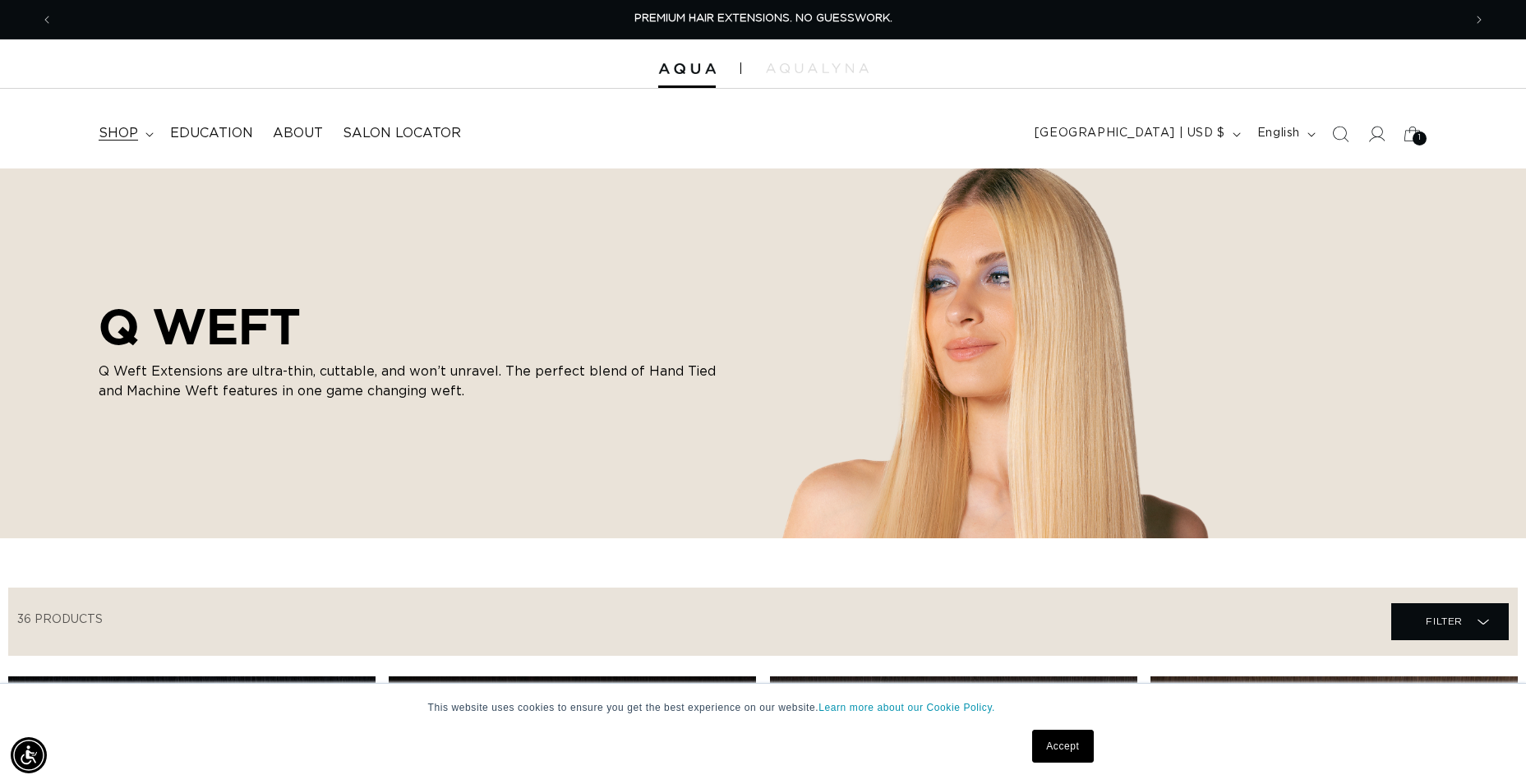
click at [140, 133] on summary "shop" at bounding box center [124, 134] width 71 height 37
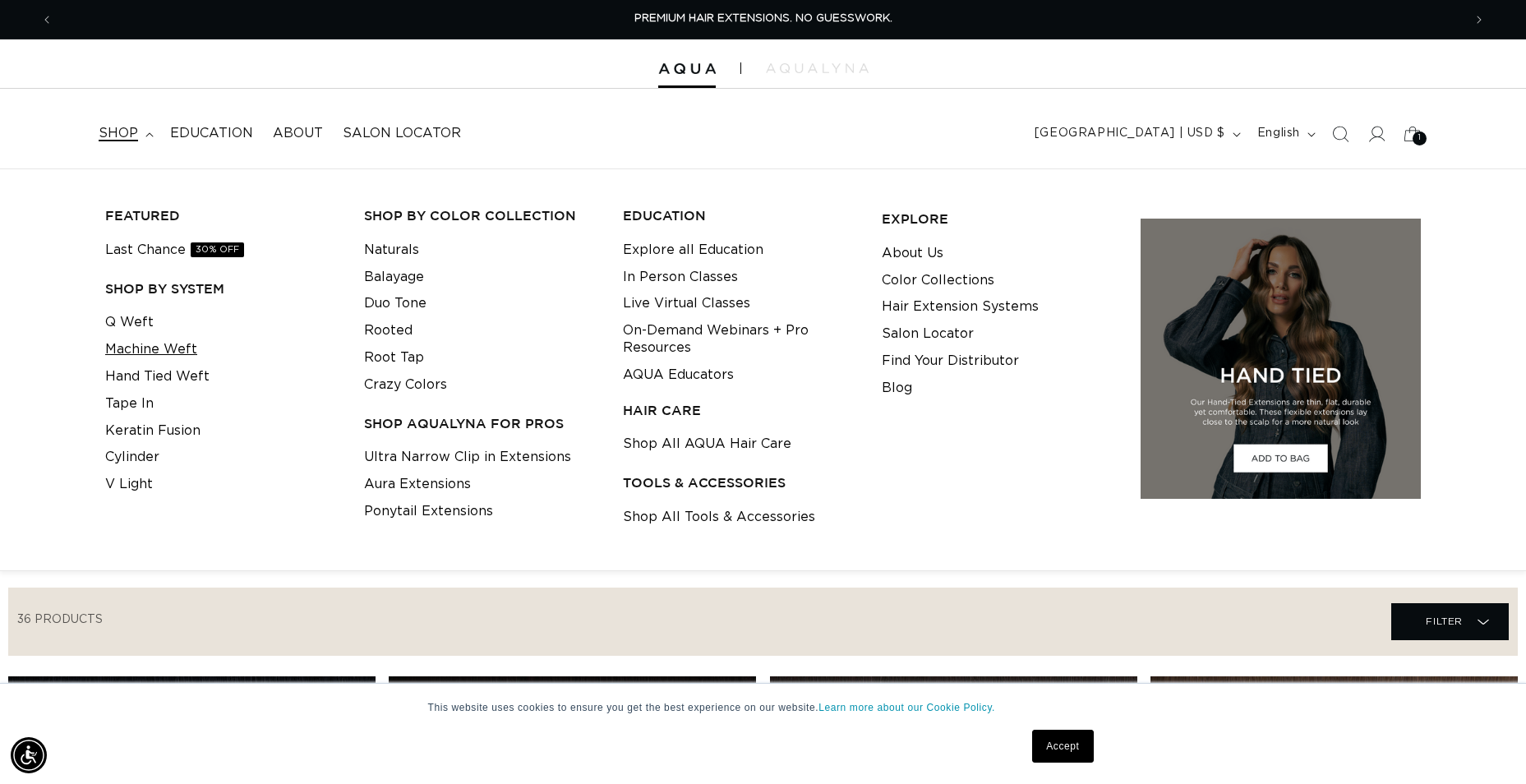
click at [186, 352] on link "Machine Weft" at bounding box center [151, 350] width 92 height 27
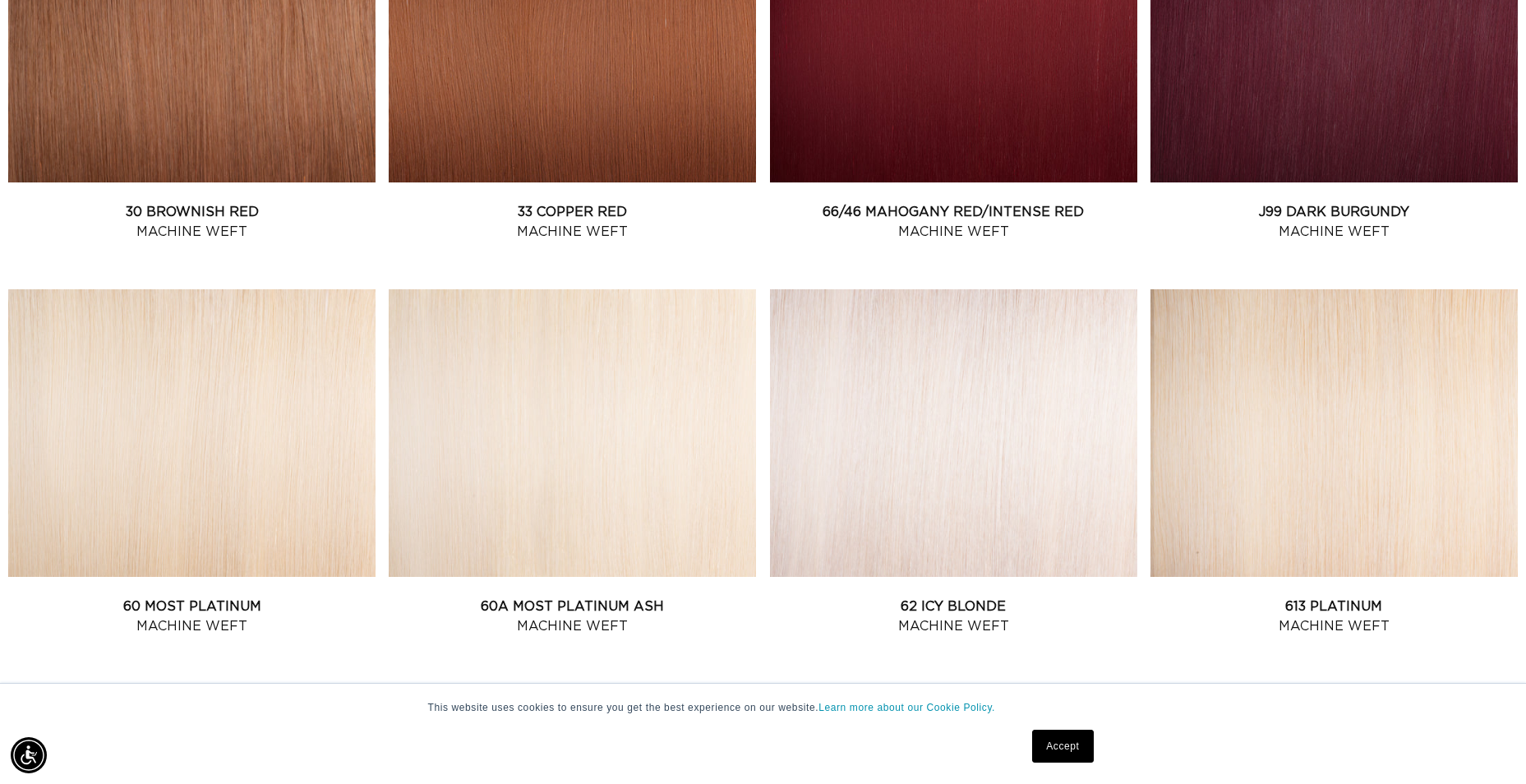
scroll to position [2181, 0]
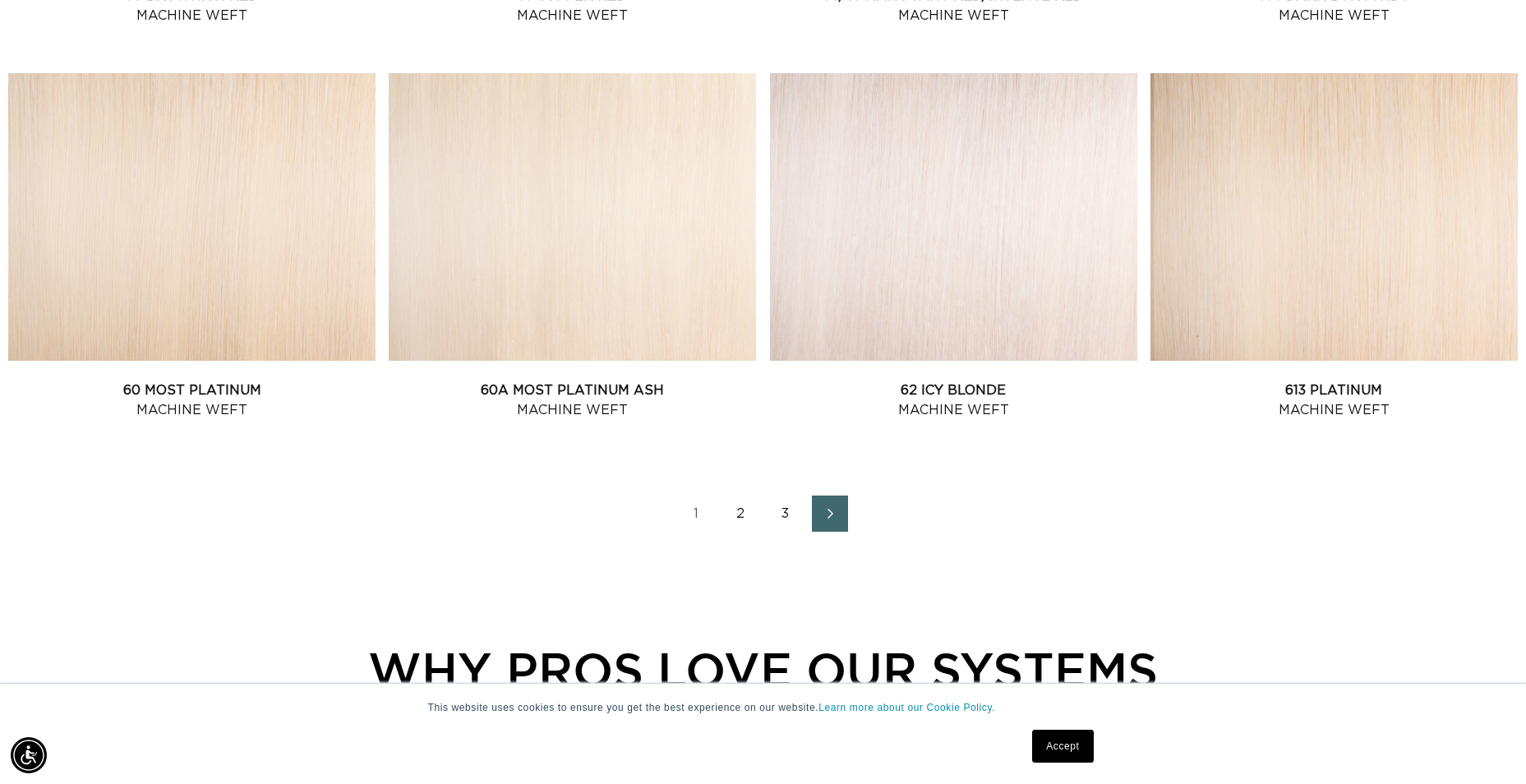
click at [740, 515] on link "2" at bounding box center [741, 513] width 36 height 36
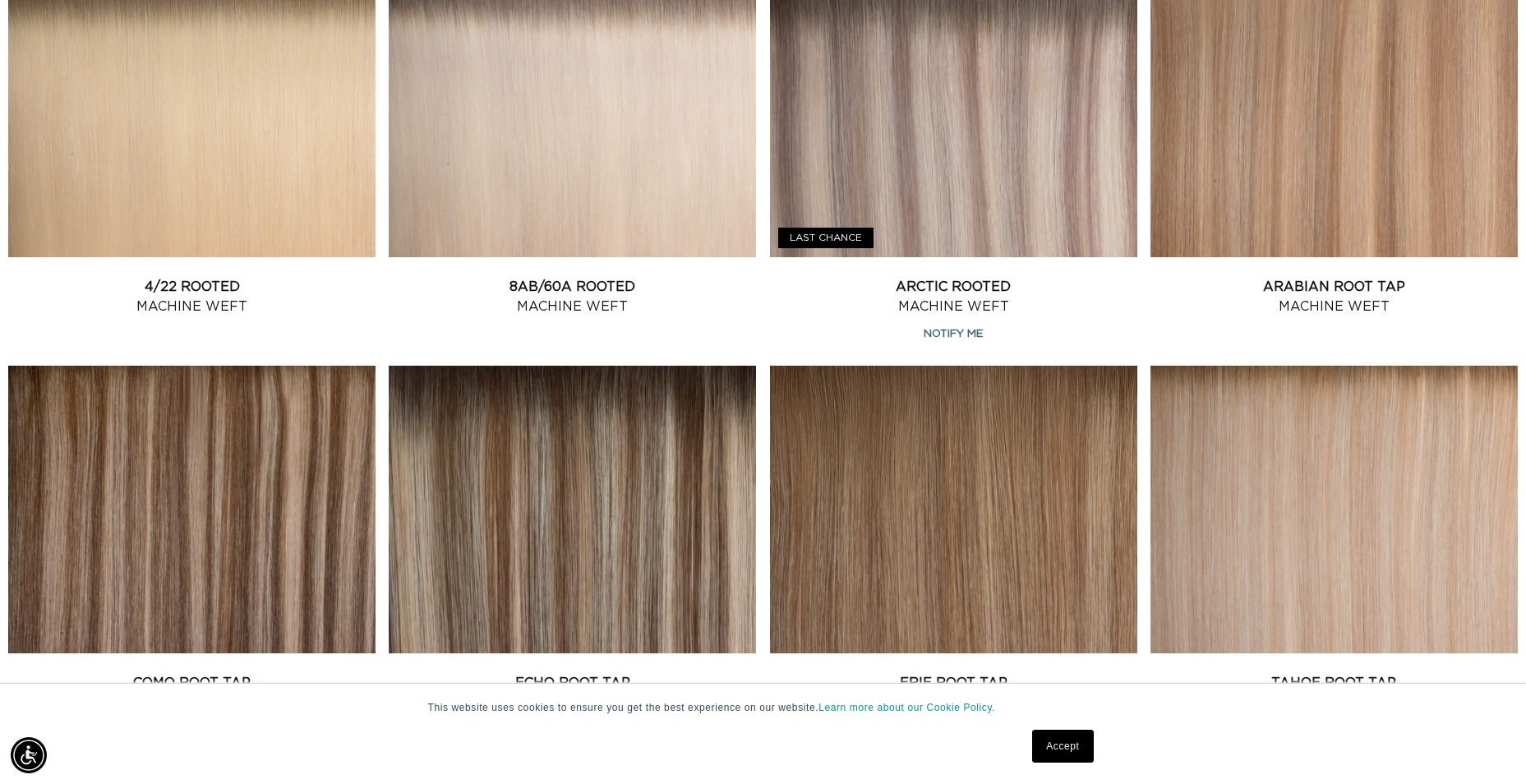
scroll to position [2055, 0]
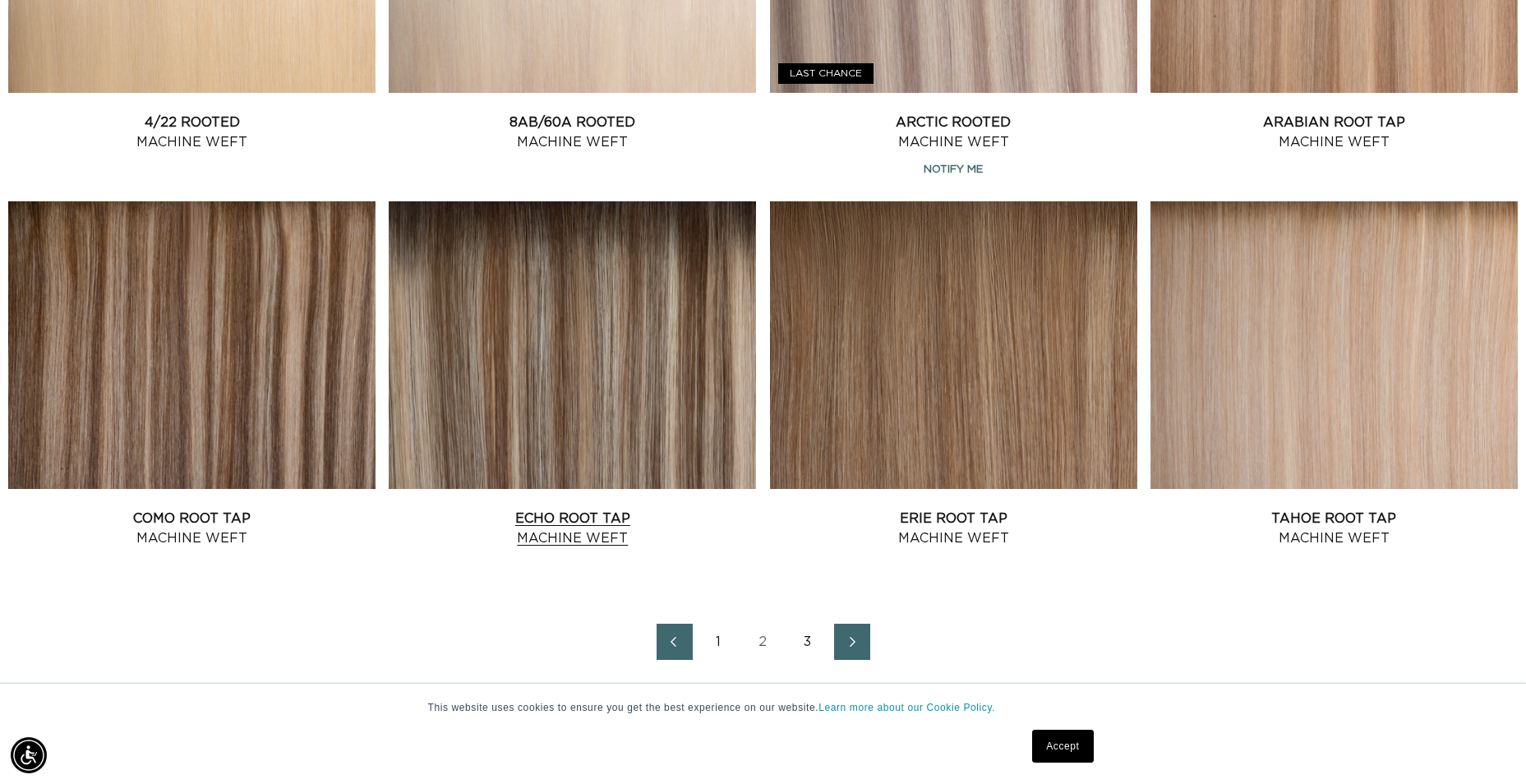
click at [610, 508] on link "Echo Root Tap Machine Weft" at bounding box center [572, 528] width 367 height 39
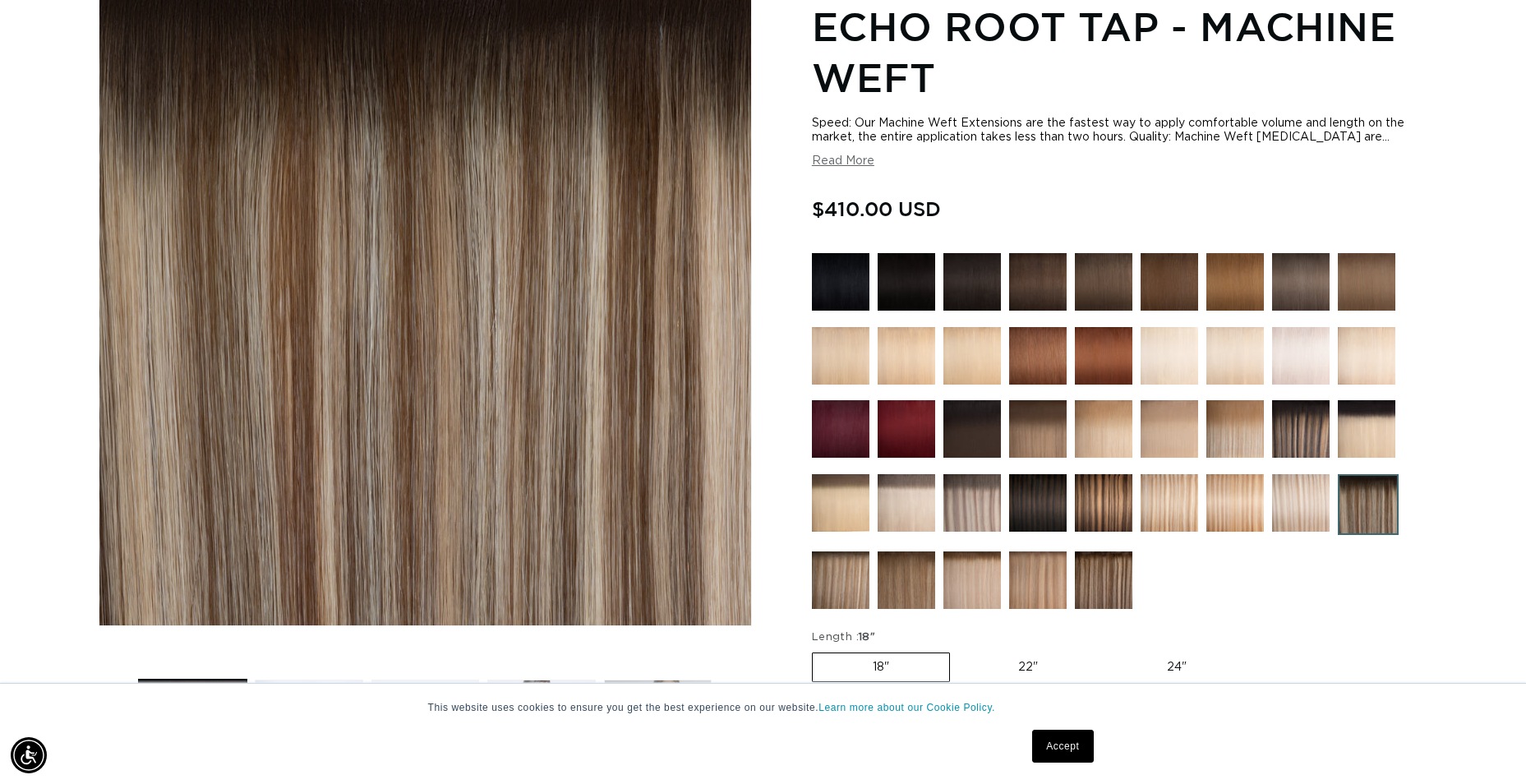
click at [995, 676] on label "22" Variant sold out or unavailable" at bounding box center [1028, 666] width 139 height 28
click at [959, 650] on input "22" Variant sold out or unavailable" at bounding box center [958, 650] width 1 height 1
radio input "true"
